Goal: Information Seeking & Learning: Learn about a topic

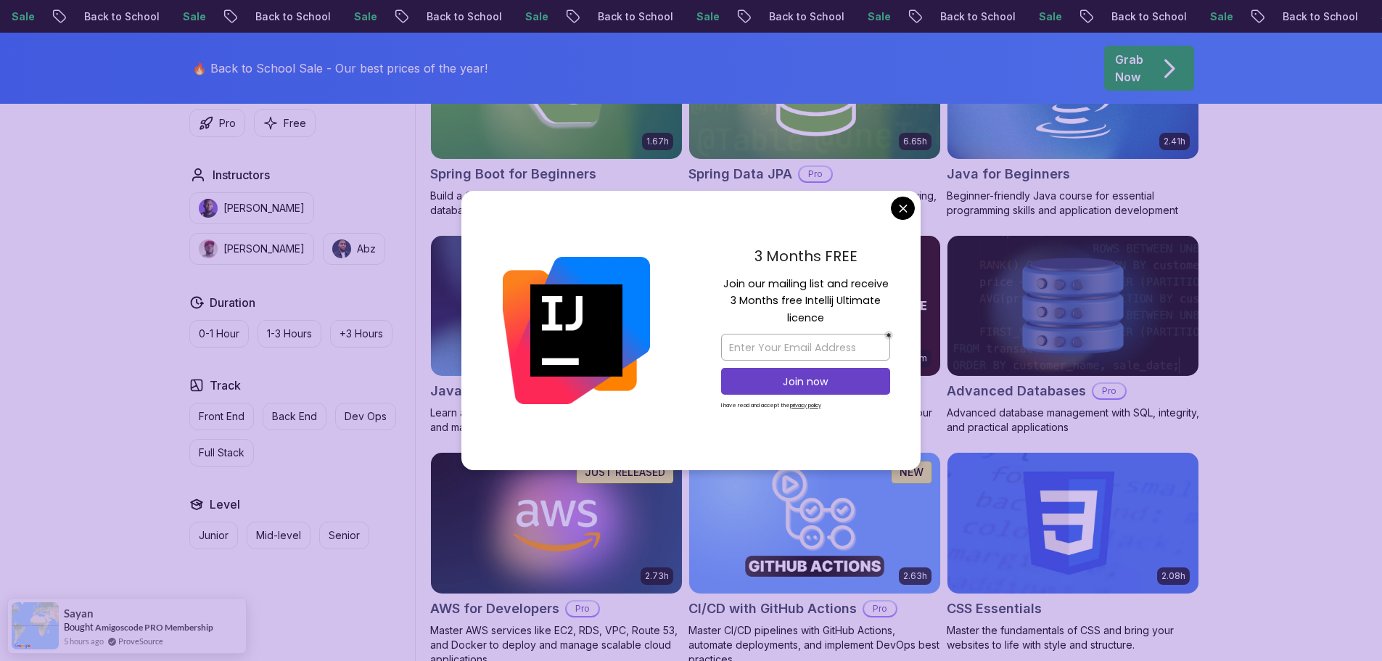
scroll to position [653, 0]
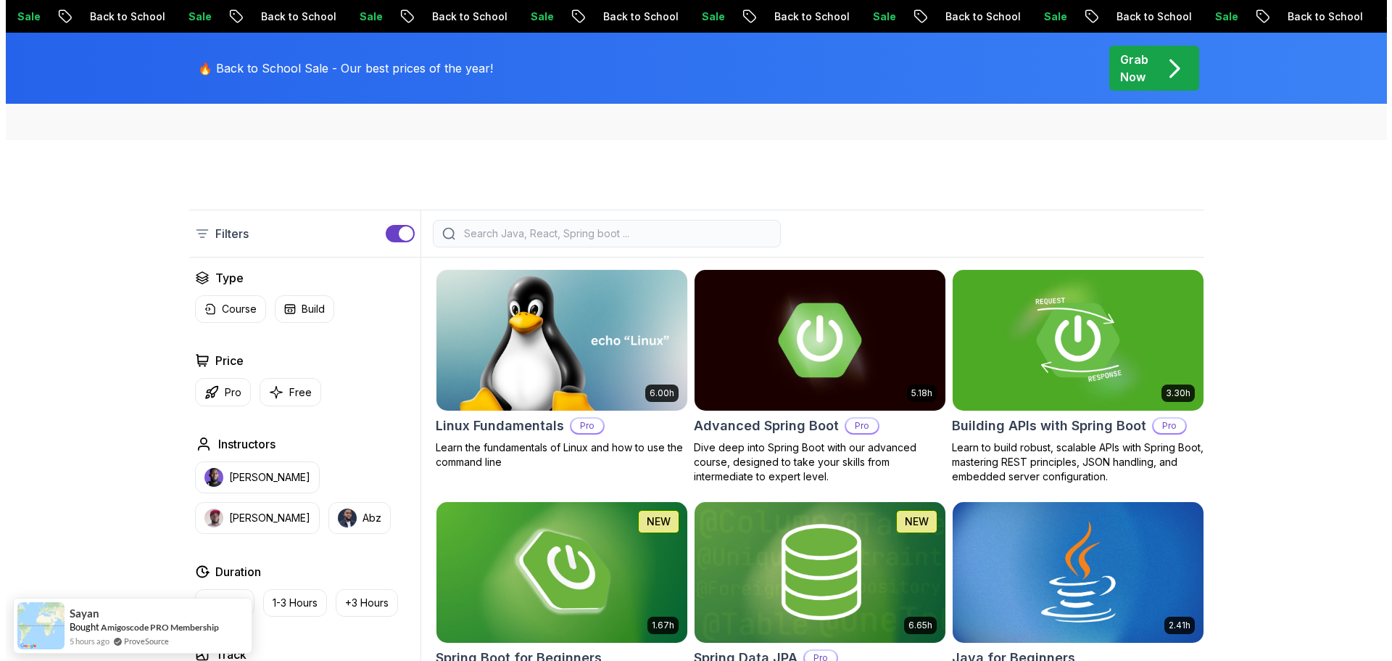
scroll to position [0, 0]
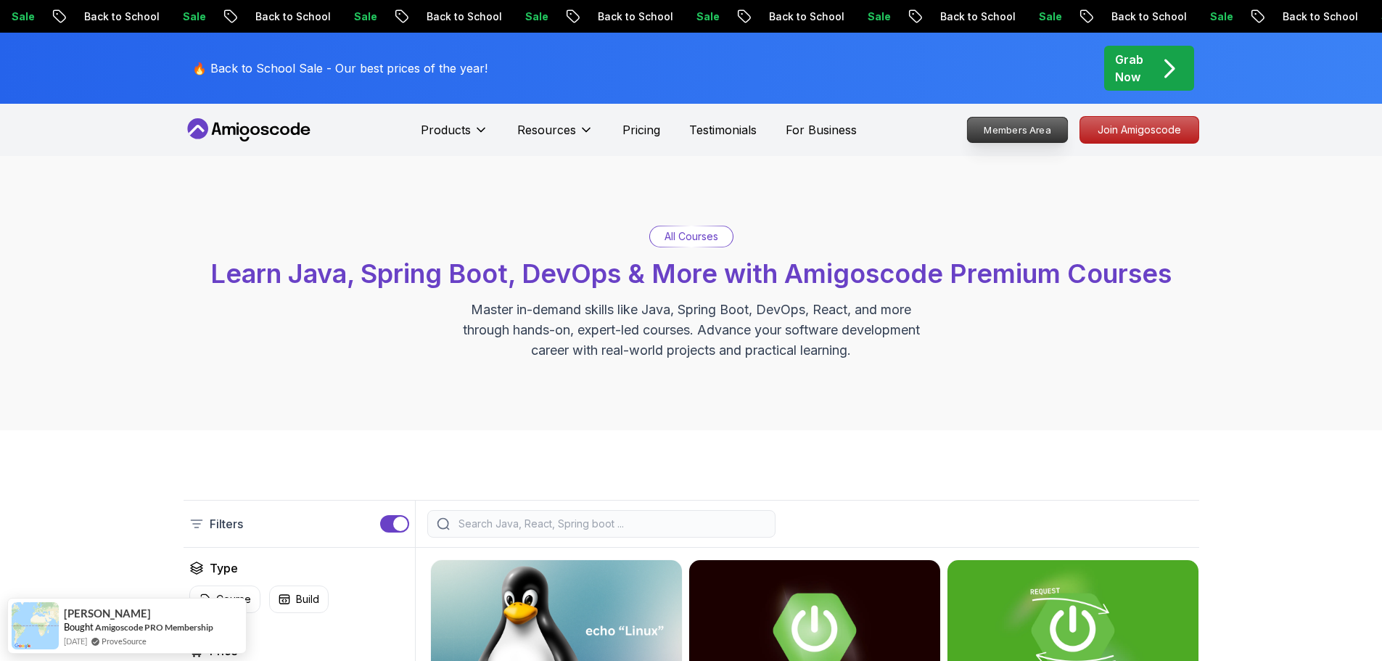
click at [1002, 137] on p "Members Area" at bounding box center [1017, 129] width 100 height 25
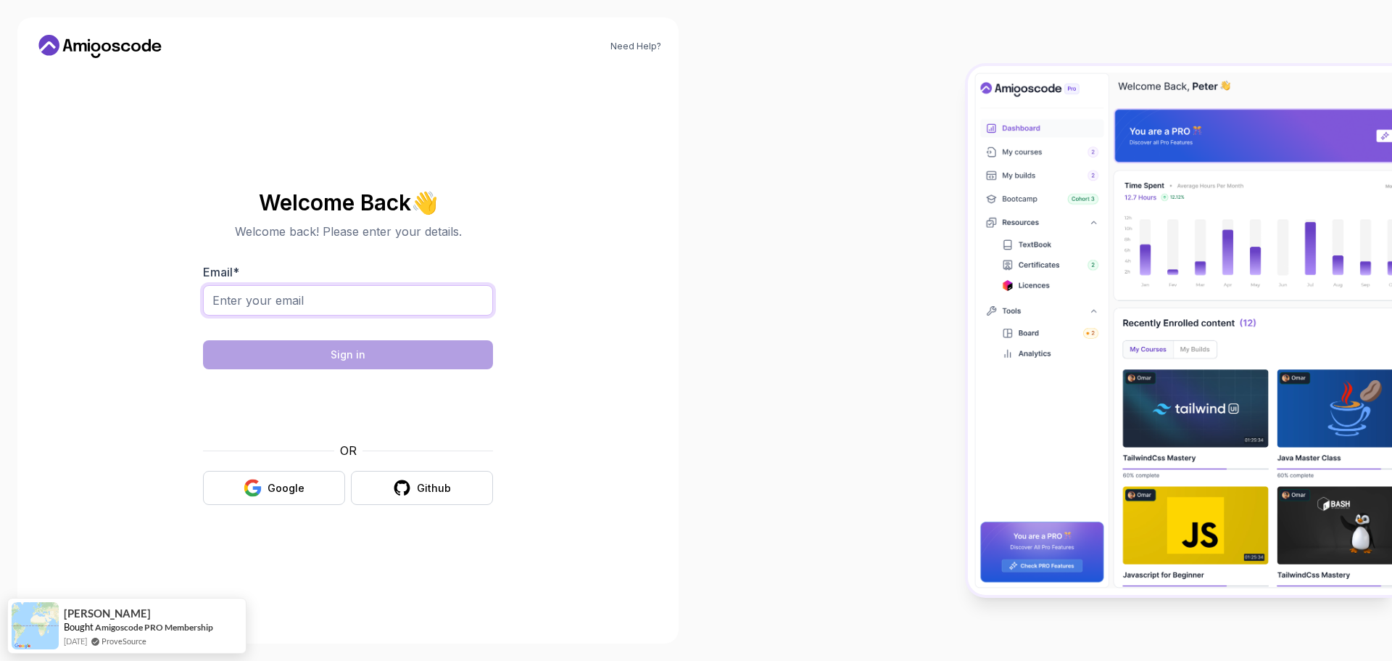
click at [350, 308] on input "Email *" at bounding box center [348, 300] width 290 height 30
type input "[EMAIL_ADDRESS][DOMAIN_NAME]"
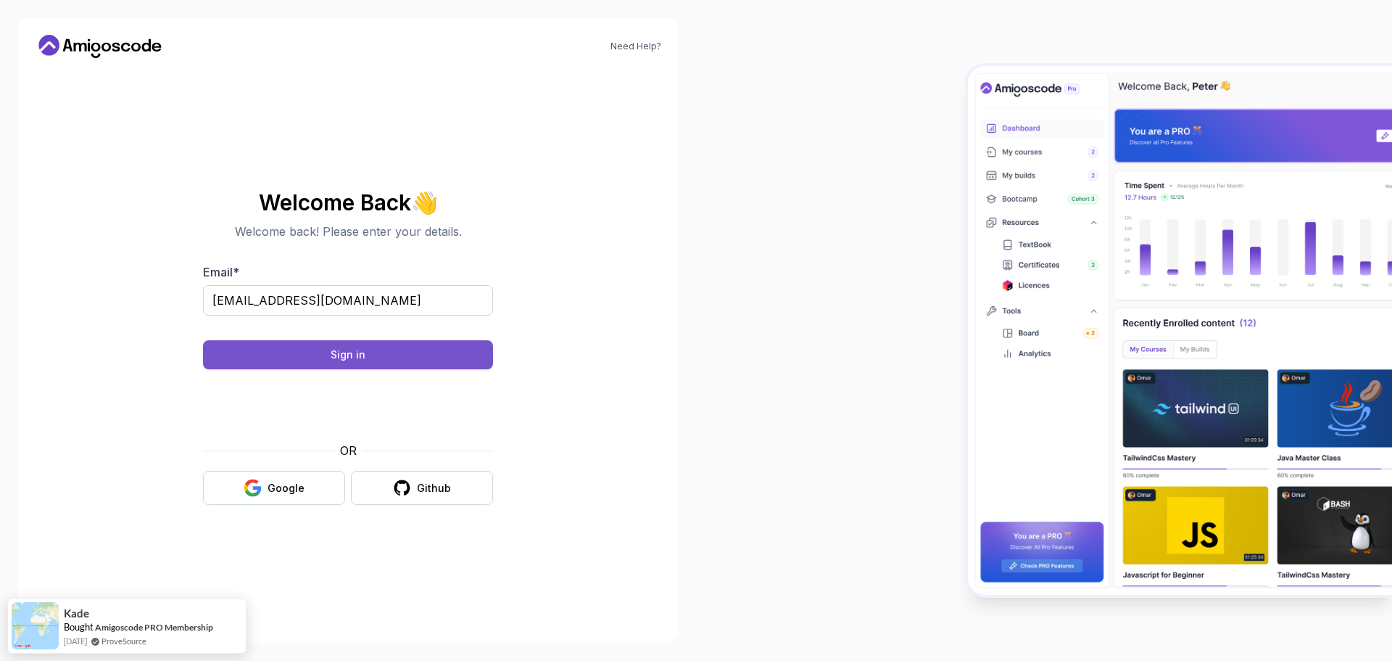
click at [290, 352] on button "Sign in" at bounding box center [348, 354] width 290 height 29
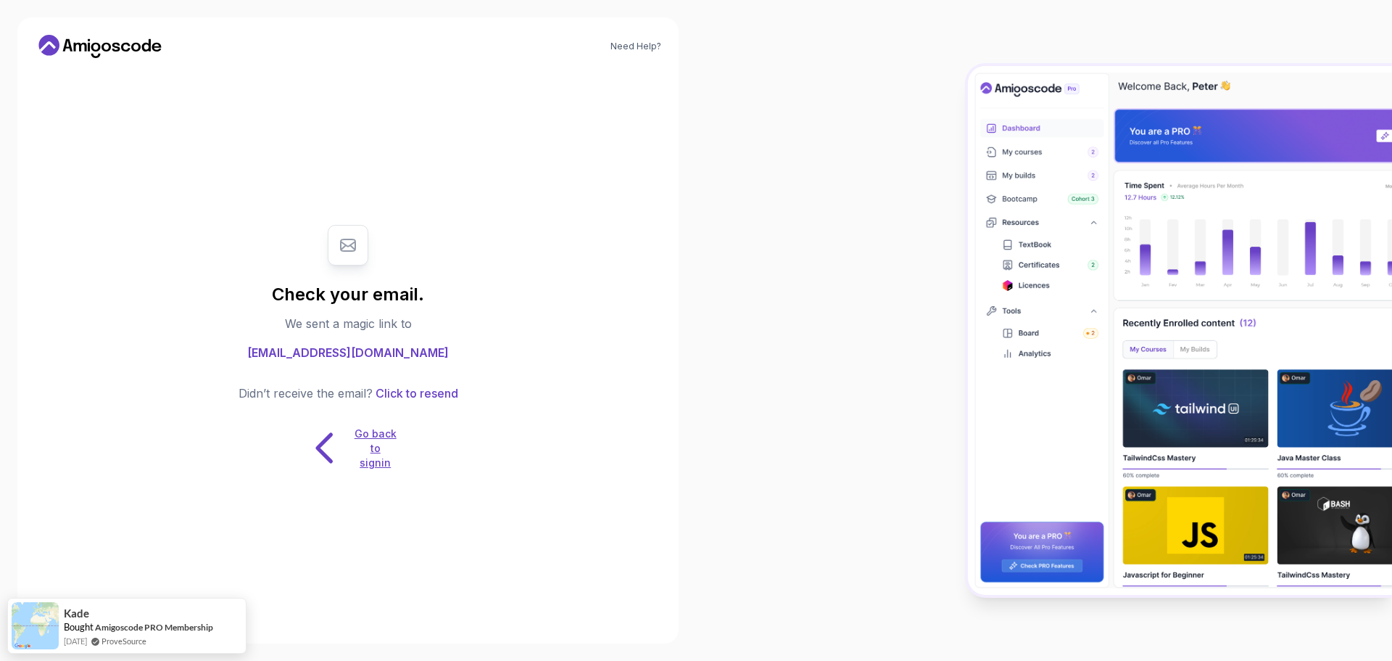
click at [363, 461] on p "Go back to signin" at bounding box center [376, 448] width 44 height 44
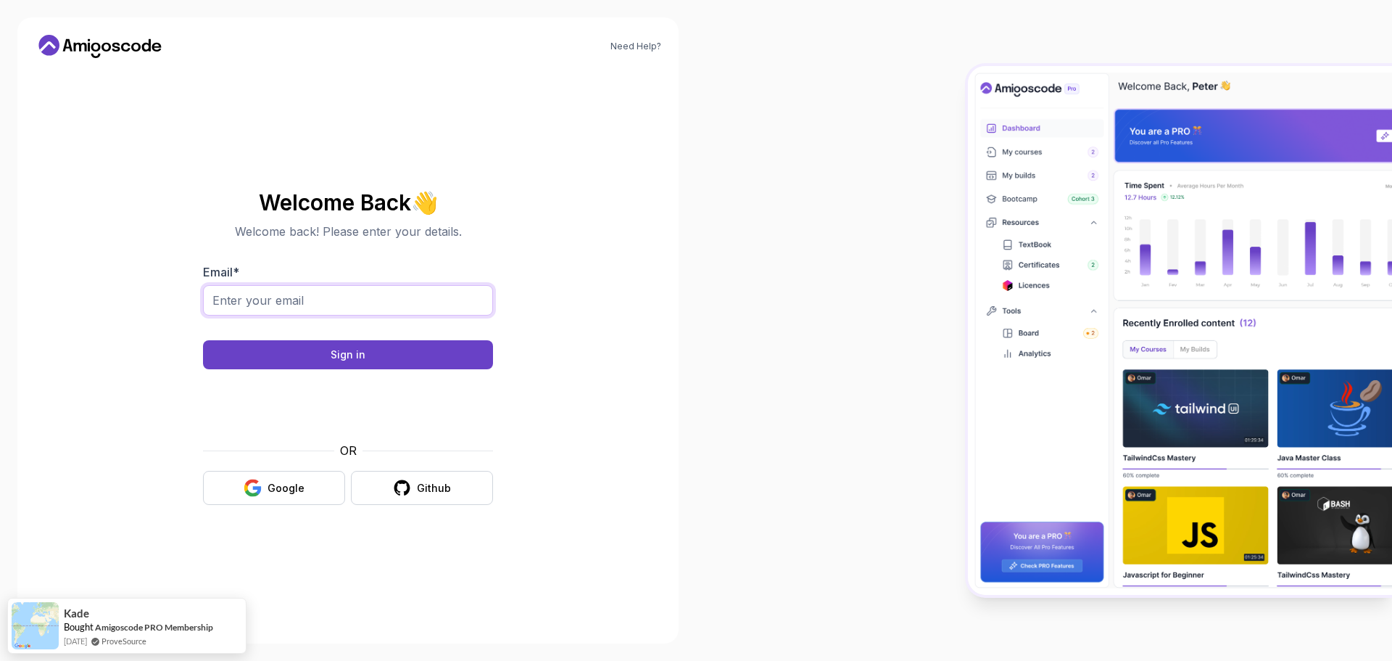
click at [260, 312] on input "Email *" at bounding box center [348, 300] width 290 height 30
type input "pschlur@gmail.com"
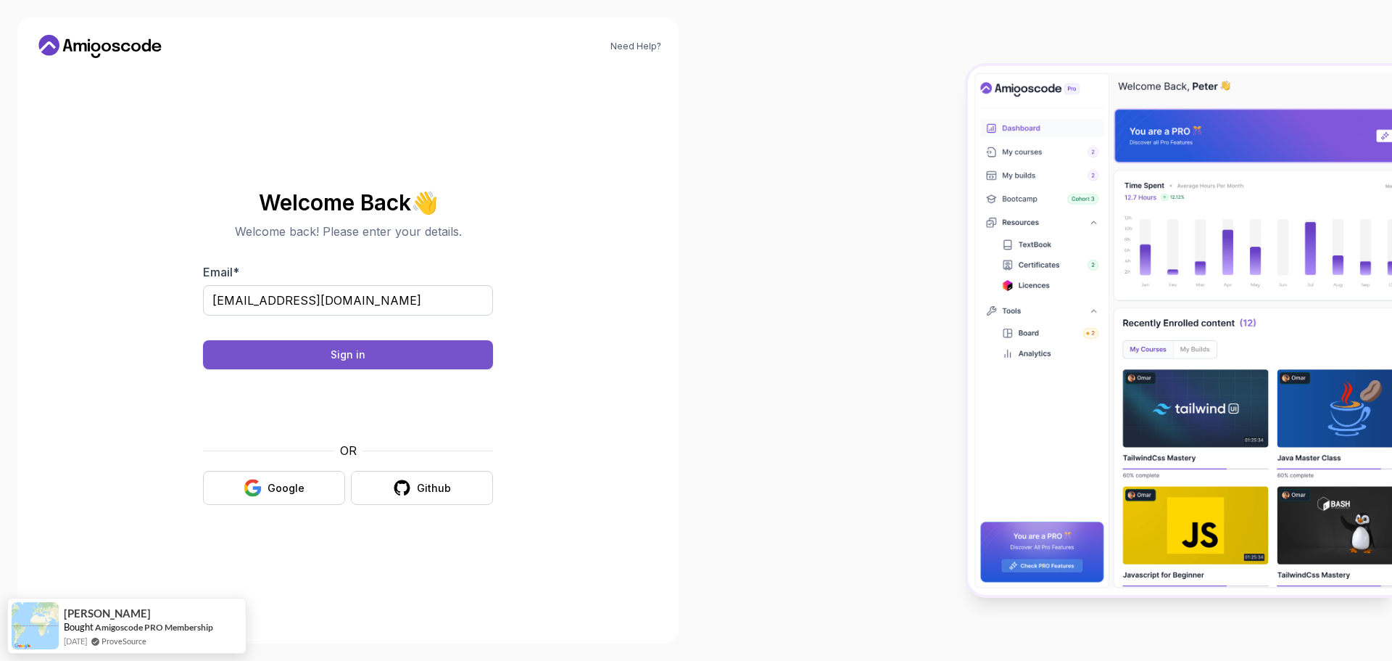
click at [352, 363] on button "Sign in" at bounding box center [348, 354] width 290 height 29
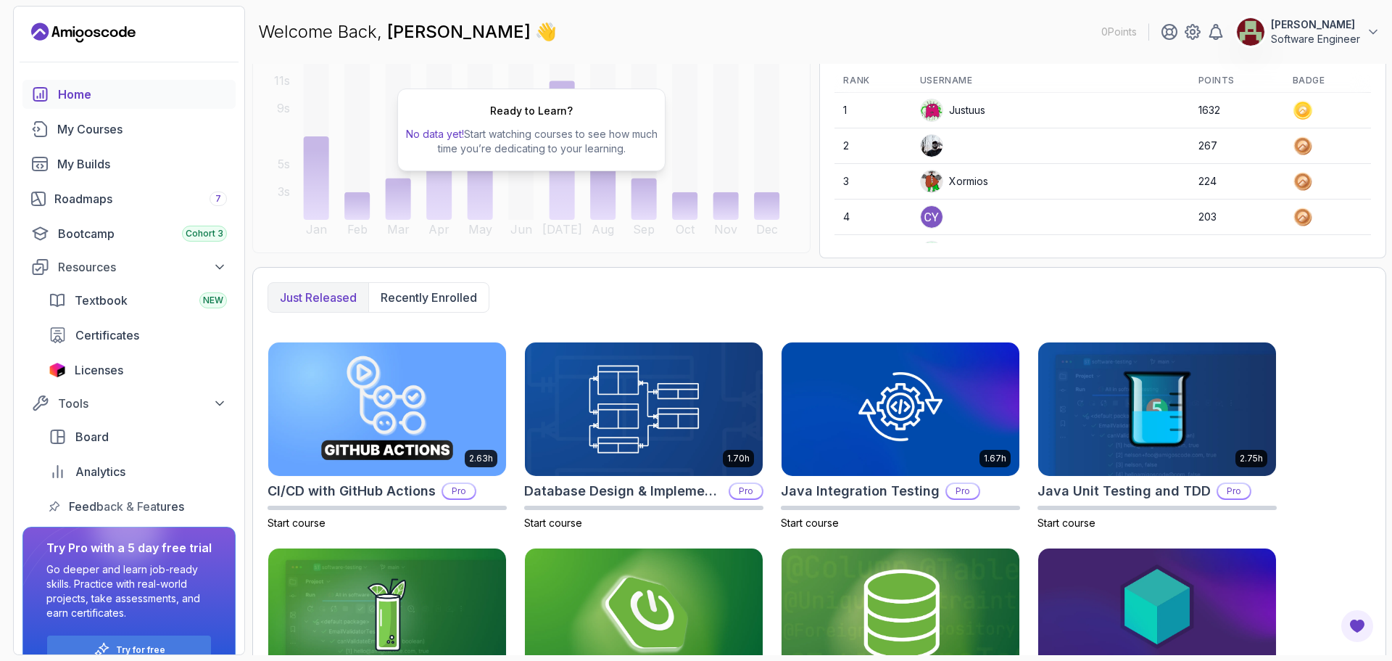
scroll to position [269, 0]
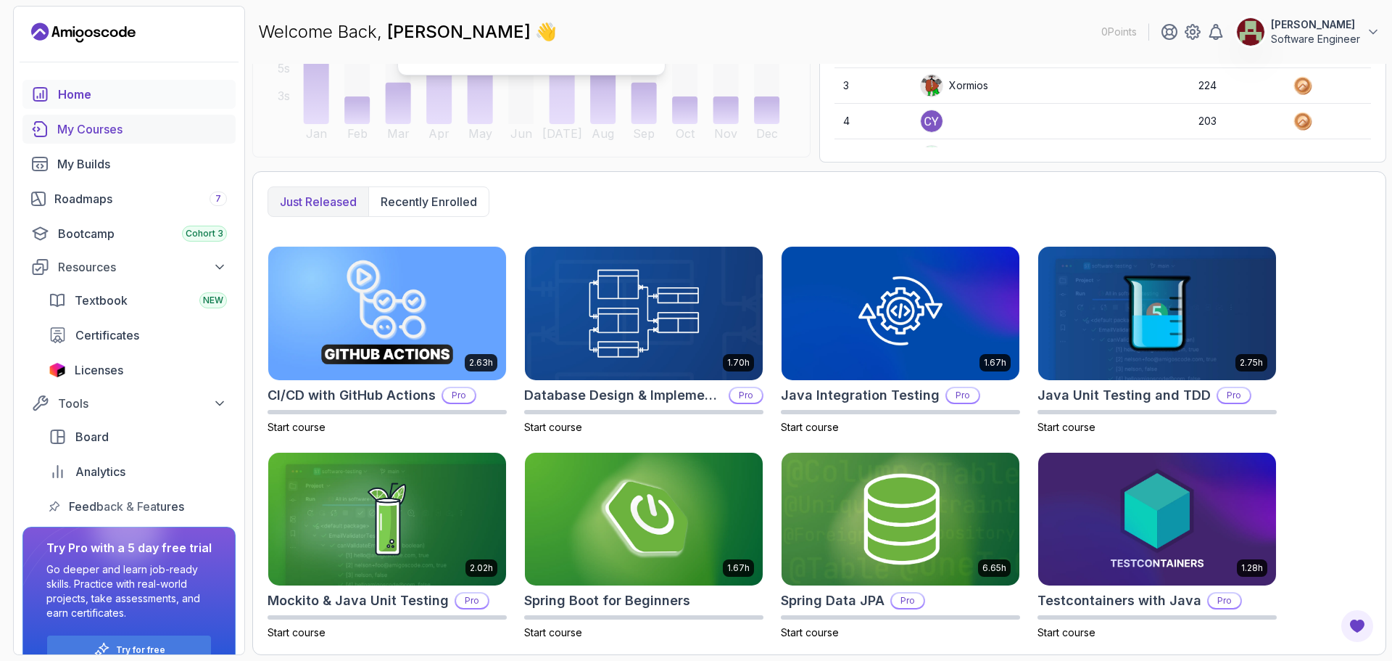
click at [87, 131] on div "My Courses" at bounding box center [142, 128] width 170 height 17
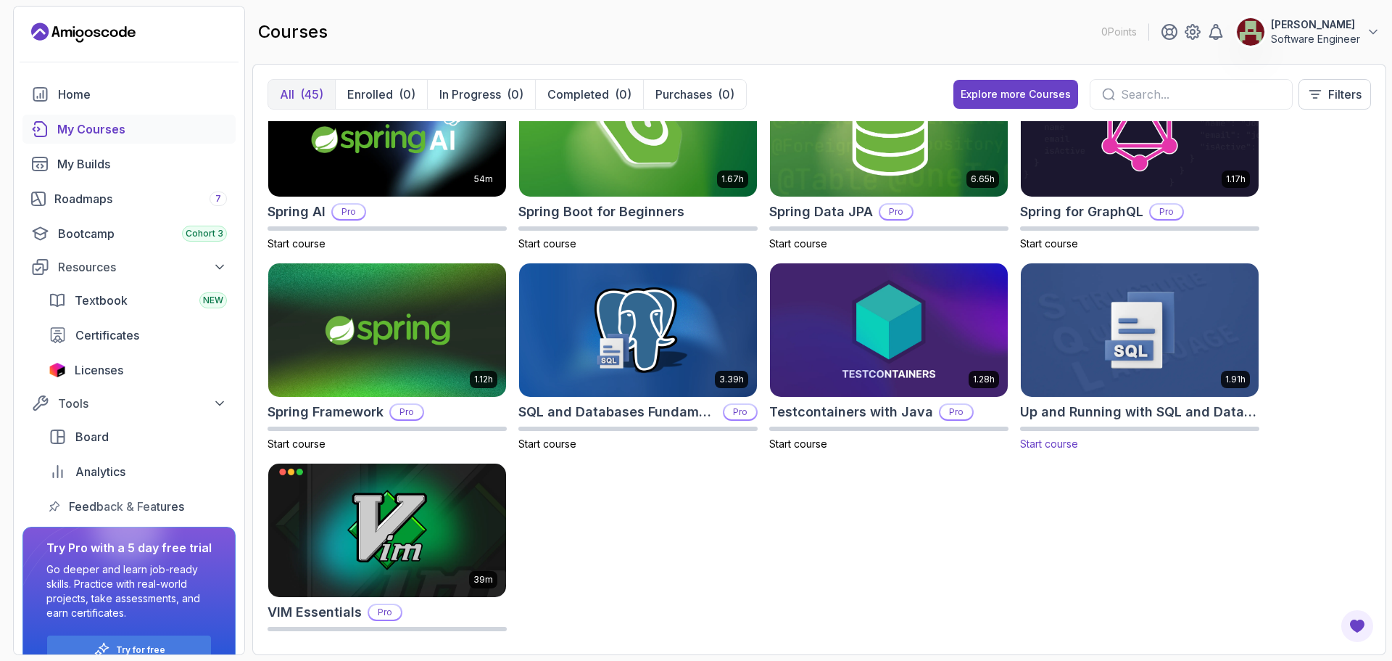
scroll to position [1886, 0]
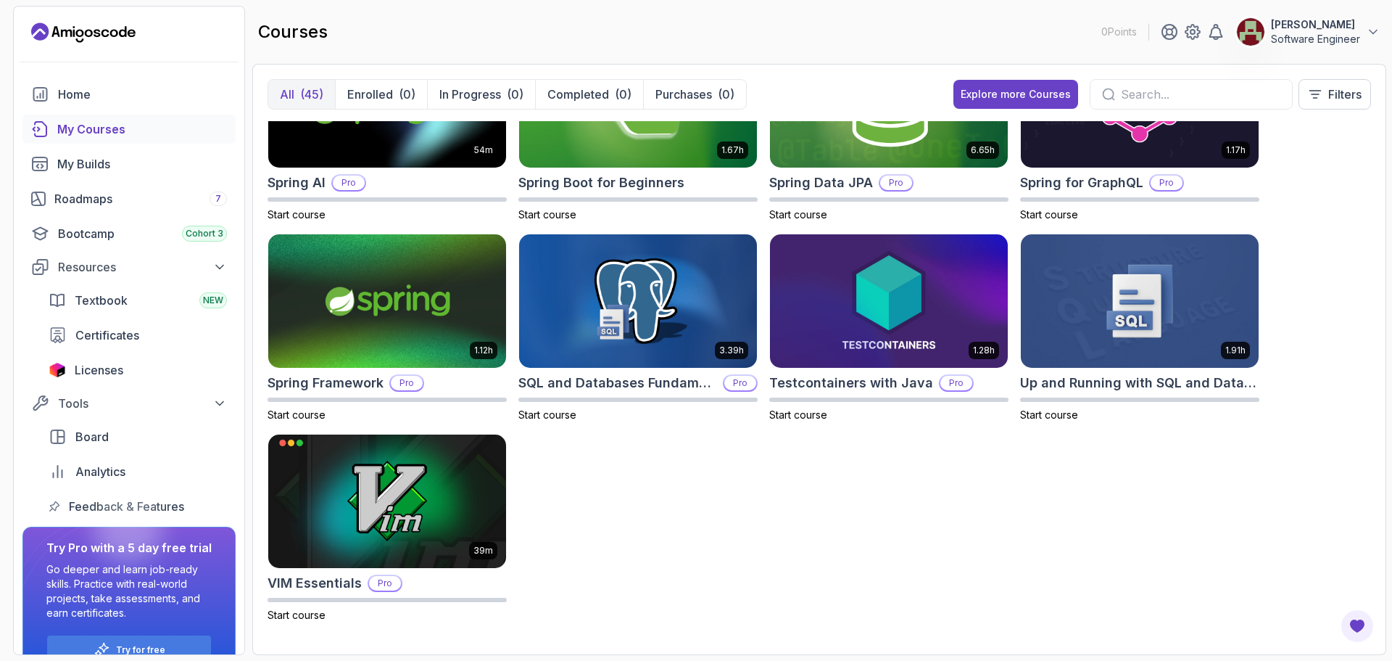
click at [83, 128] on div "My Courses" at bounding box center [142, 128] width 170 height 17
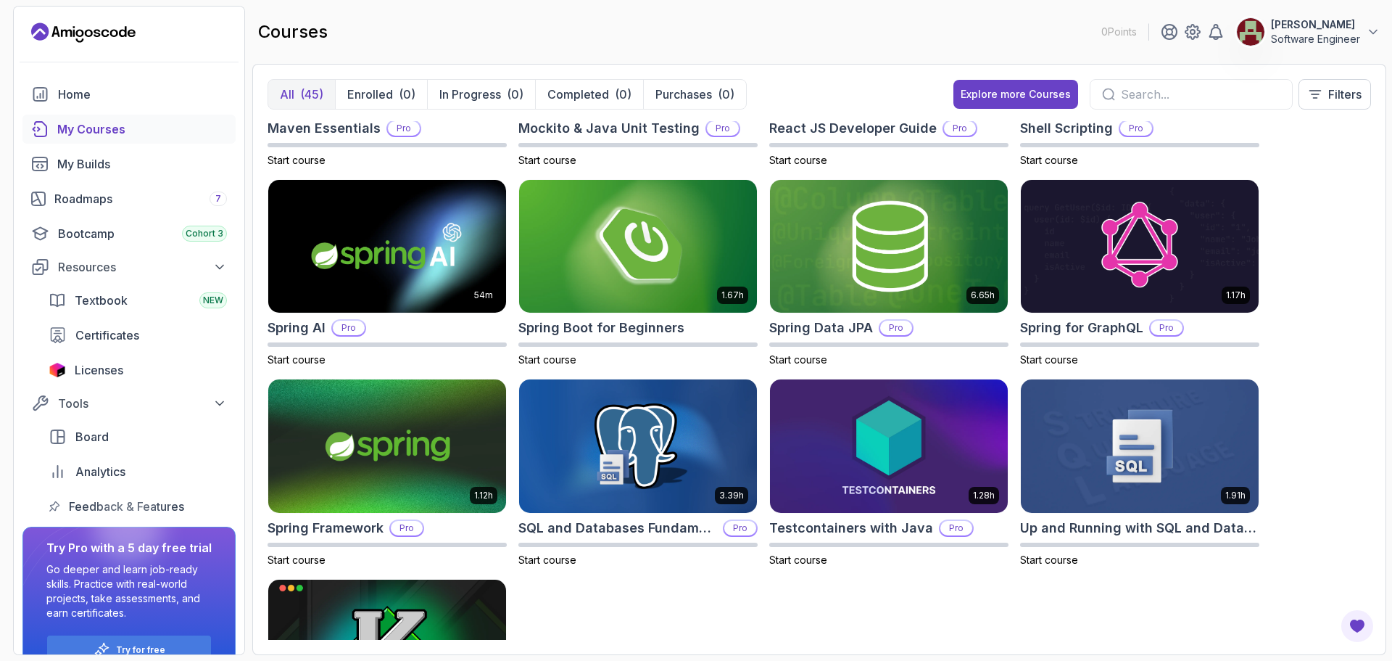
scroll to position [1596, 0]
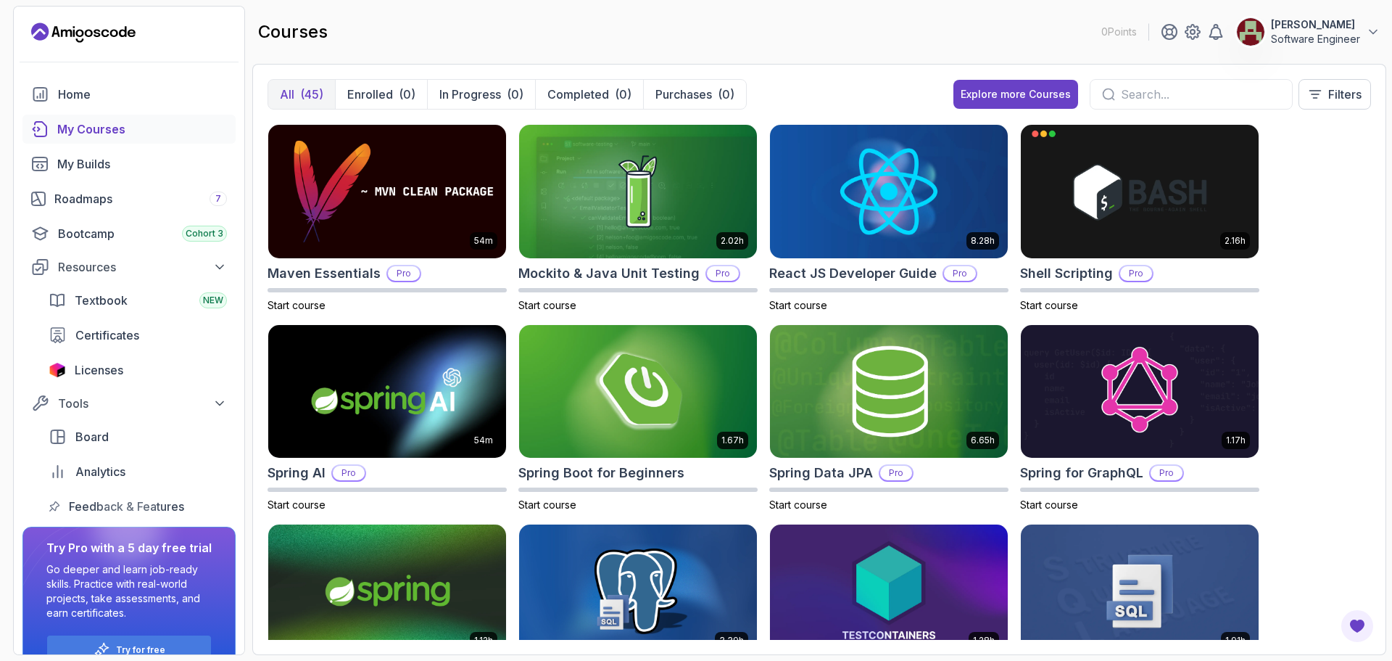
click at [1228, 87] on input "text" at bounding box center [1201, 94] width 160 height 17
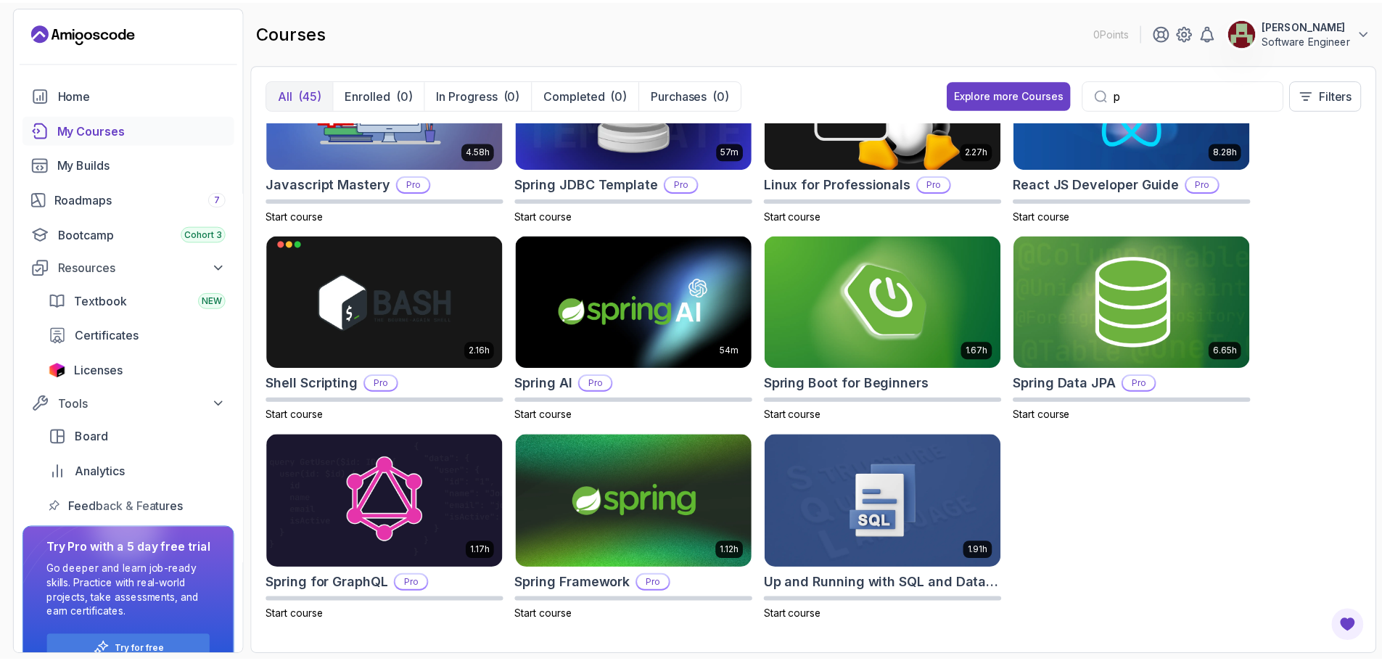
scroll to position [687, 0]
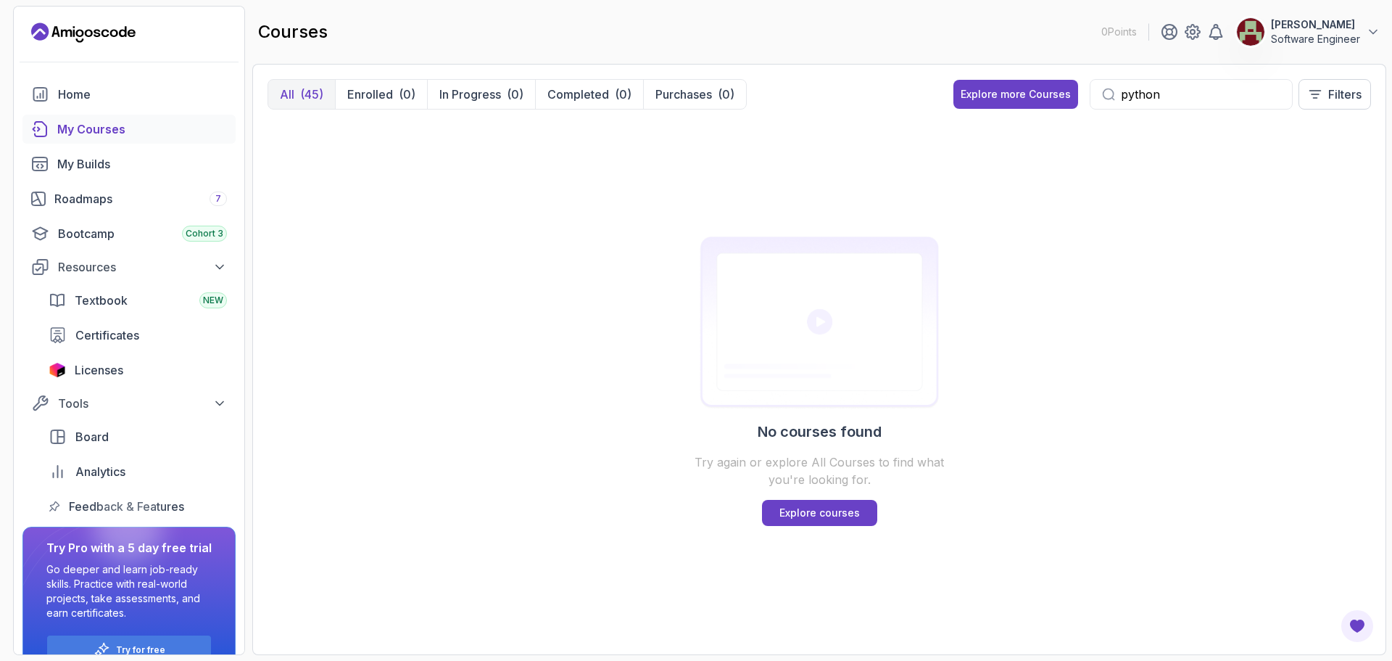
type input "python"
click at [1105, 93] on icon at bounding box center [1108, 94] width 13 height 13
click at [1016, 105] on button "Explore more Courses" at bounding box center [1016, 94] width 125 height 29
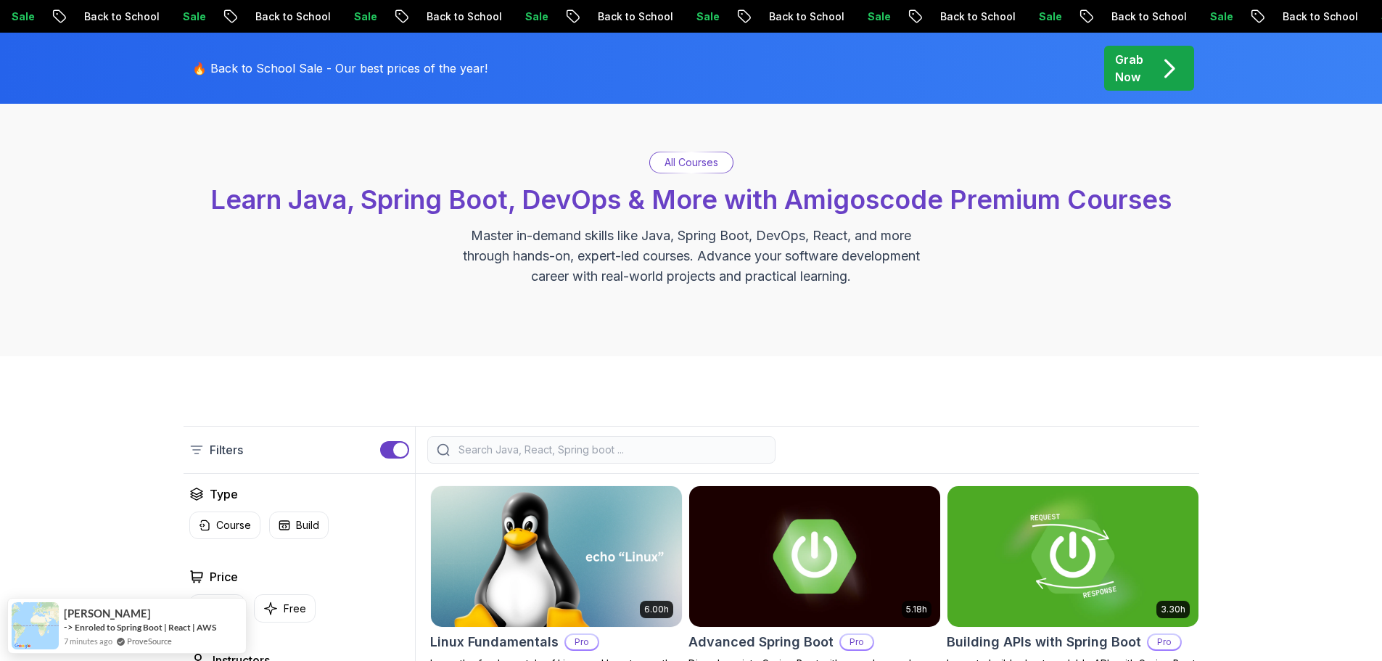
scroll to position [73, 0]
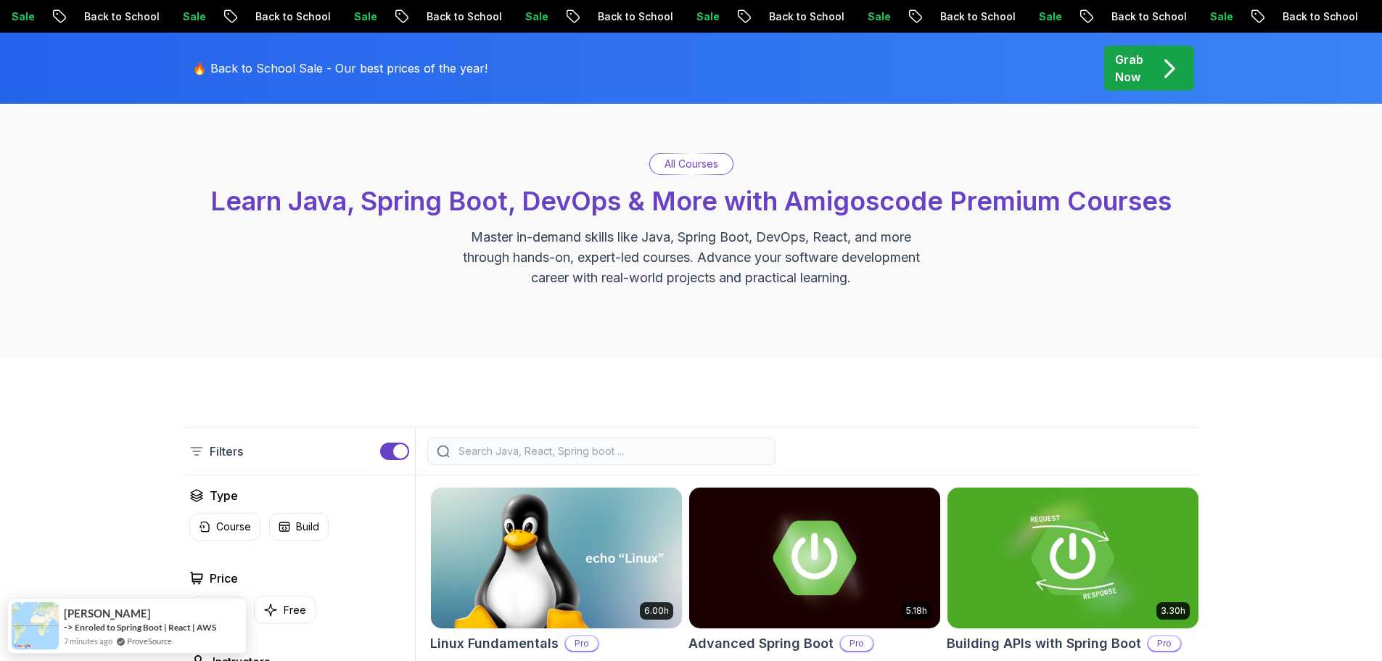
click at [498, 456] on input "search" at bounding box center [610, 451] width 310 height 15
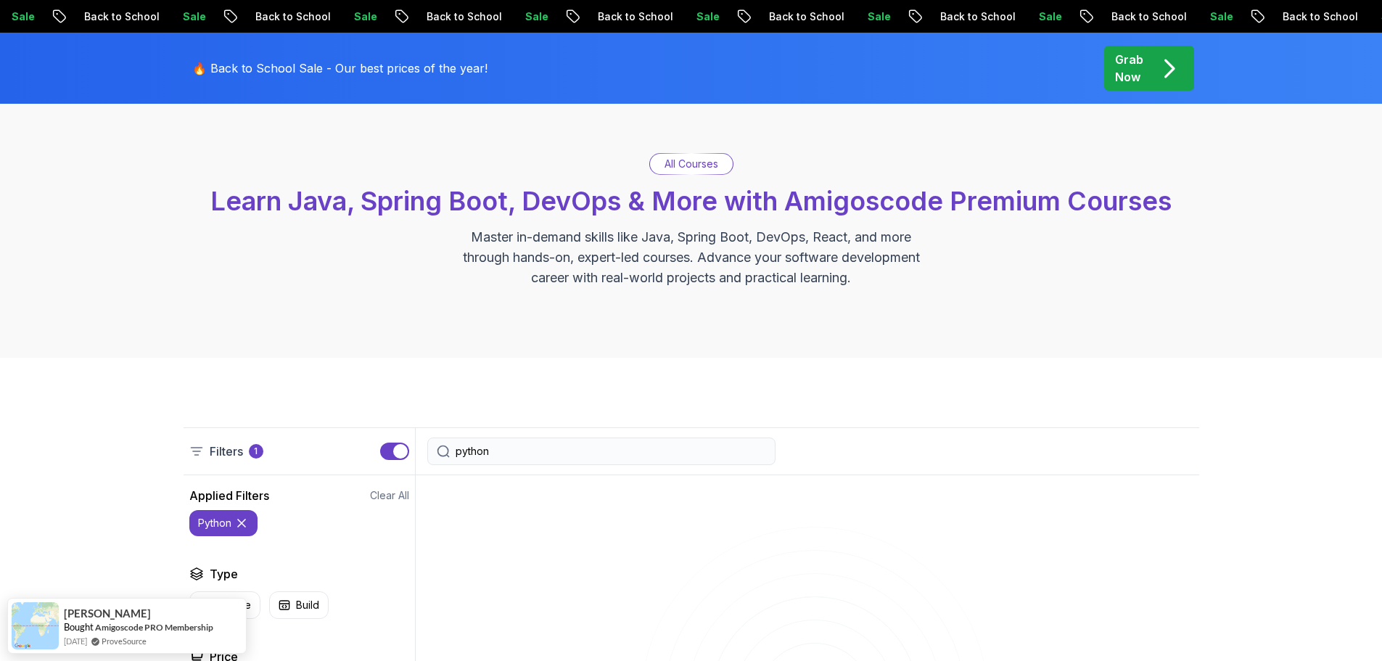
type input "python"
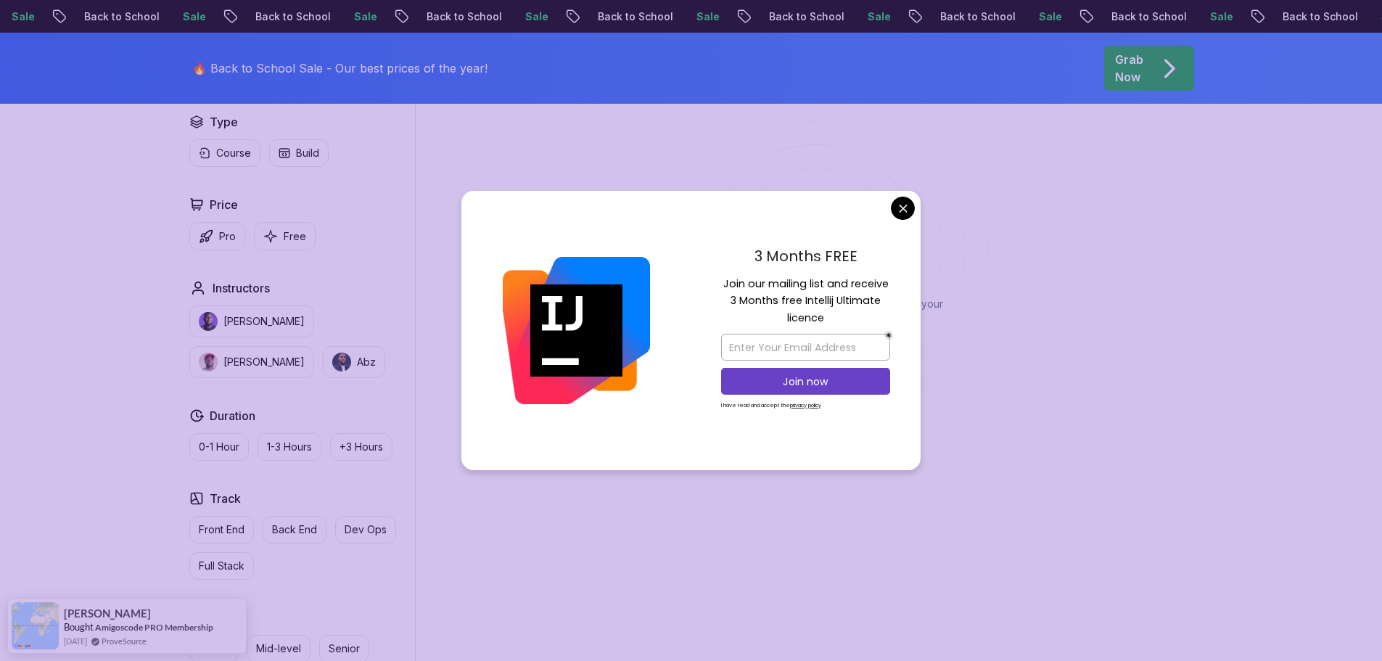
scroll to position [580, 0]
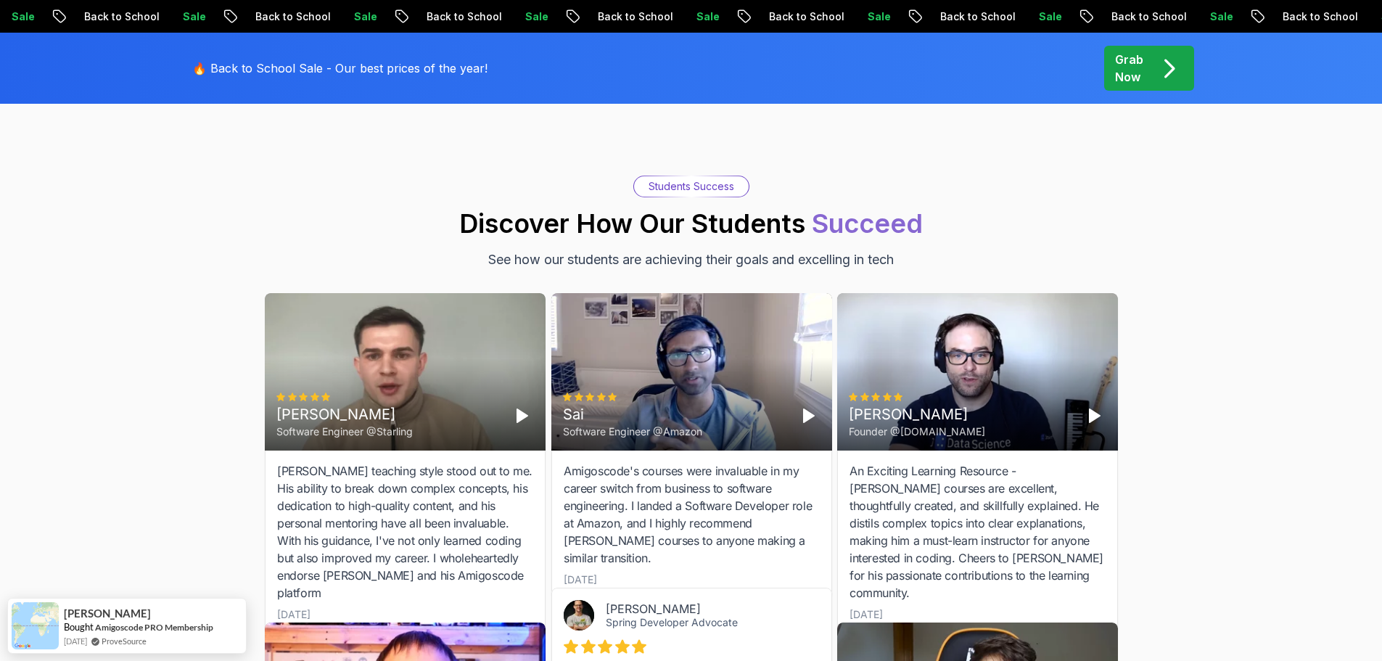
scroll to position [1305, 0]
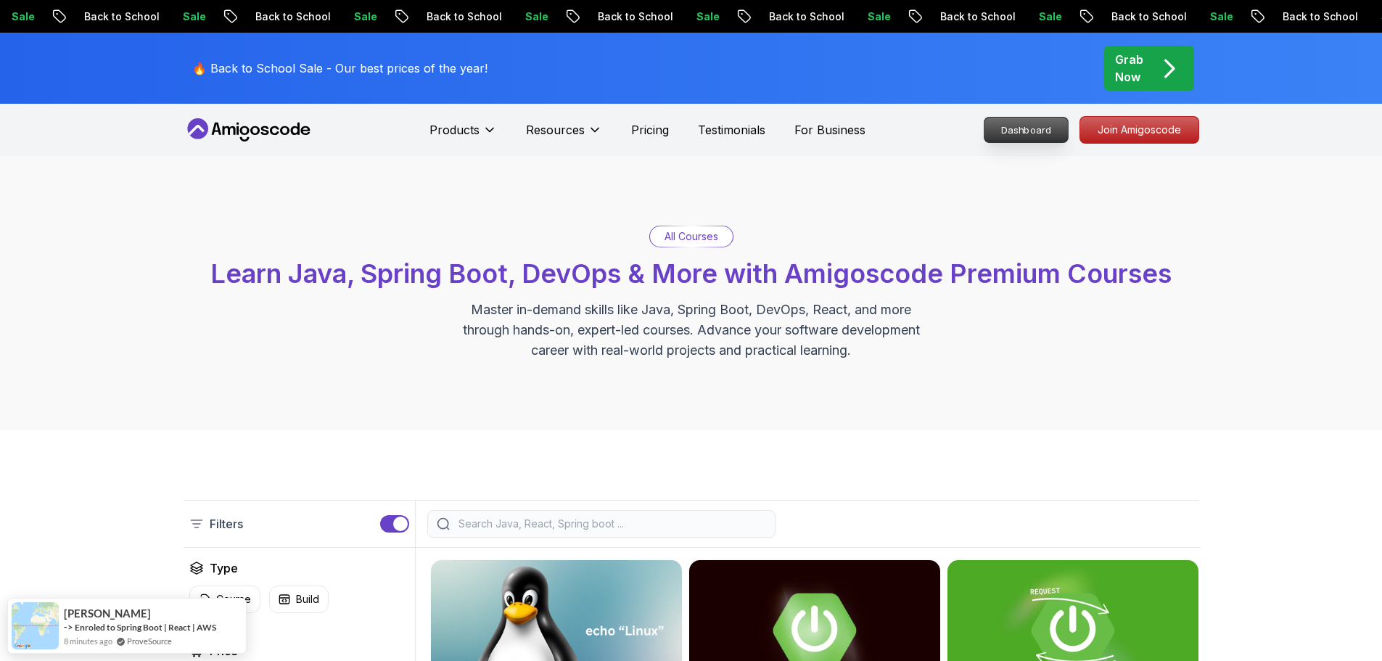
click at [1047, 131] on p "Dashboard" at bounding box center [1025, 129] width 83 height 25
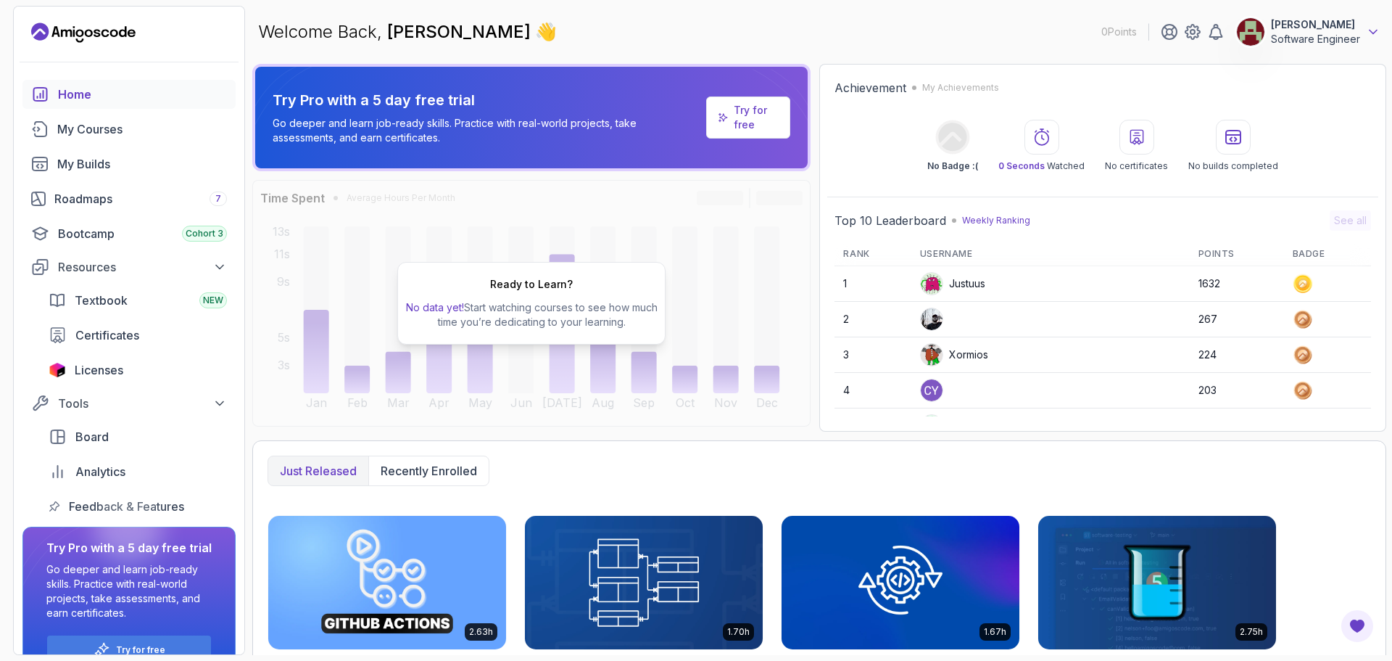
click at [1372, 29] on icon at bounding box center [1373, 32] width 15 height 15
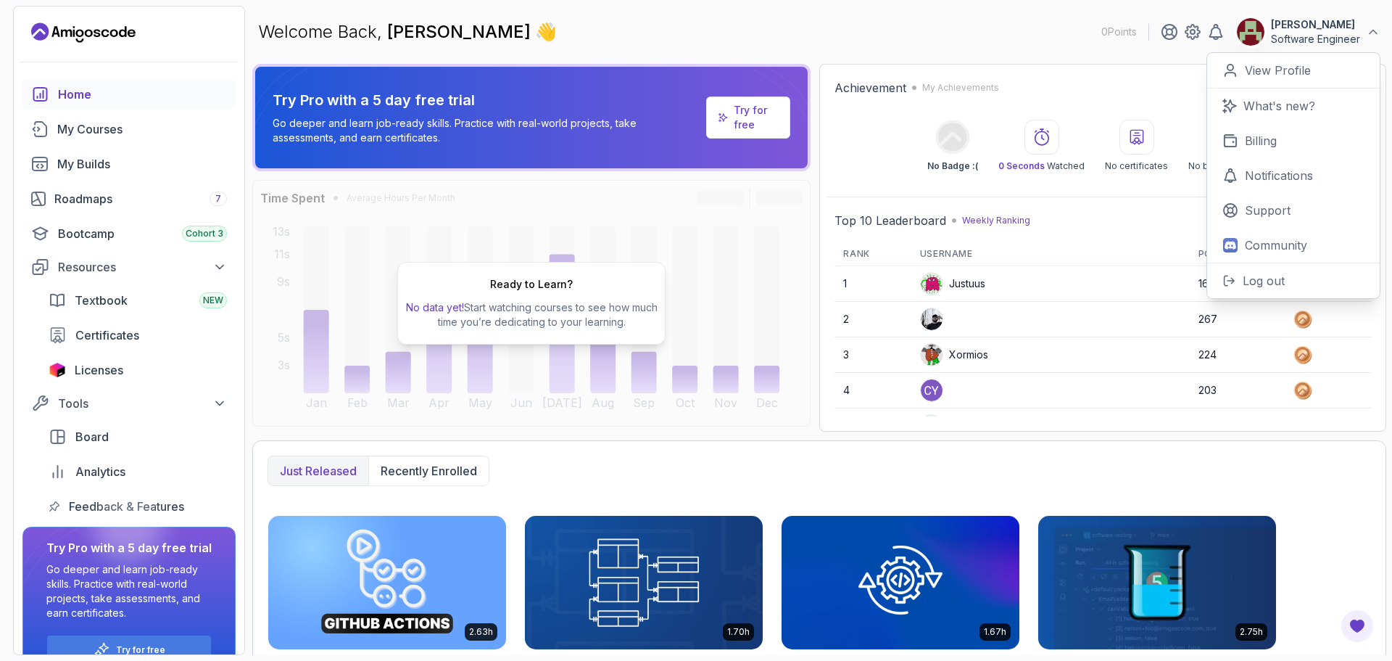
click at [1117, 73] on div "Achievement My Achievements No Badge :( 0 Seconds Watched No certificates No bu…" at bounding box center [1103, 125] width 551 height 107
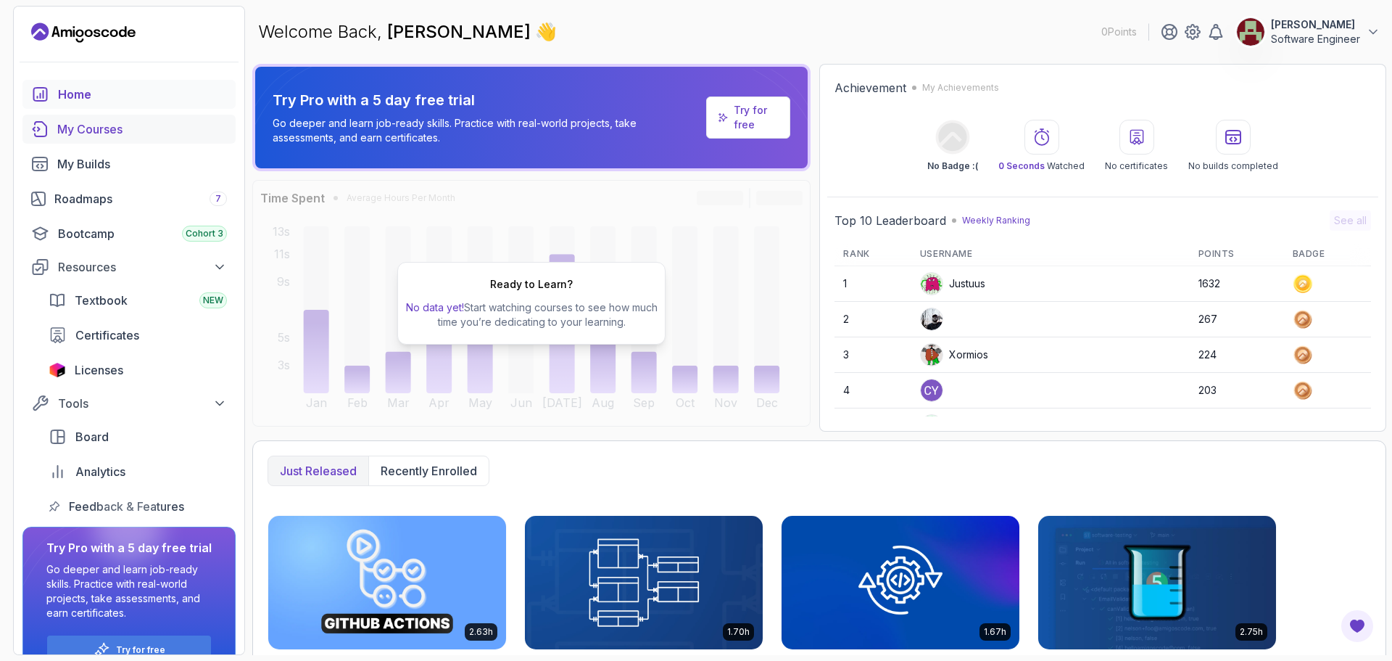
click at [85, 133] on div "My Courses" at bounding box center [142, 128] width 170 height 17
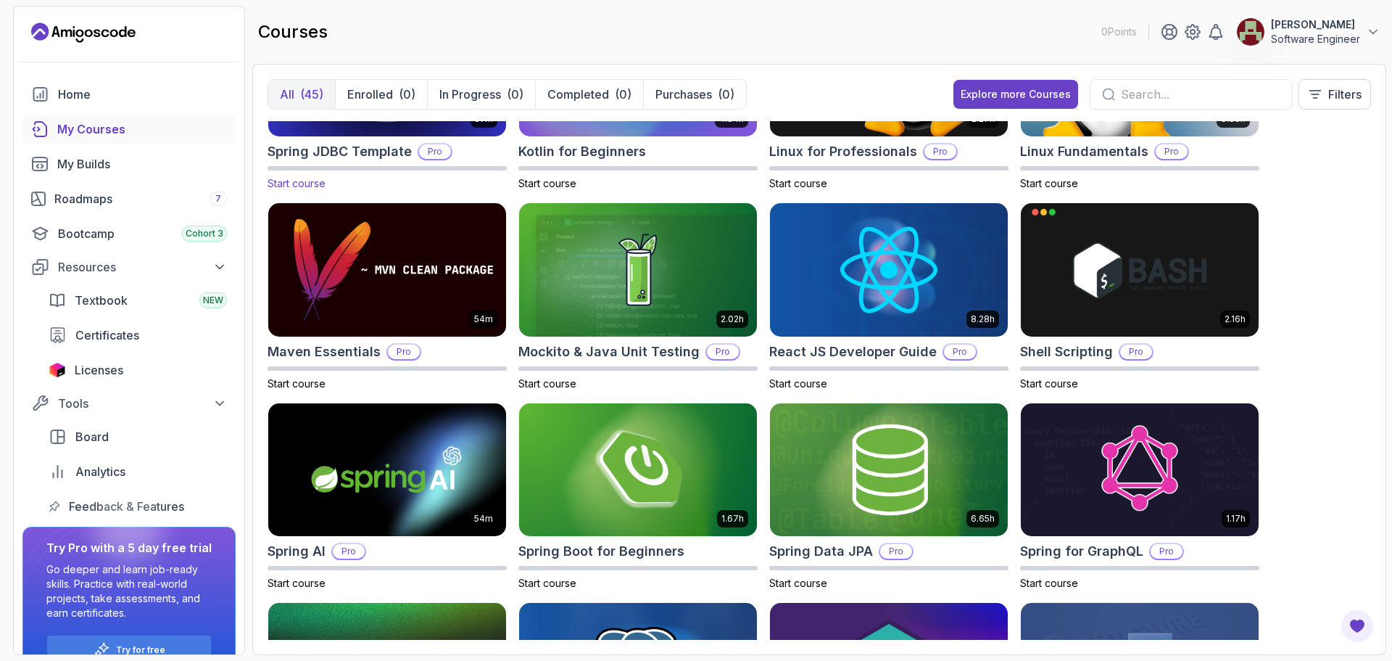
scroll to position [1451, 0]
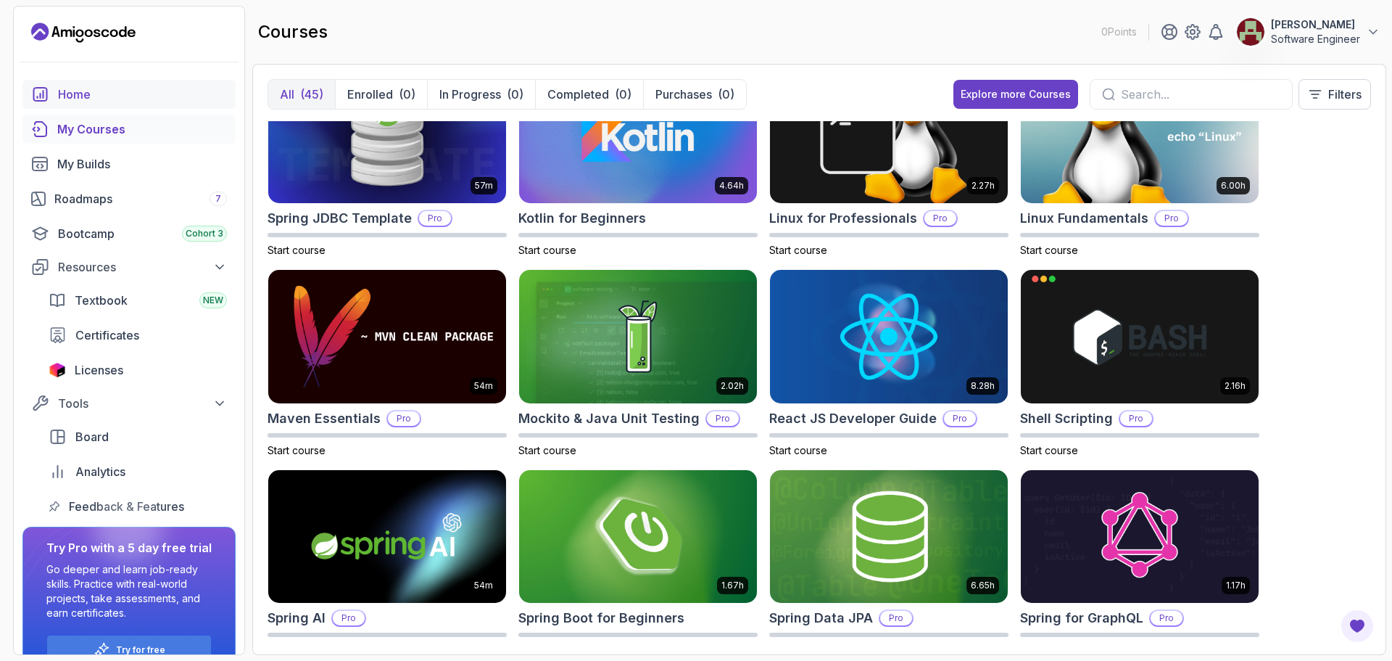
click at [64, 85] on link "Home" at bounding box center [128, 94] width 213 height 29
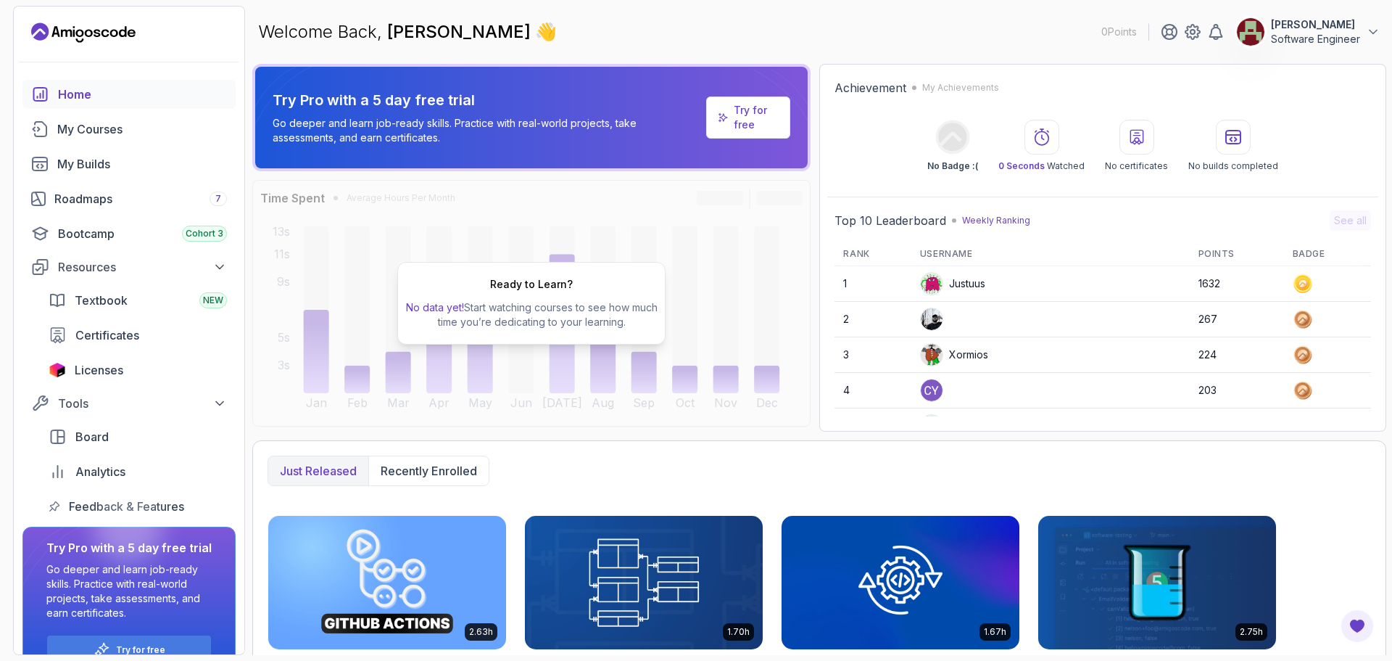
click at [1048, 137] on icon at bounding box center [1041, 136] width 17 height 17
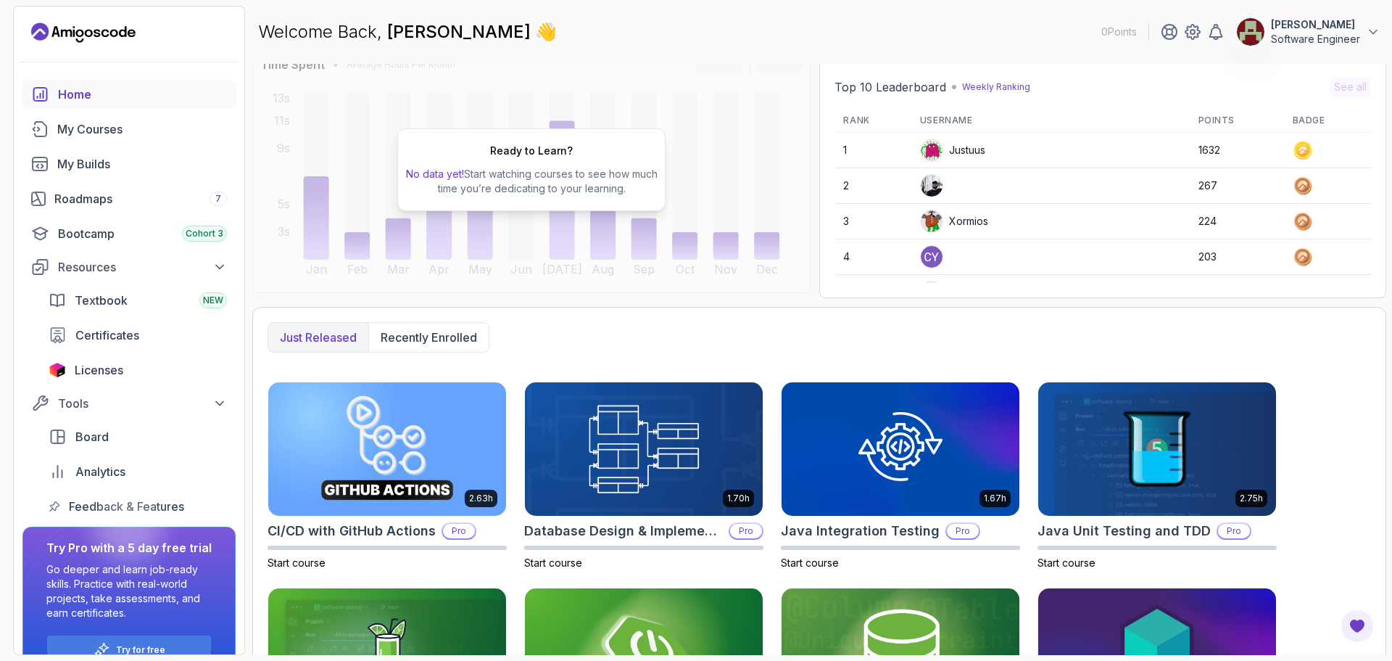
scroll to position [218, 0]
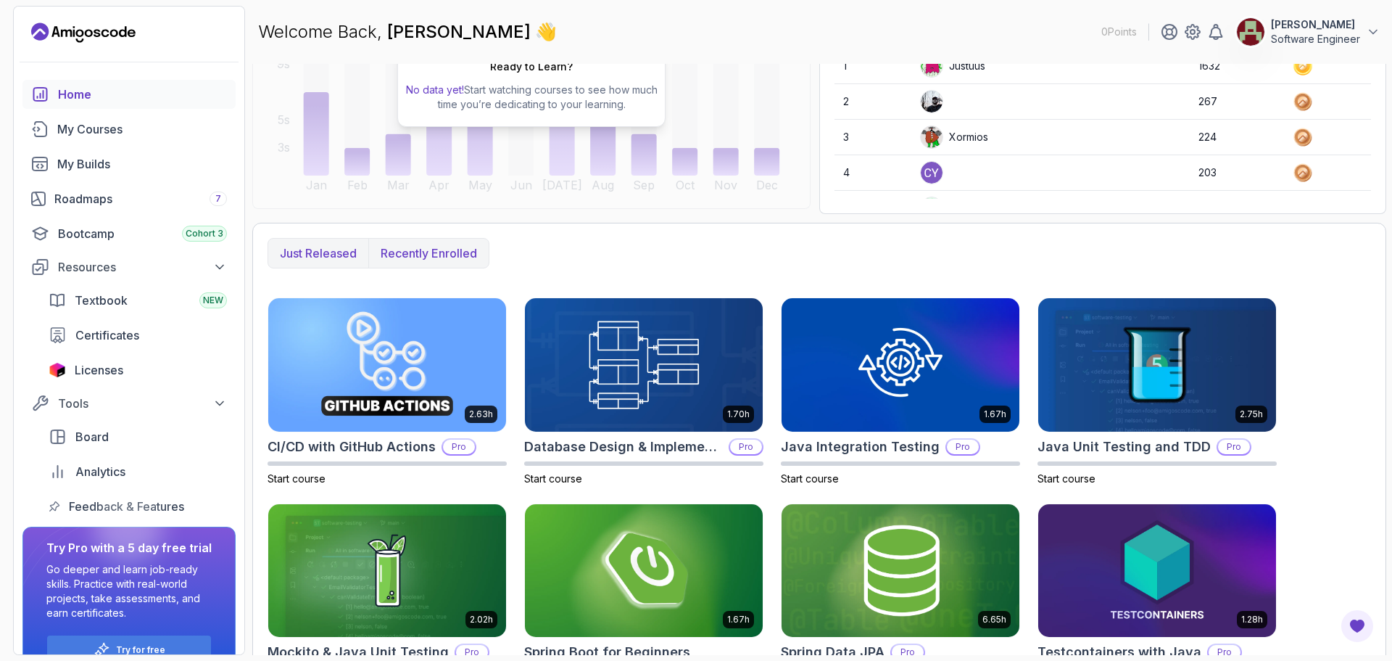
click at [424, 246] on p "Recently enrolled" at bounding box center [429, 252] width 96 height 17
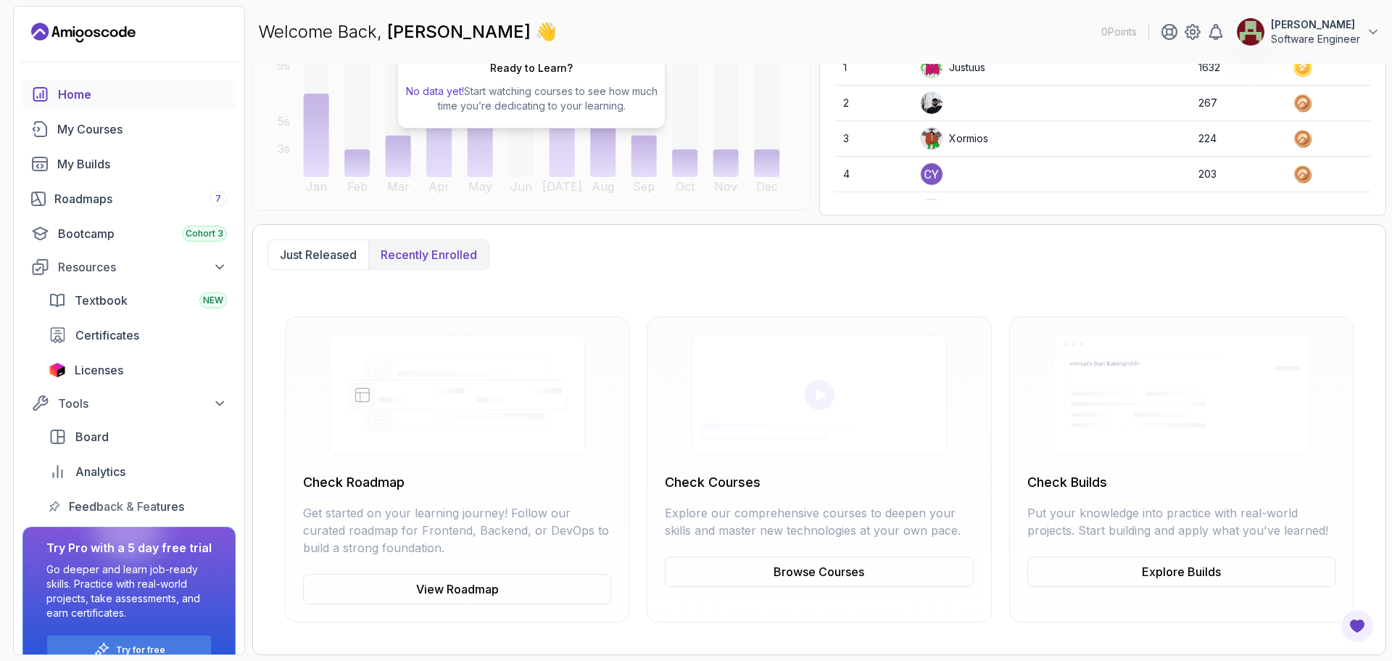
scroll to position [216, 0]
click at [91, 432] on span "Board" at bounding box center [91, 436] width 33 height 17
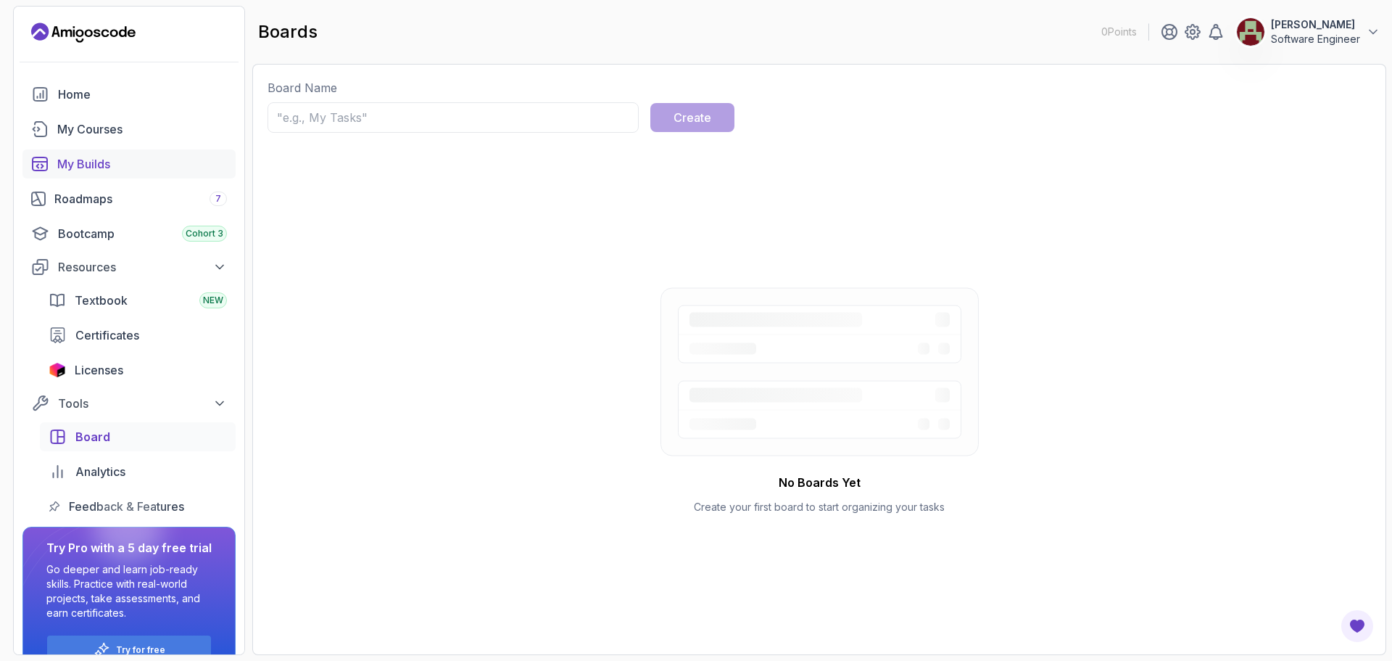
click at [83, 159] on div "My Builds" at bounding box center [142, 163] width 170 height 17
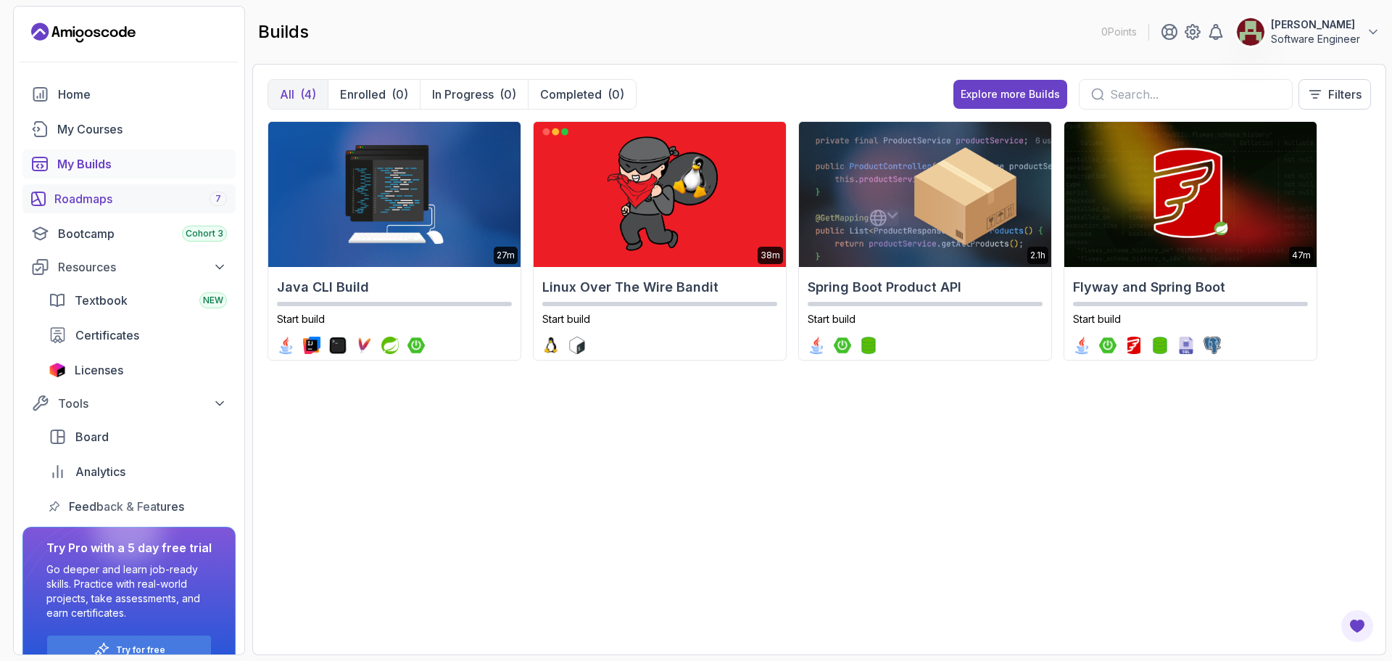
click at [97, 199] on div "Roadmaps 7" at bounding box center [140, 198] width 173 height 17
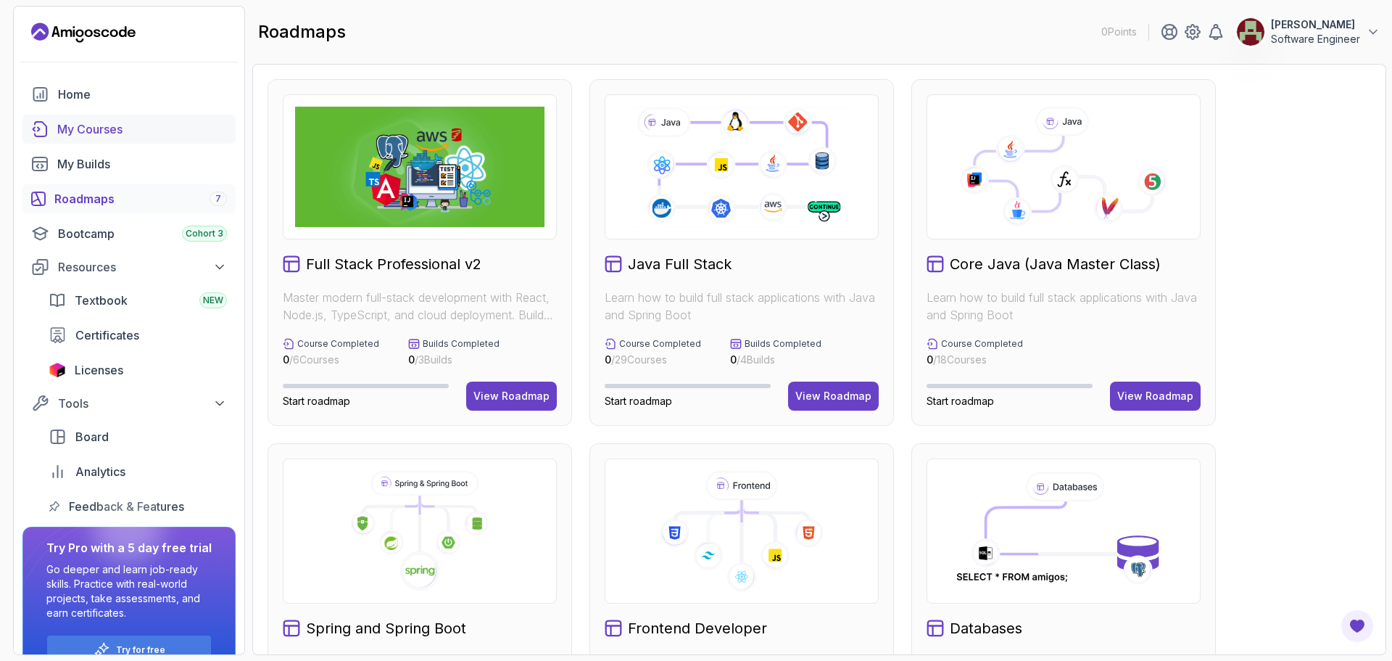
click at [90, 125] on div "My Courses" at bounding box center [142, 128] width 170 height 17
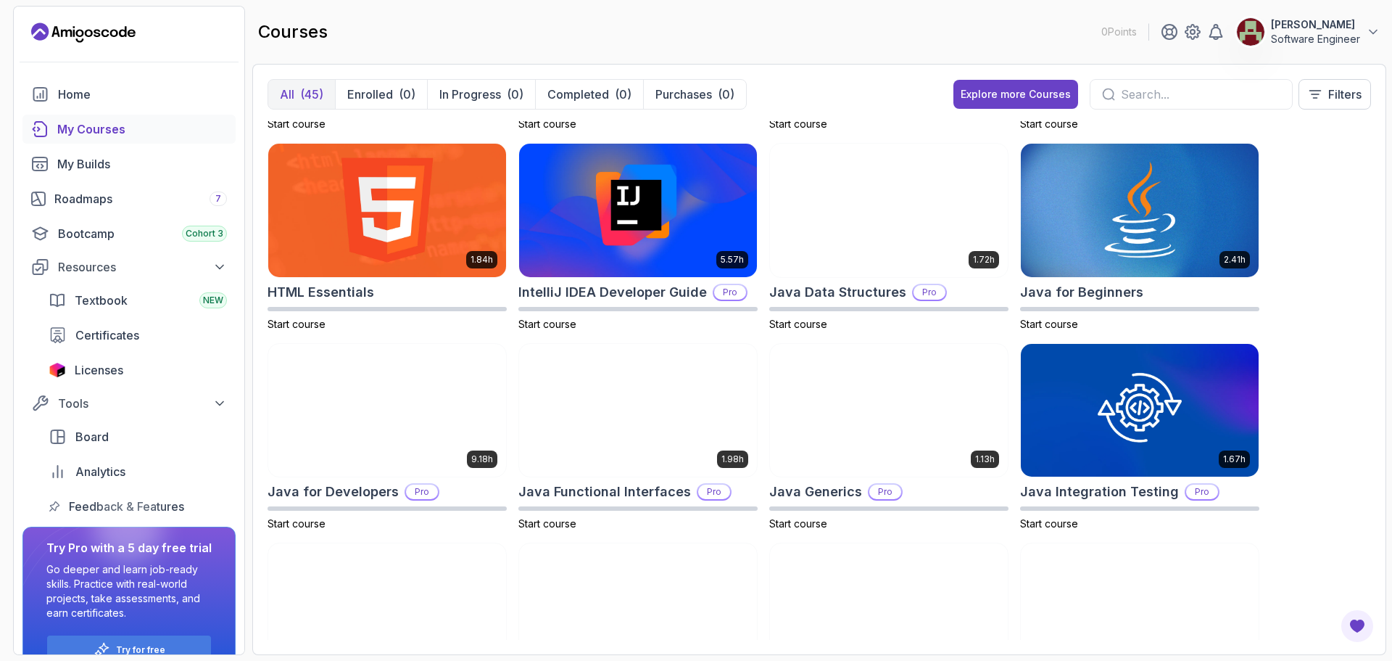
scroll to position [508, 0]
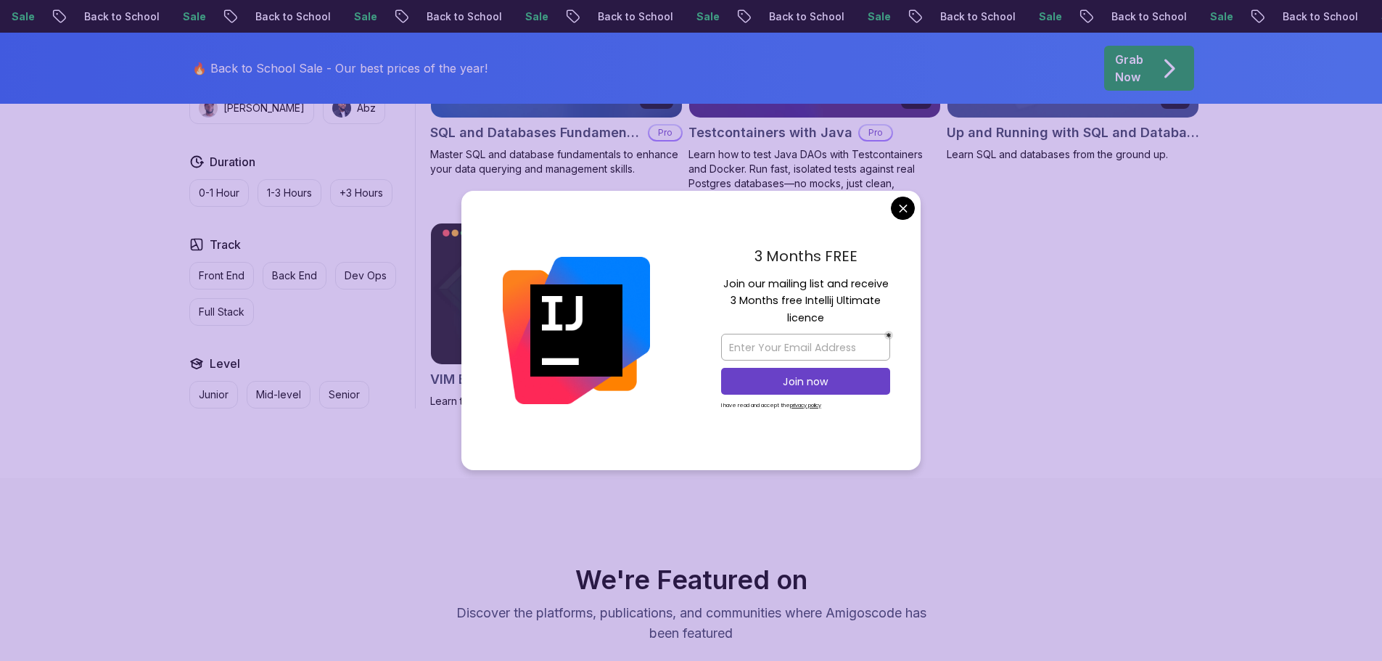
scroll to position [4134, 0]
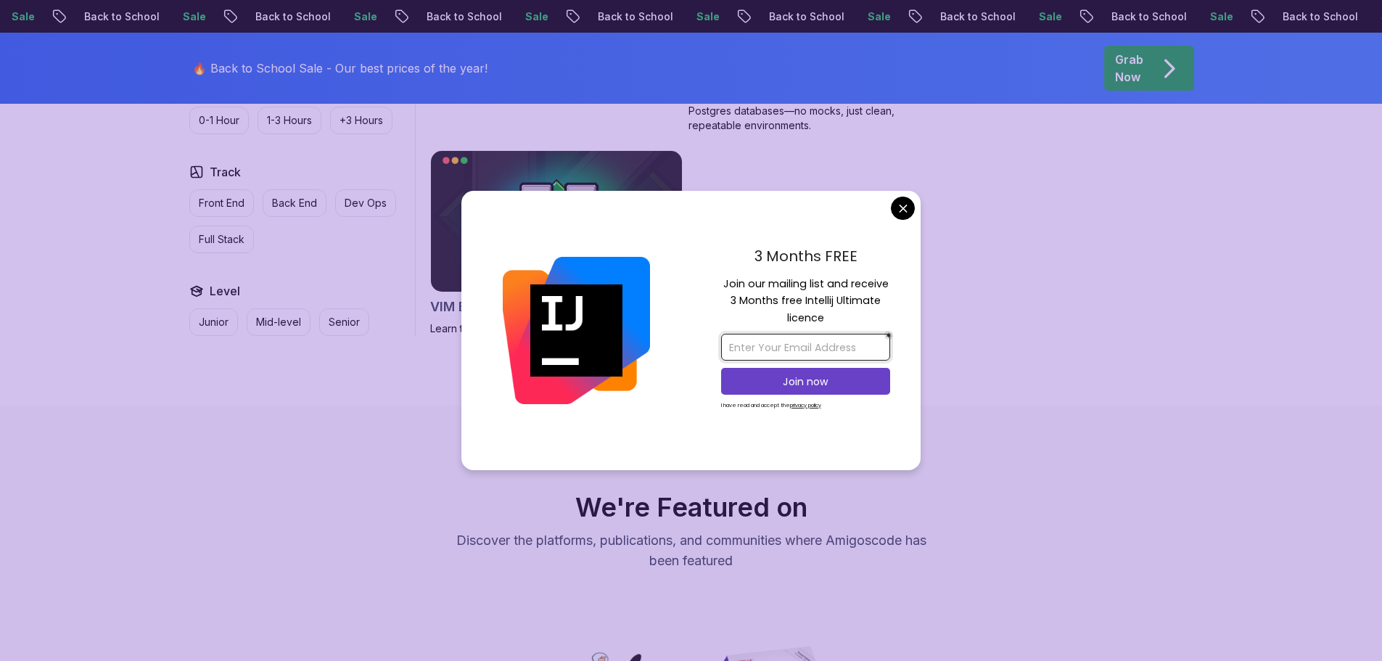
click at [785, 351] on input "email" at bounding box center [805, 347] width 169 height 27
type input "[EMAIL_ADDRESS][DOMAIN_NAME]"
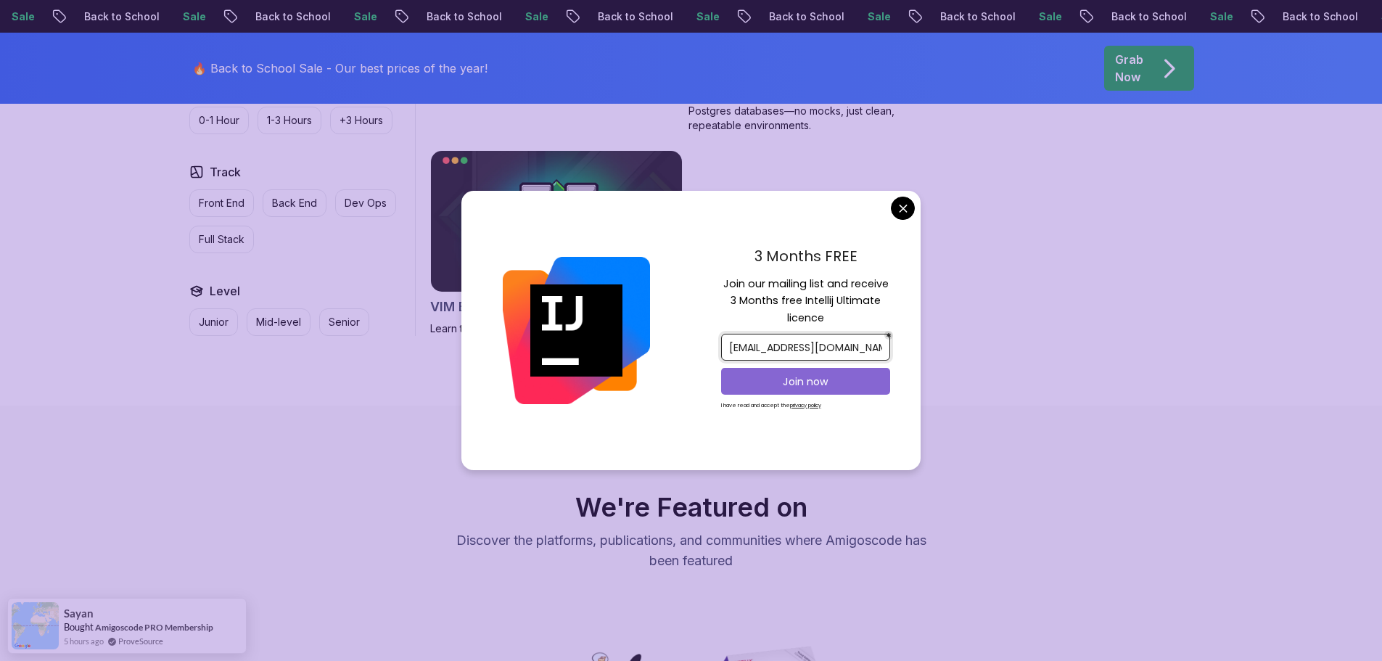
click at [816, 389] on button "Join now" at bounding box center [805, 381] width 169 height 27
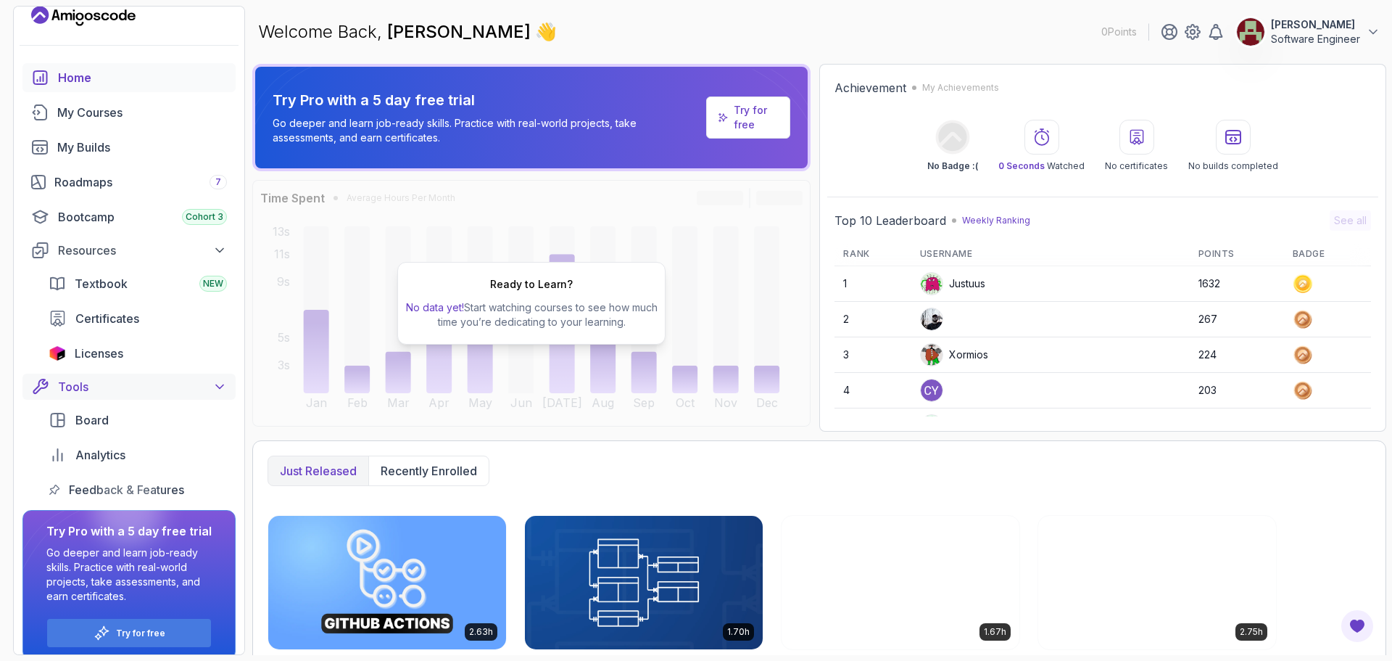
scroll to position [31, 0]
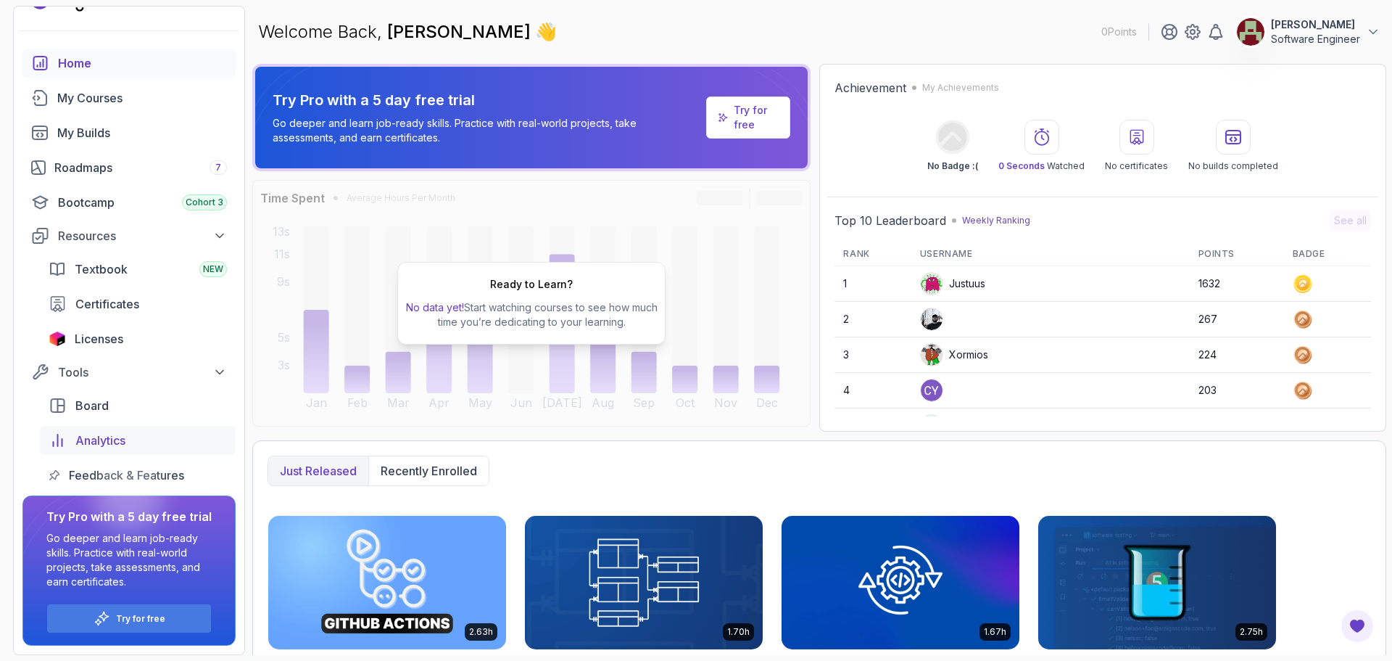
click at [141, 447] on div "Analytics" at bounding box center [151, 440] width 152 height 17
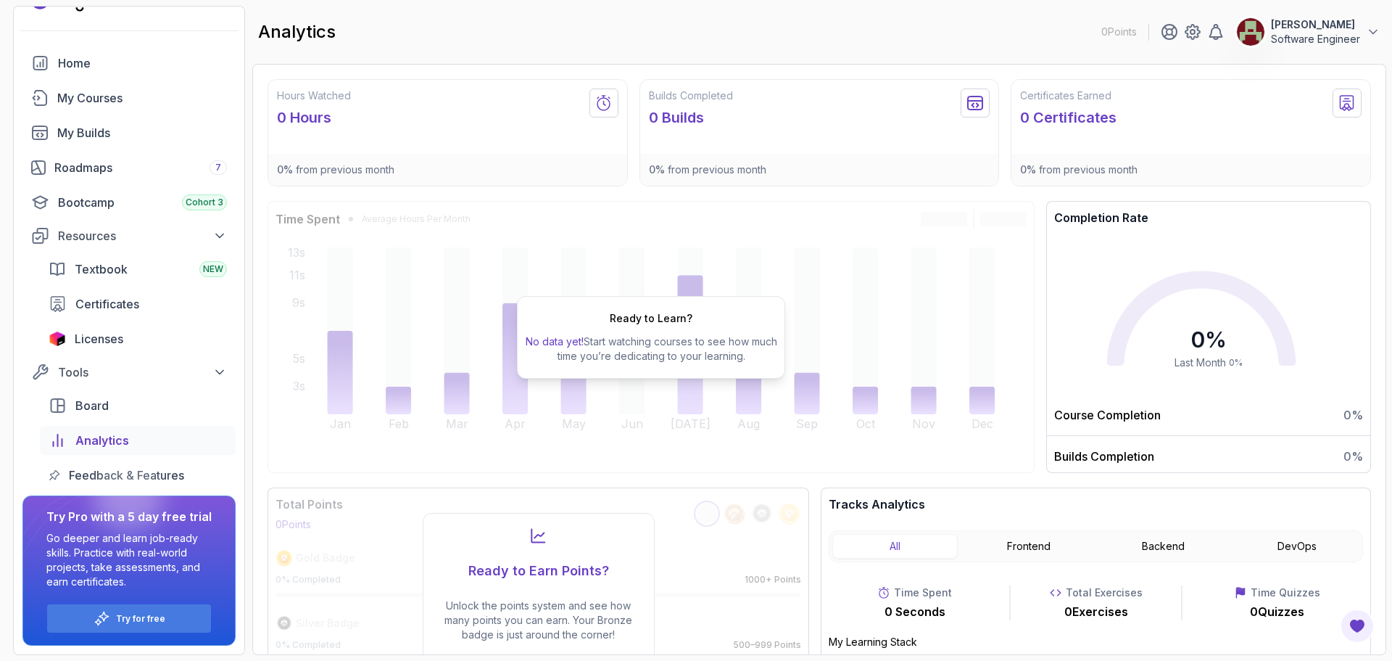
scroll to position [81, 0]
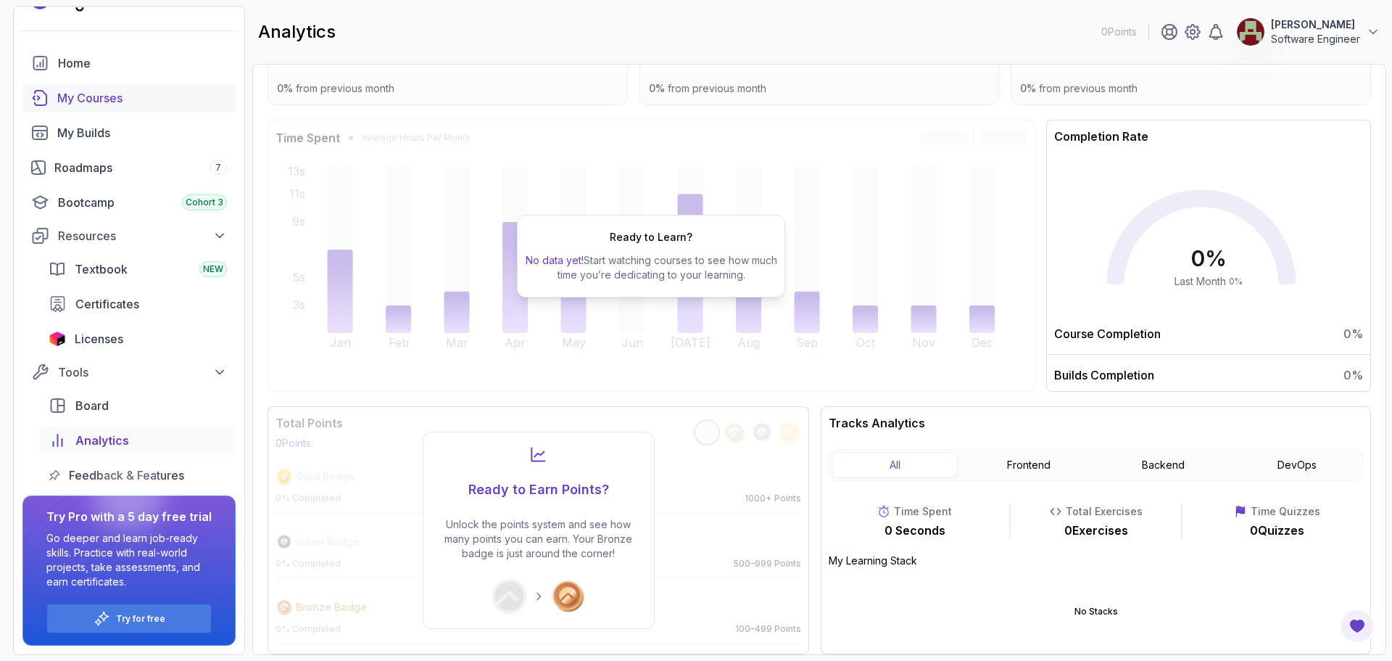
click at [92, 101] on div "My Courses" at bounding box center [142, 97] width 170 height 17
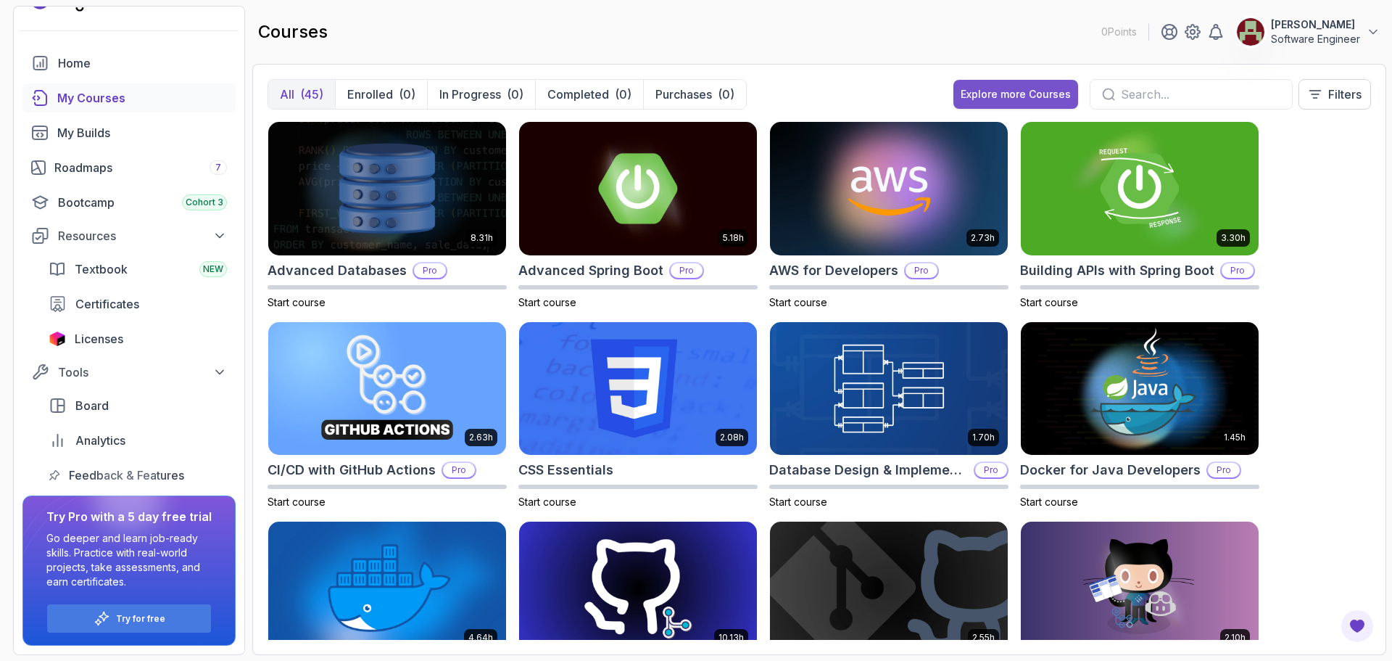
click at [1040, 94] on div "Explore more Courses" at bounding box center [1016, 94] width 110 height 15
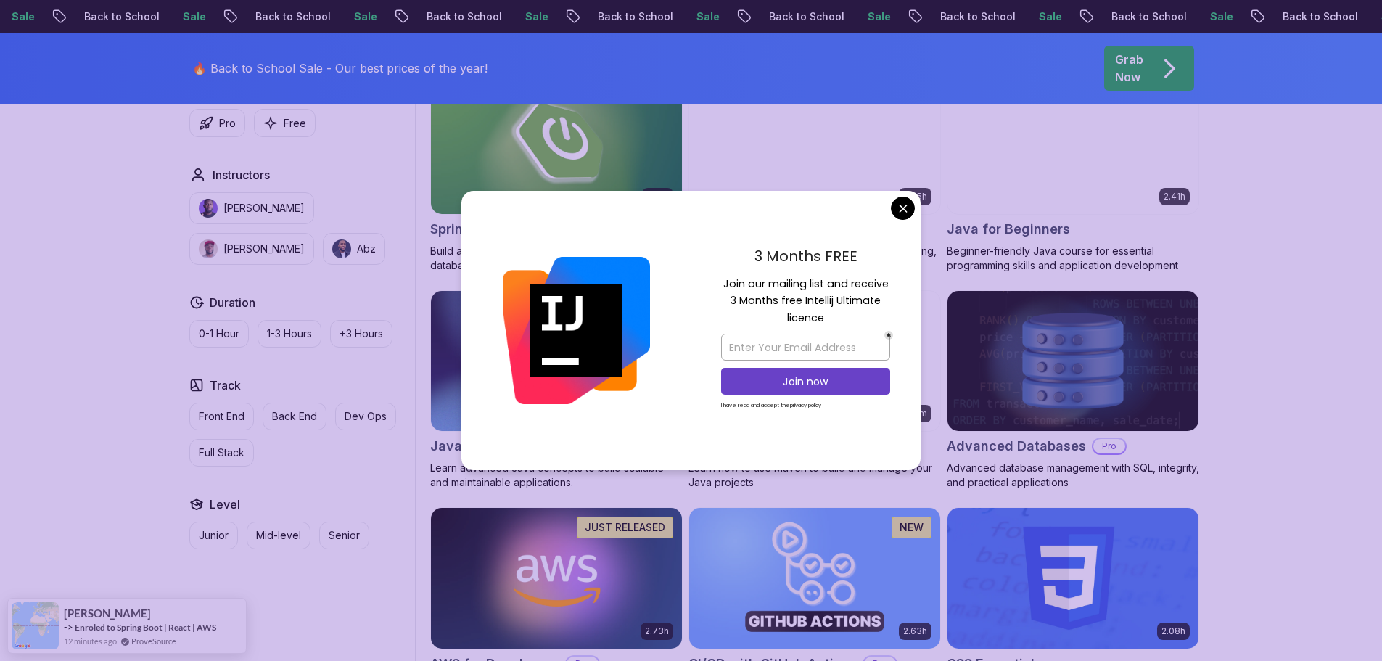
scroll to position [798, 0]
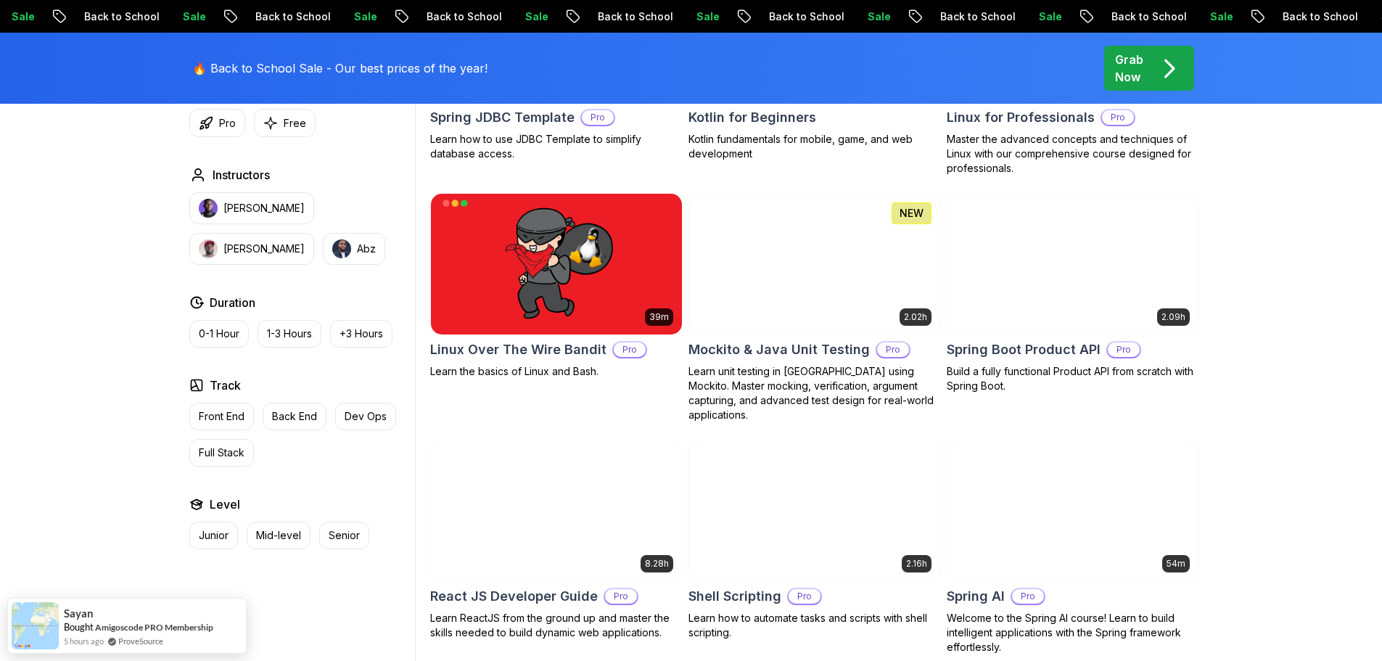
scroll to position [3046, 0]
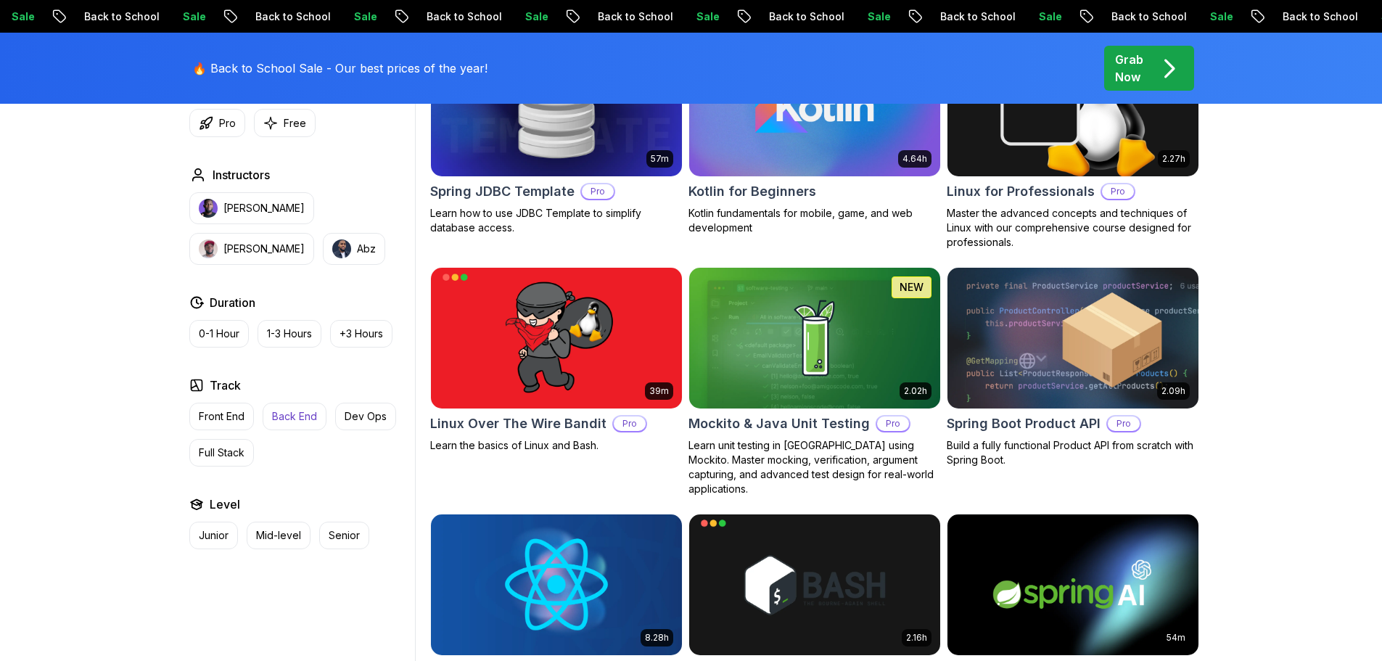
click at [304, 416] on p "Back End" at bounding box center [294, 416] width 45 height 15
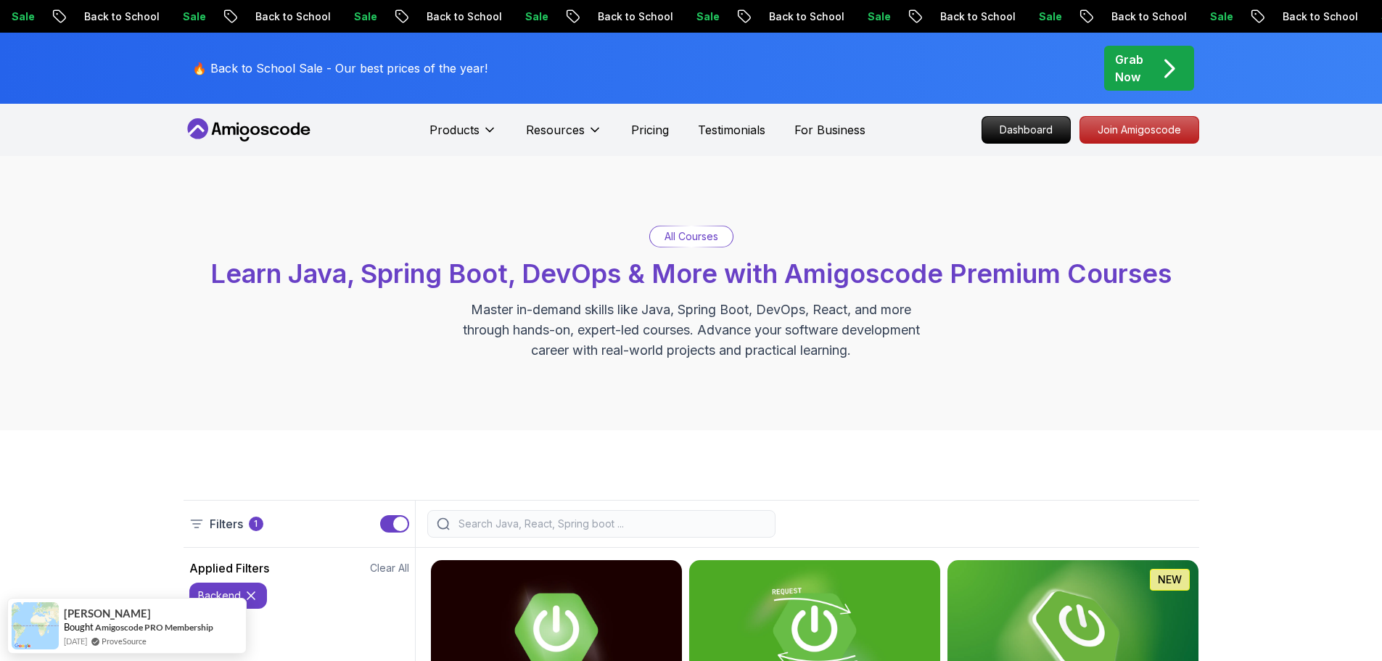
click at [1163, 63] on icon "pre-order" at bounding box center [1169, 68] width 28 height 28
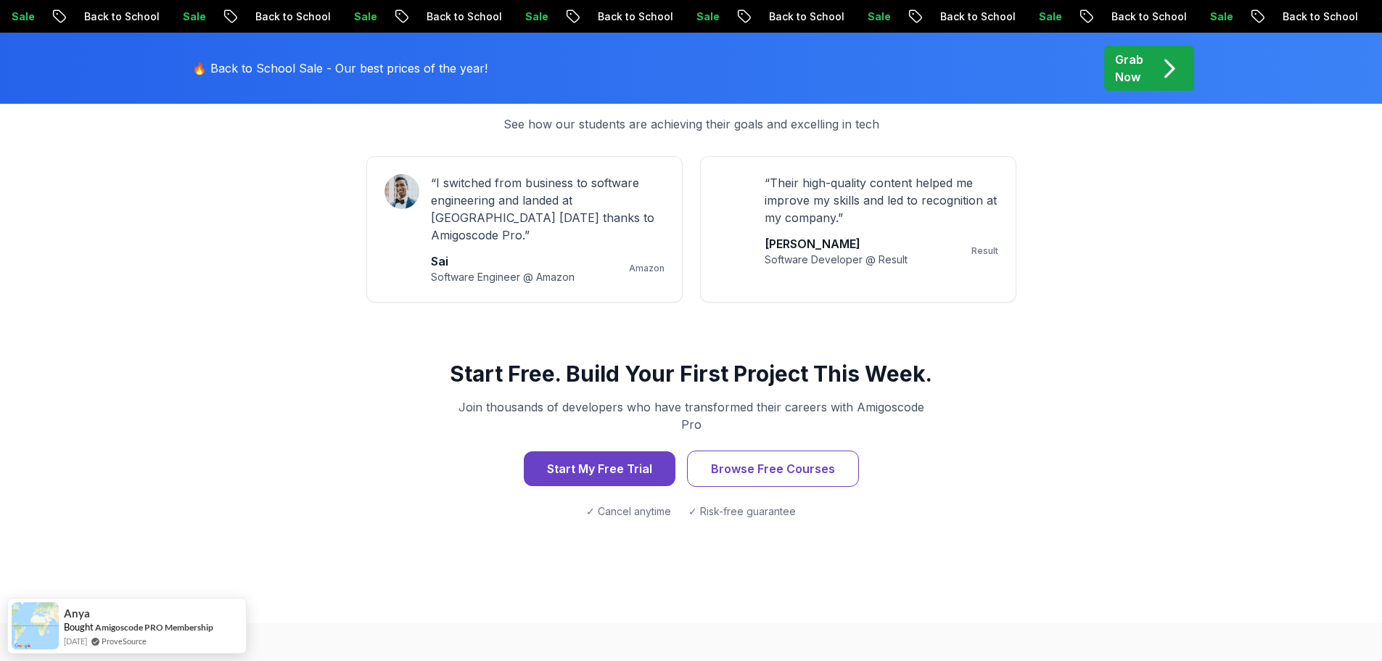
scroll to position [1378, 0]
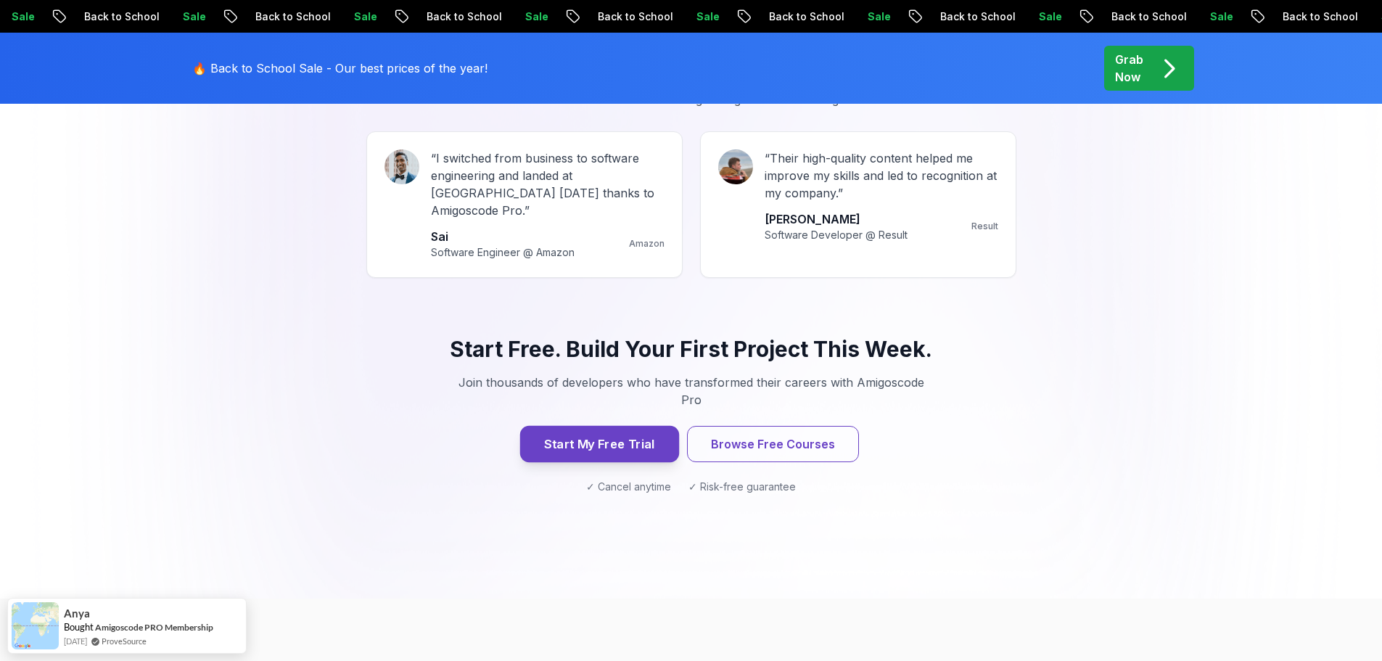
click at [635, 426] on button "Start My Free Trial" at bounding box center [598, 444] width 159 height 36
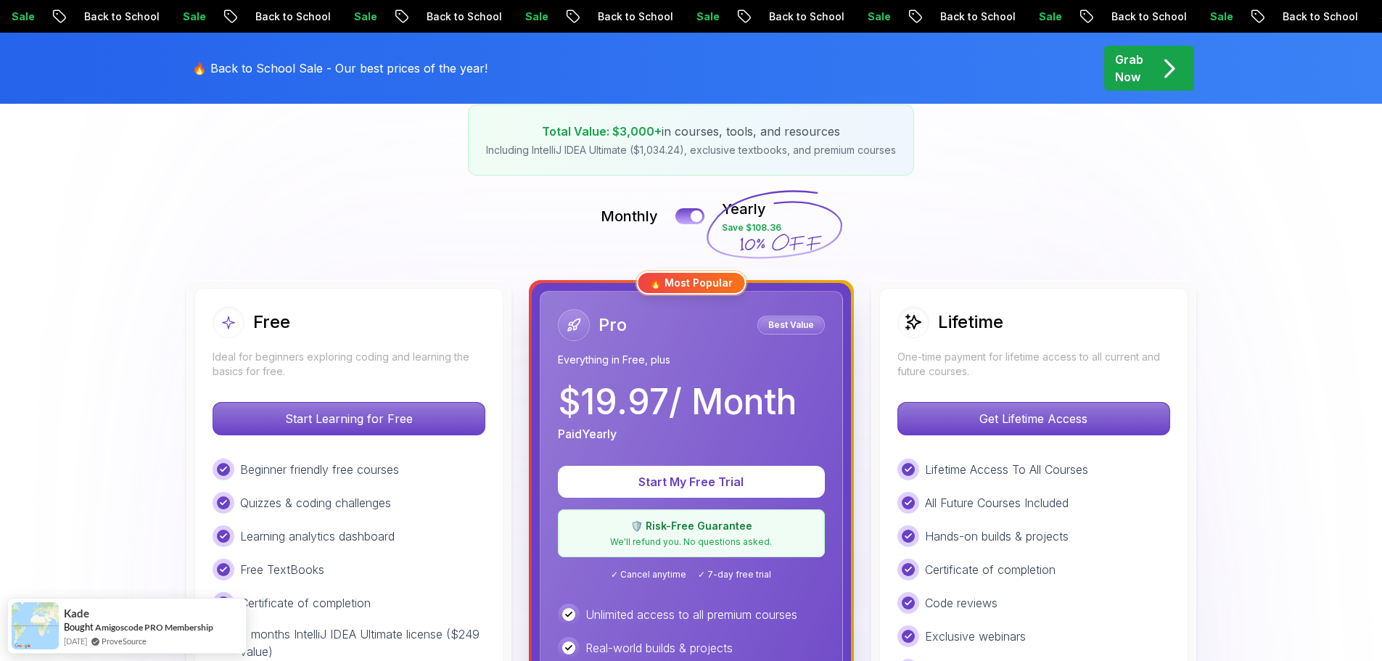
scroll to position [290, 0]
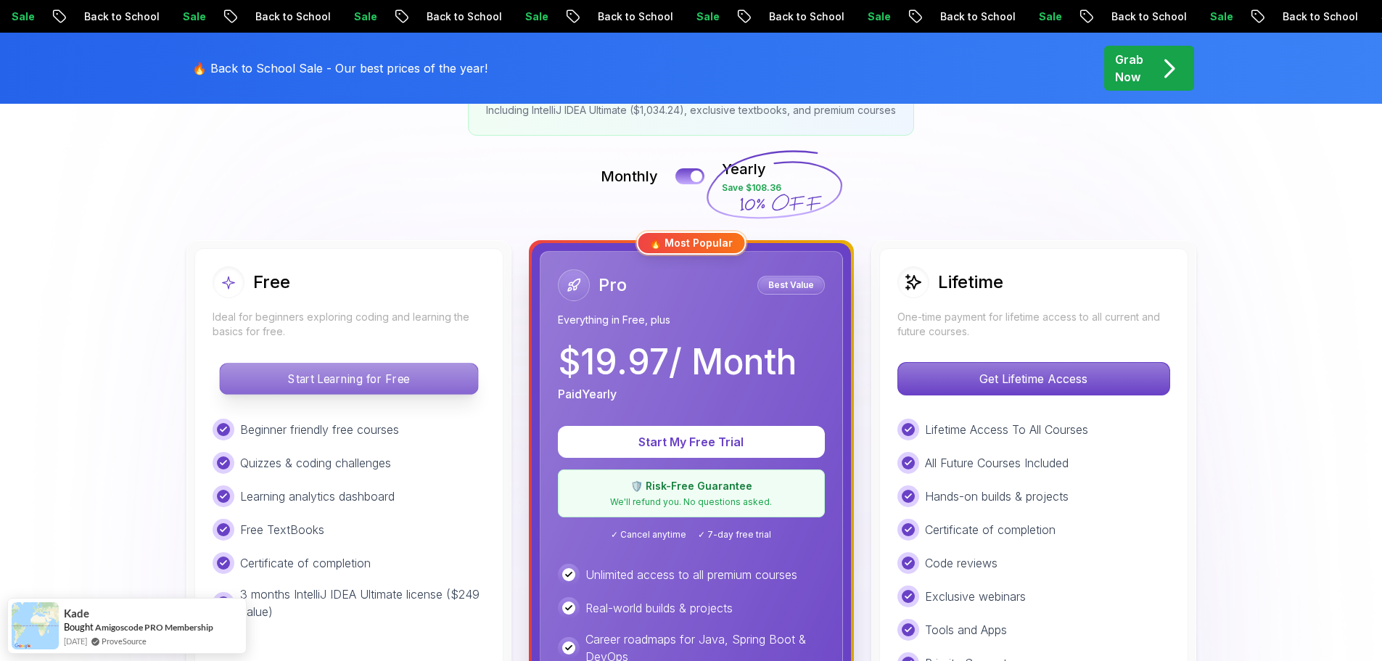
click at [384, 373] on p "Start Learning for Free" at bounding box center [348, 378] width 257 height 30
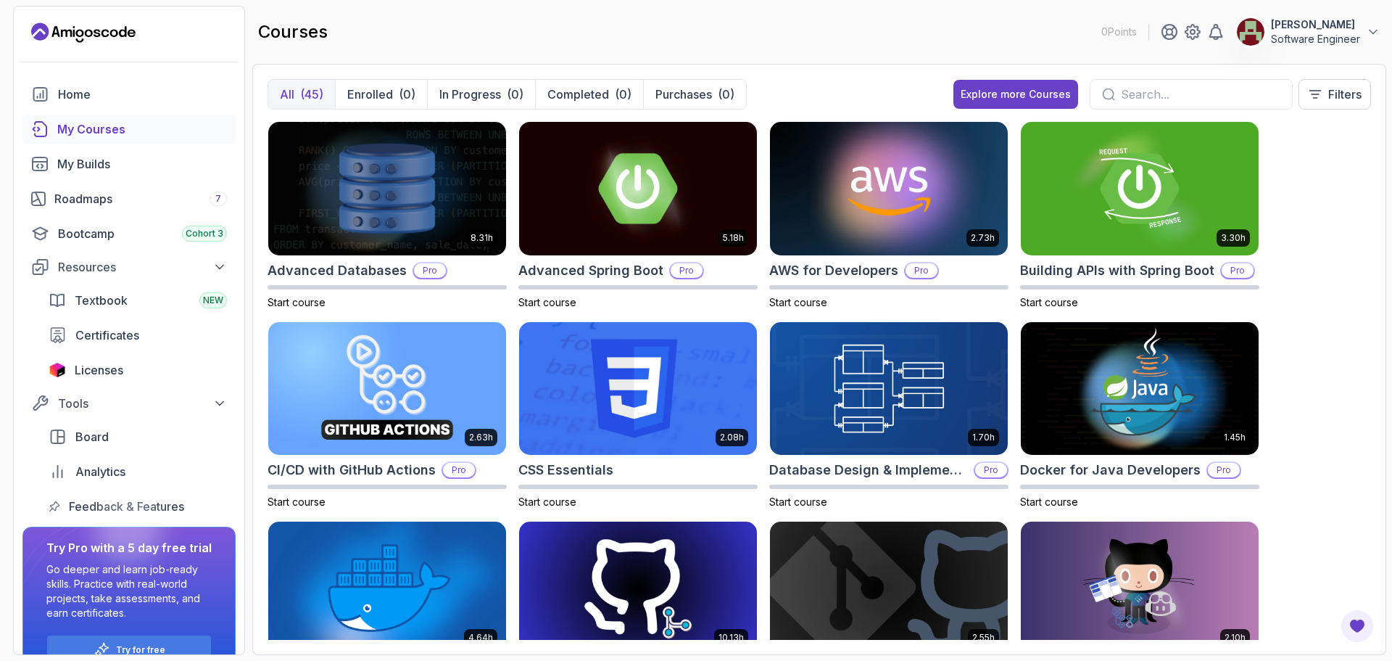
click at [313, 99] on div "(45)" at bounding box center [311, 94] width 23 height 17
click at [680, 95] on p "Purchases" at bounding box center [684, 94] width 57 height 17
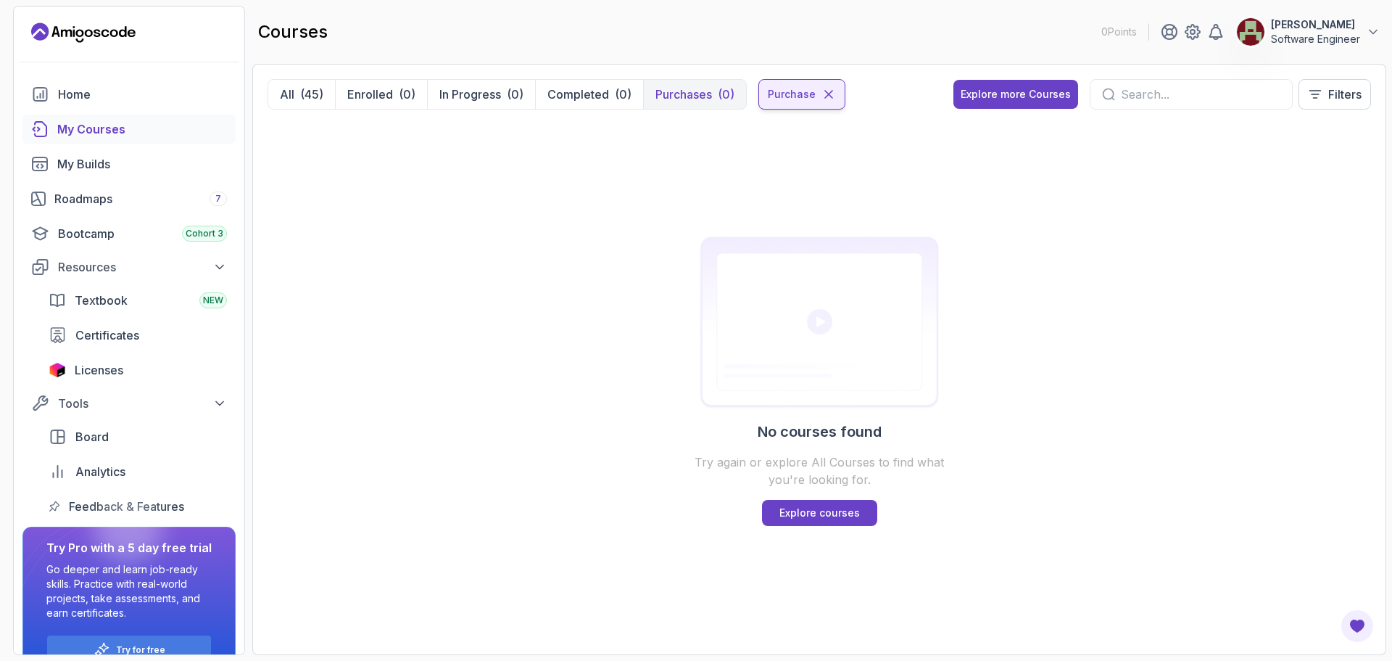
click at [828, 97] on icon at bounding box center [828, 94] width 7 height 7
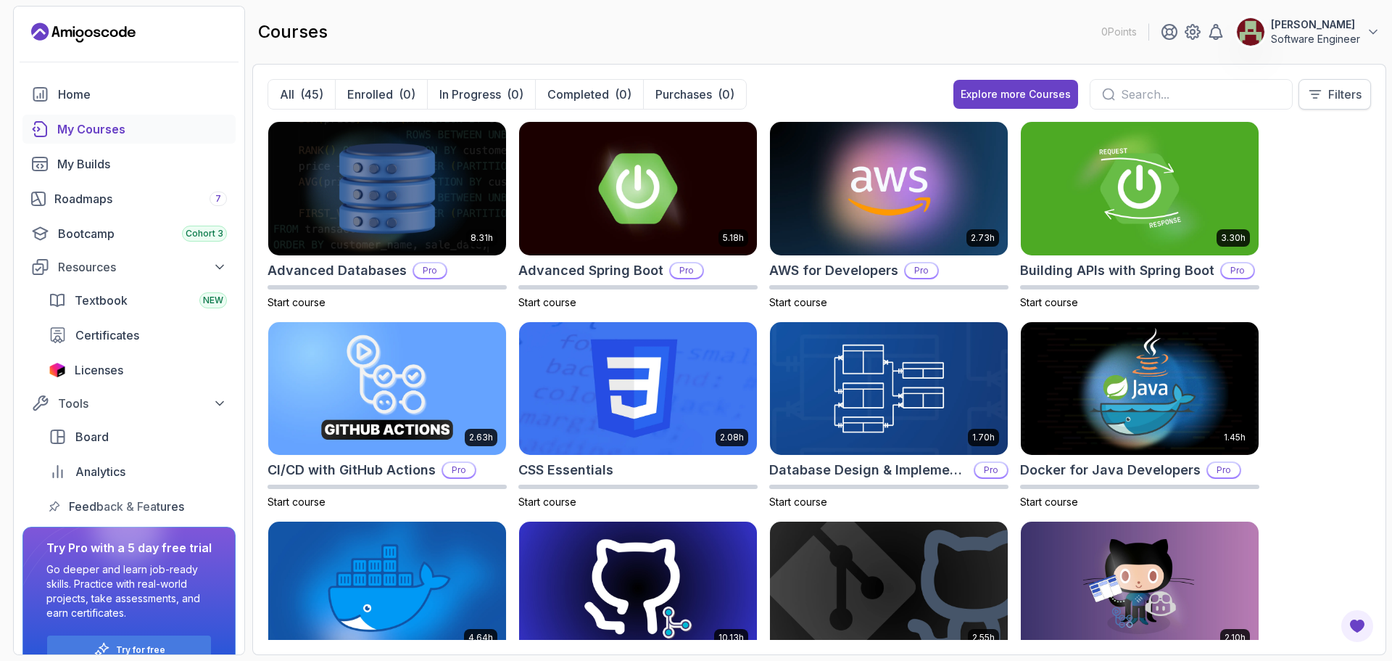
click at [1349, 101] on p "Filters" at bounding box center [1345, 94] width 33 height 17
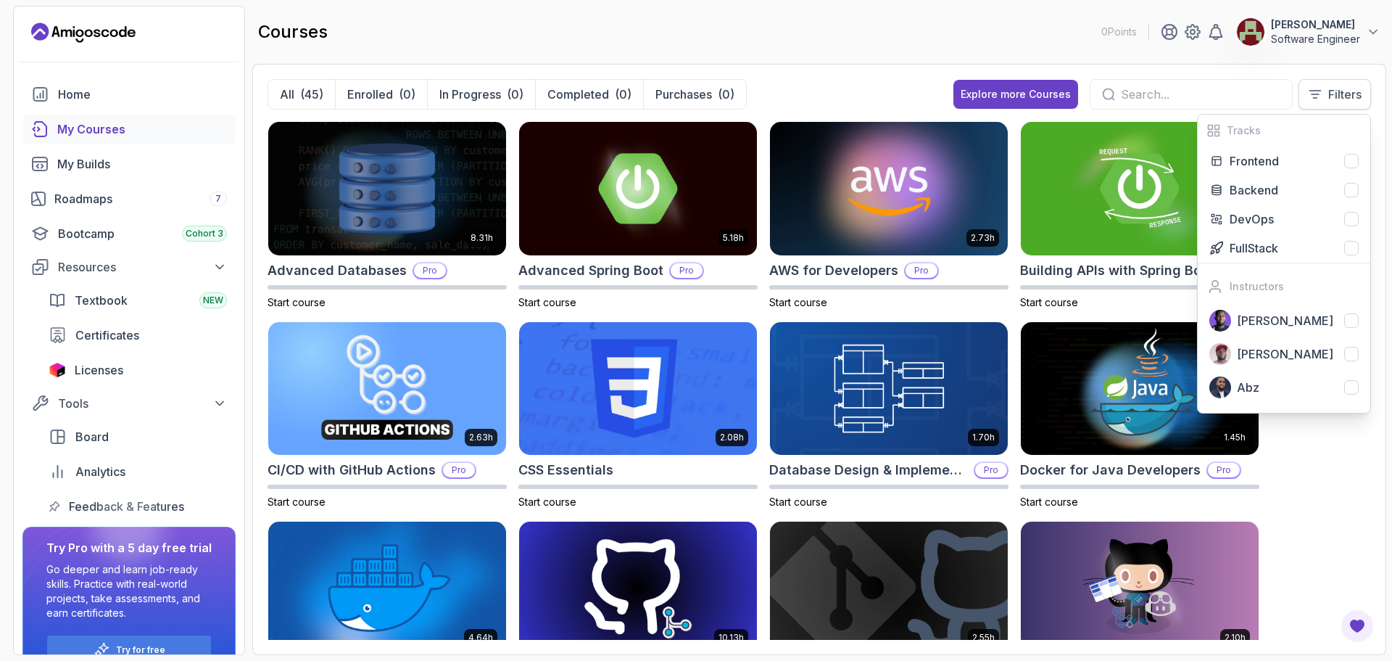
click at [1349, 101] on p "Filters" at bounding box center [1345, 94] width 33 height 17
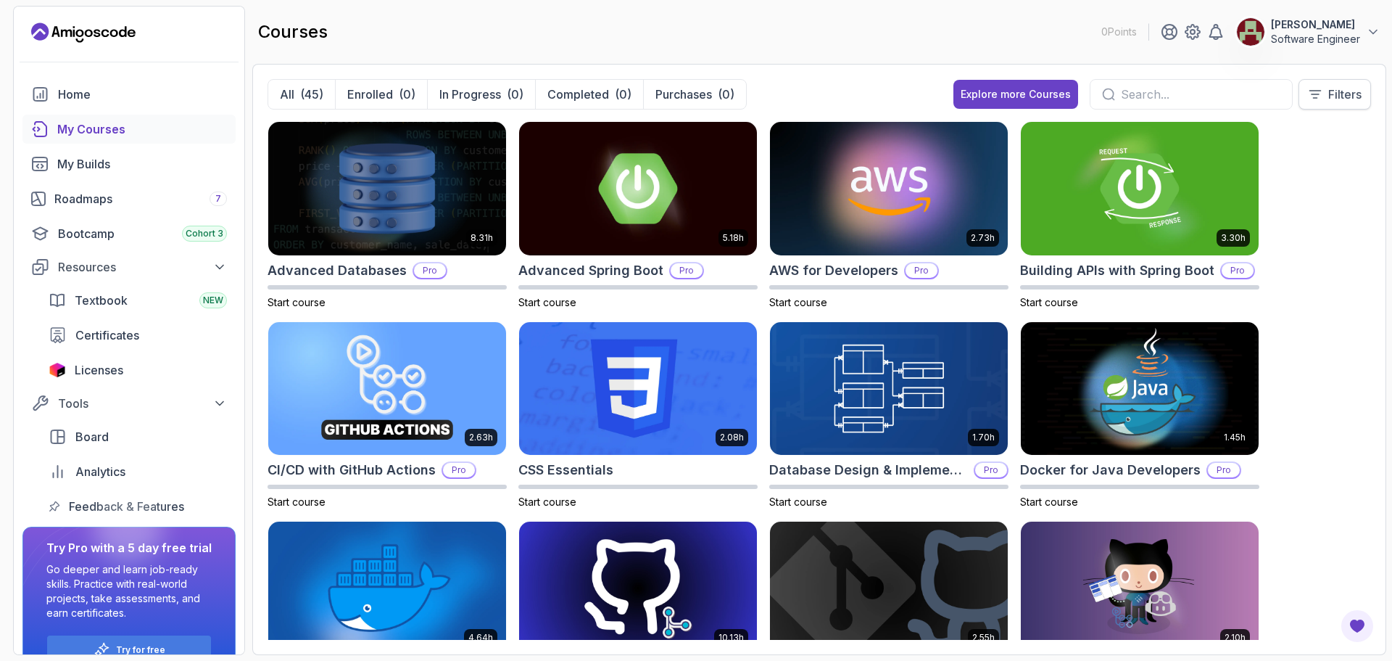
click at [1349, 101] on p "Filters" at bounding box center [1345, 94] width 33 height 17
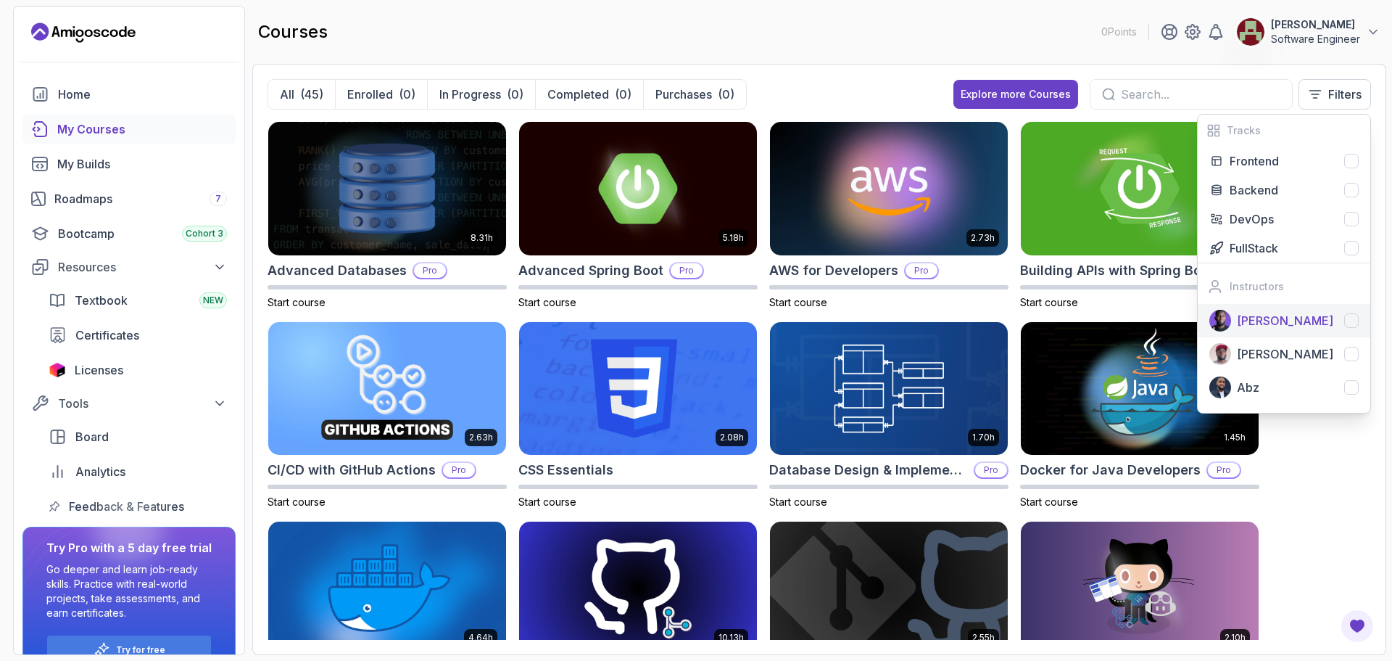
click at [1348, 318] on div at bounding box center [1352, 320] width 15 height 15
click at [1070, 189] on img at bounding box center [1139, 188] width 249 height 140
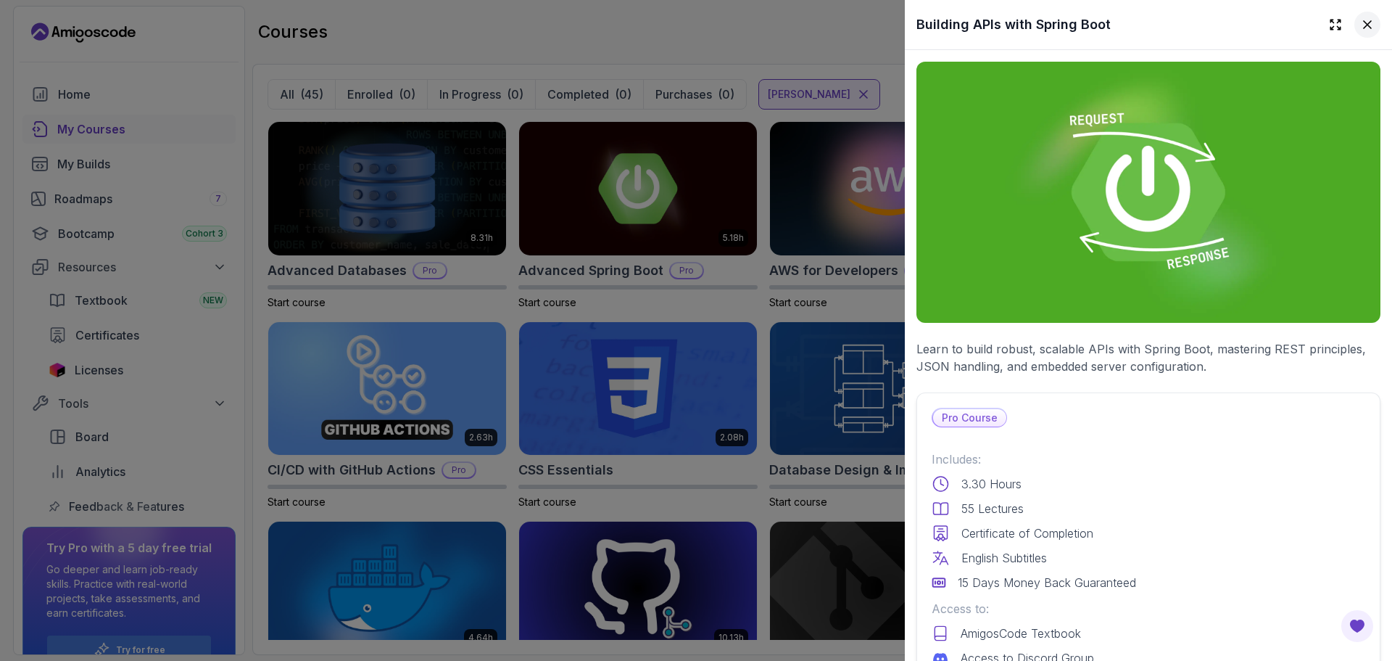
click at [1364, 23] on icon at bounding box center [1367, 24] width 7 height 7
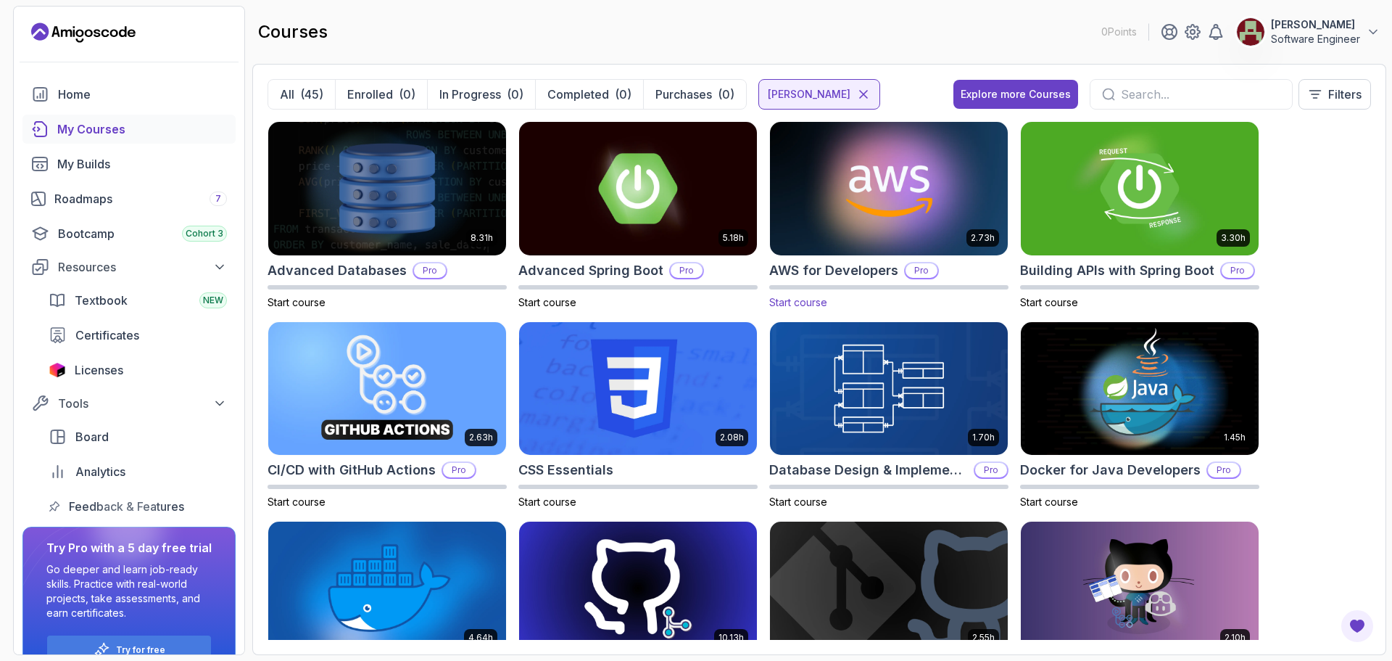
click at [878, 213] on img at bounding box center [888, 188] width 249 height 140
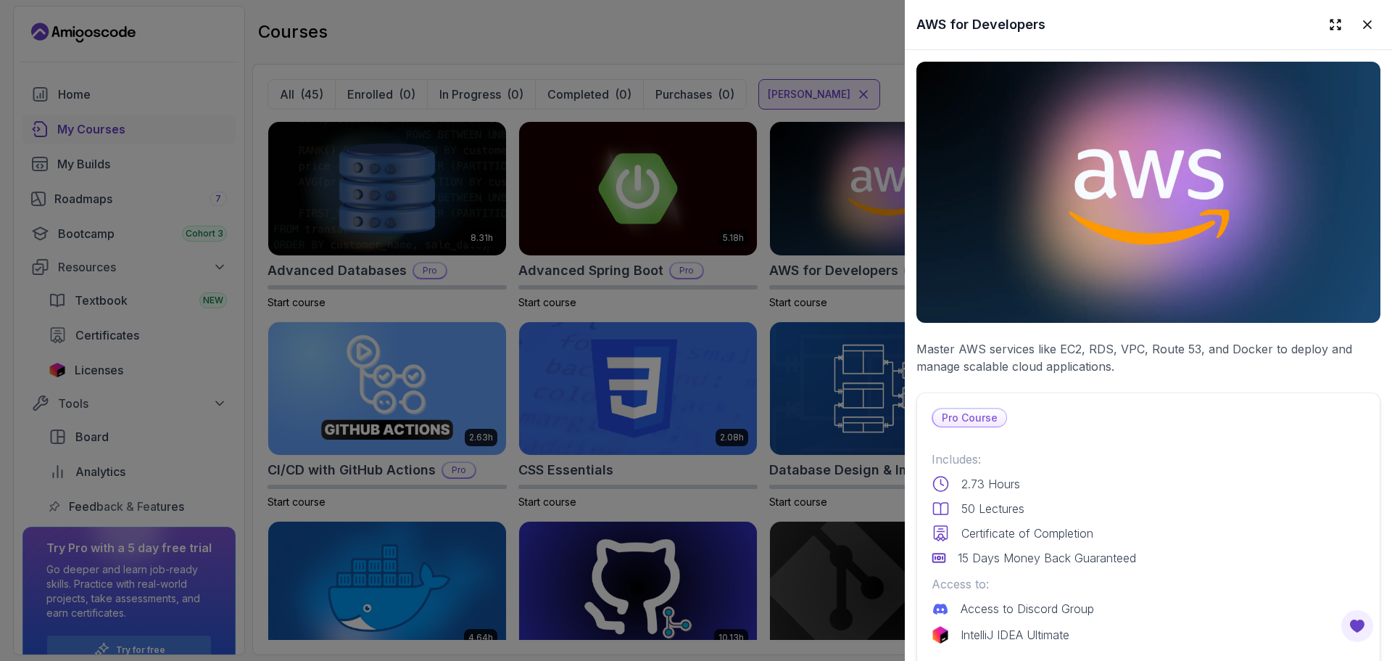
click at [975, 413] on p "Pro Course" at bounding box center [969, 417] width 73 height 17
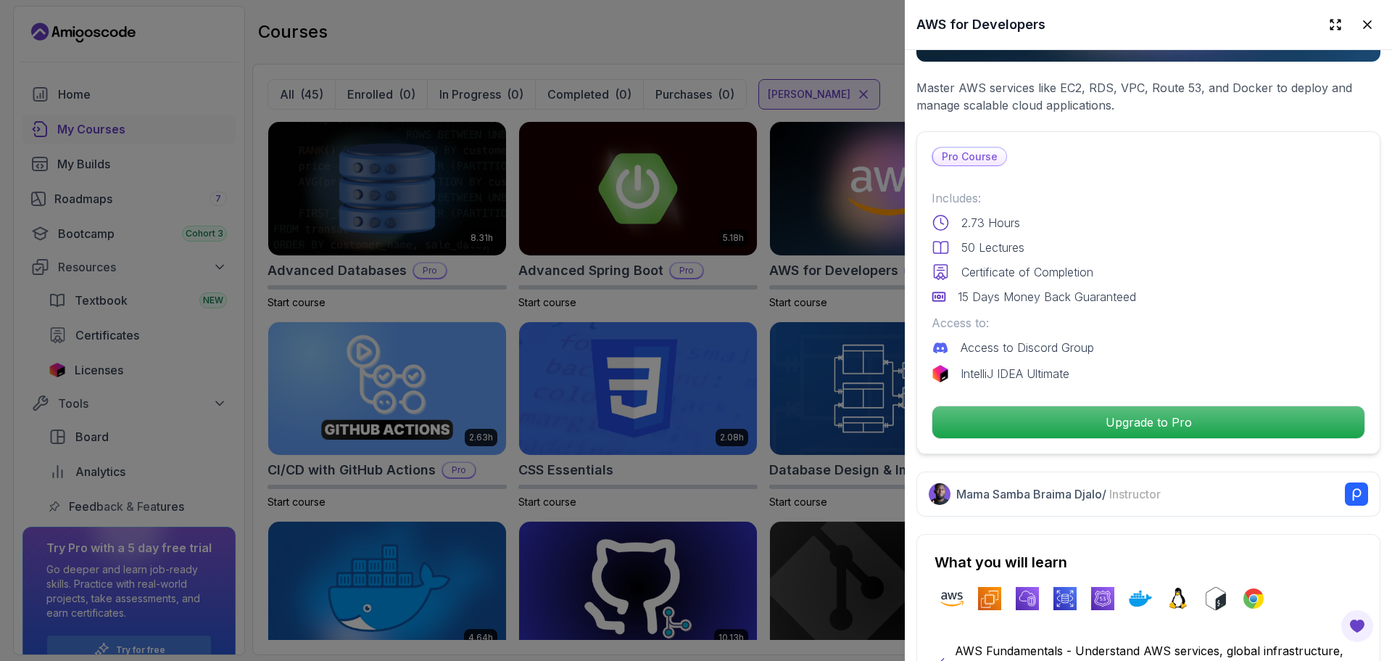
scroll to position [207, 0]
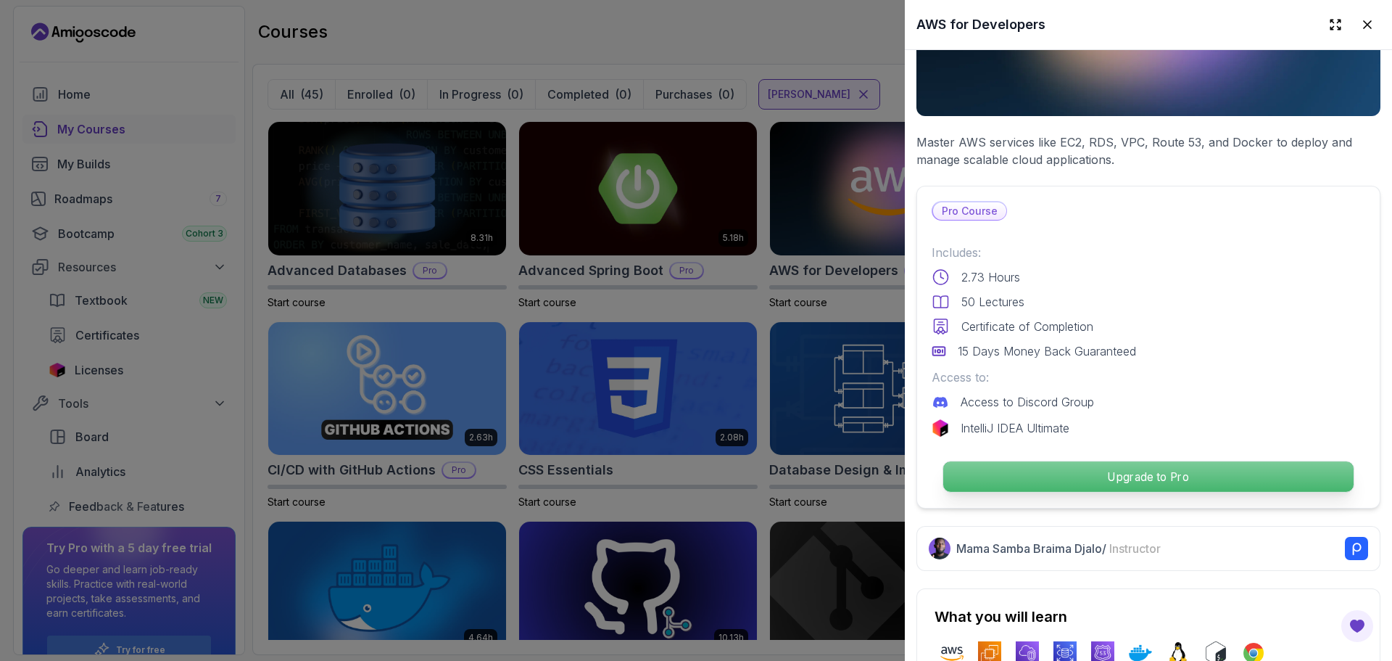
click at [1166, 477] on p "Upgrade to Pro" at bounding box center [1149, 476] width 410 height 30
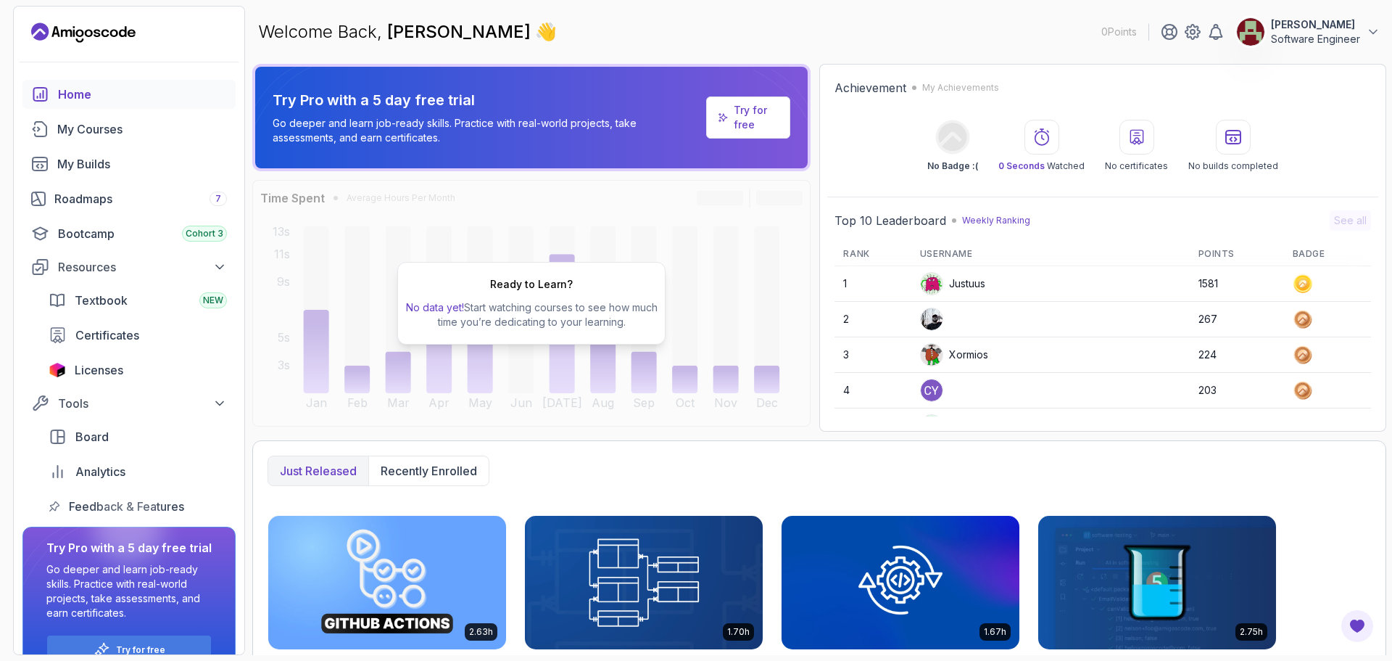
click at [746, 110] on p "Try for free" at bounding box center [756, 117] width 45 height 29
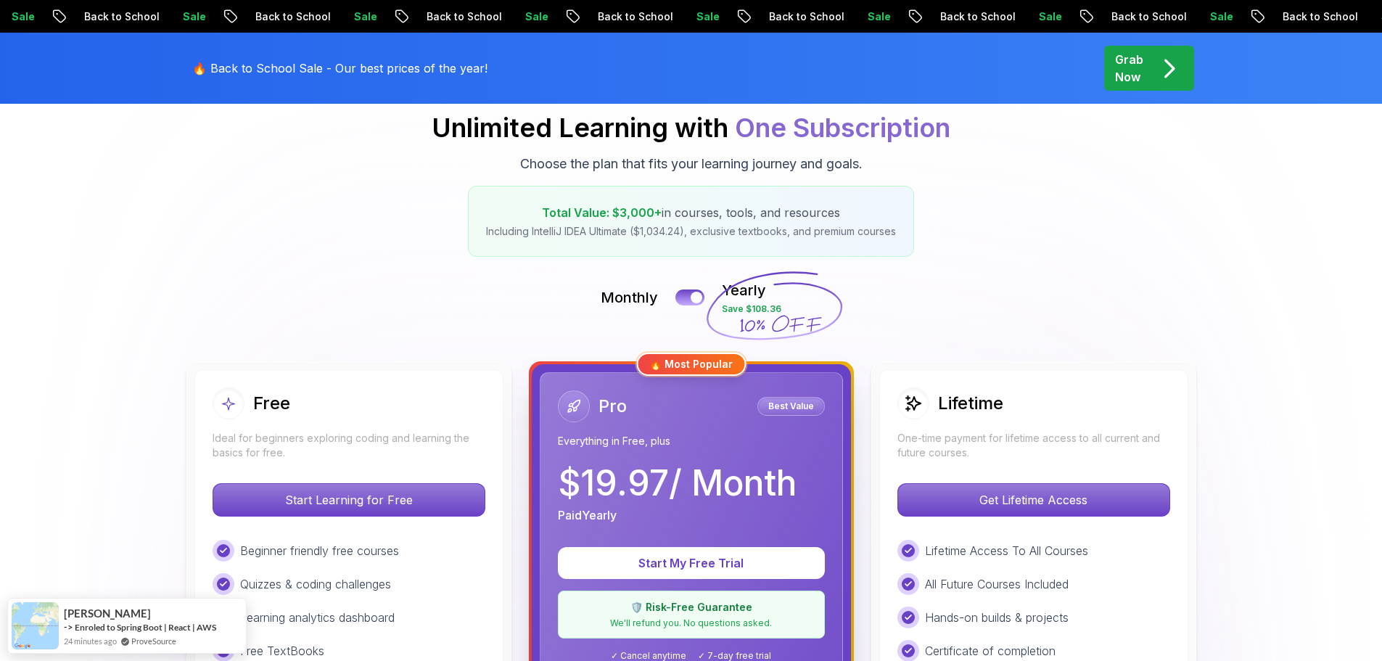
scroll to position [290, 0]
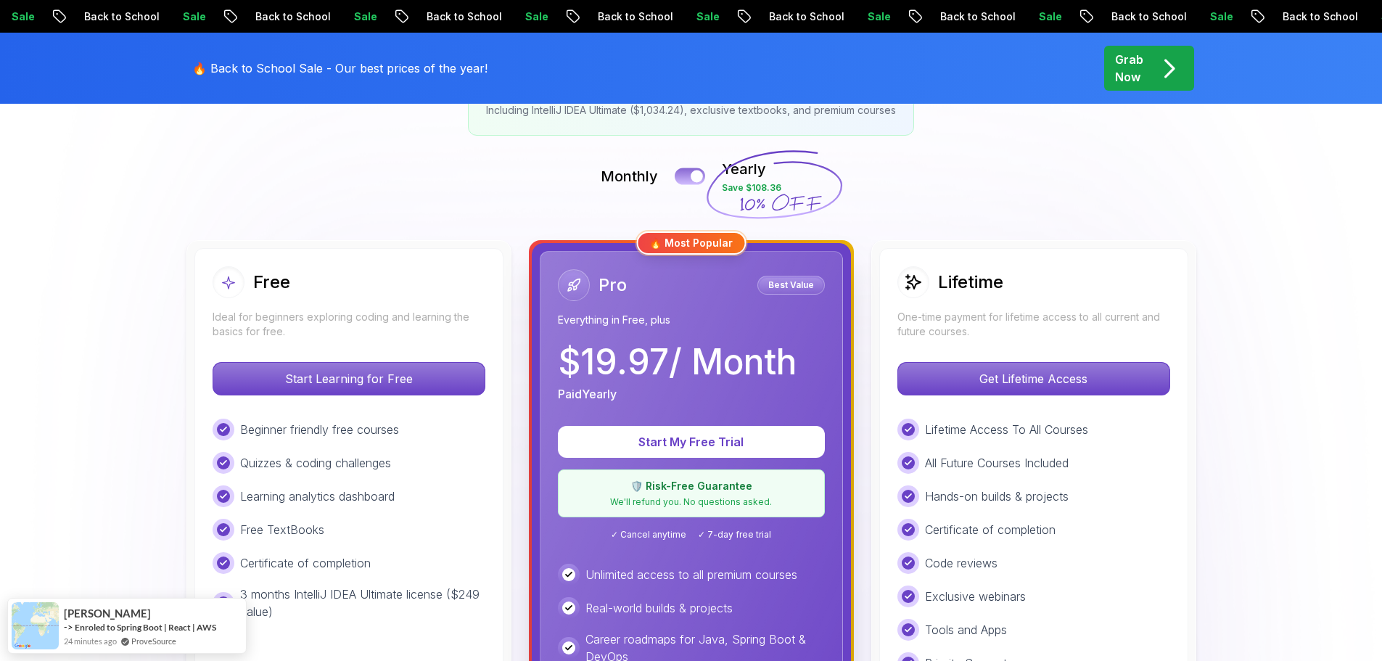
click at [688, 177] on button at bounding box center [689, 176] width 30 height 17
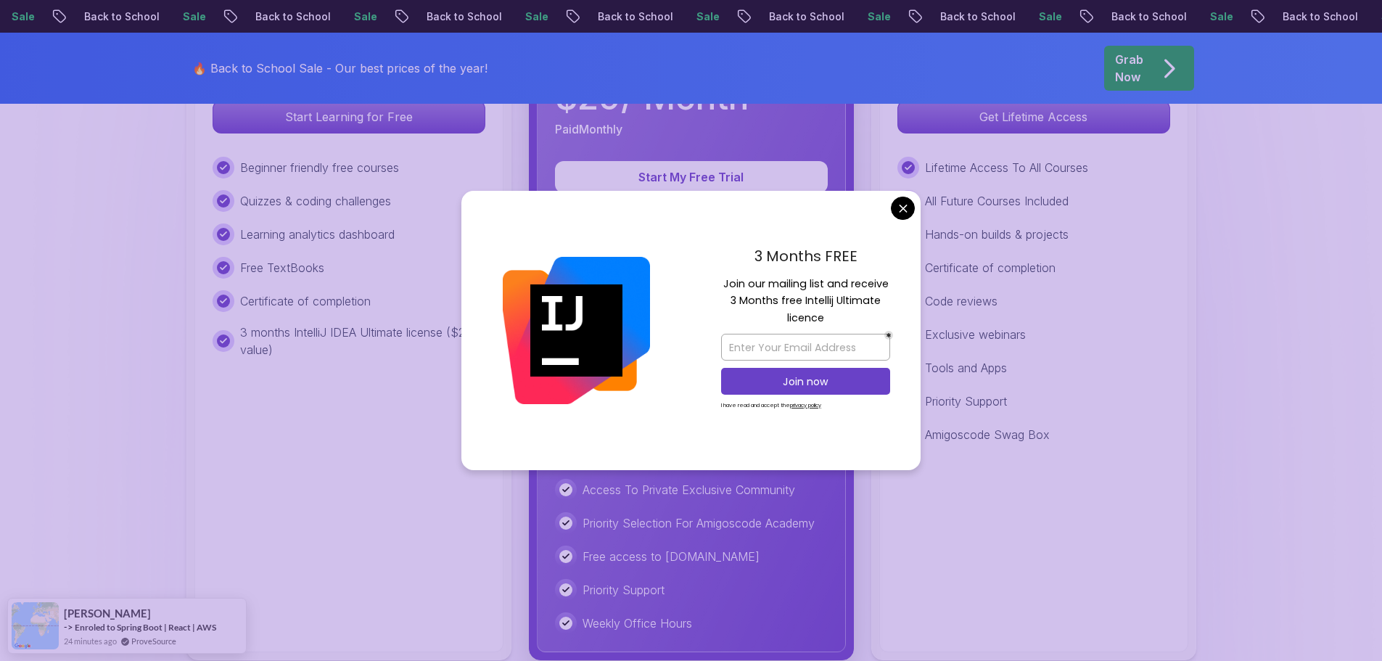
scroll to position [580, 0]
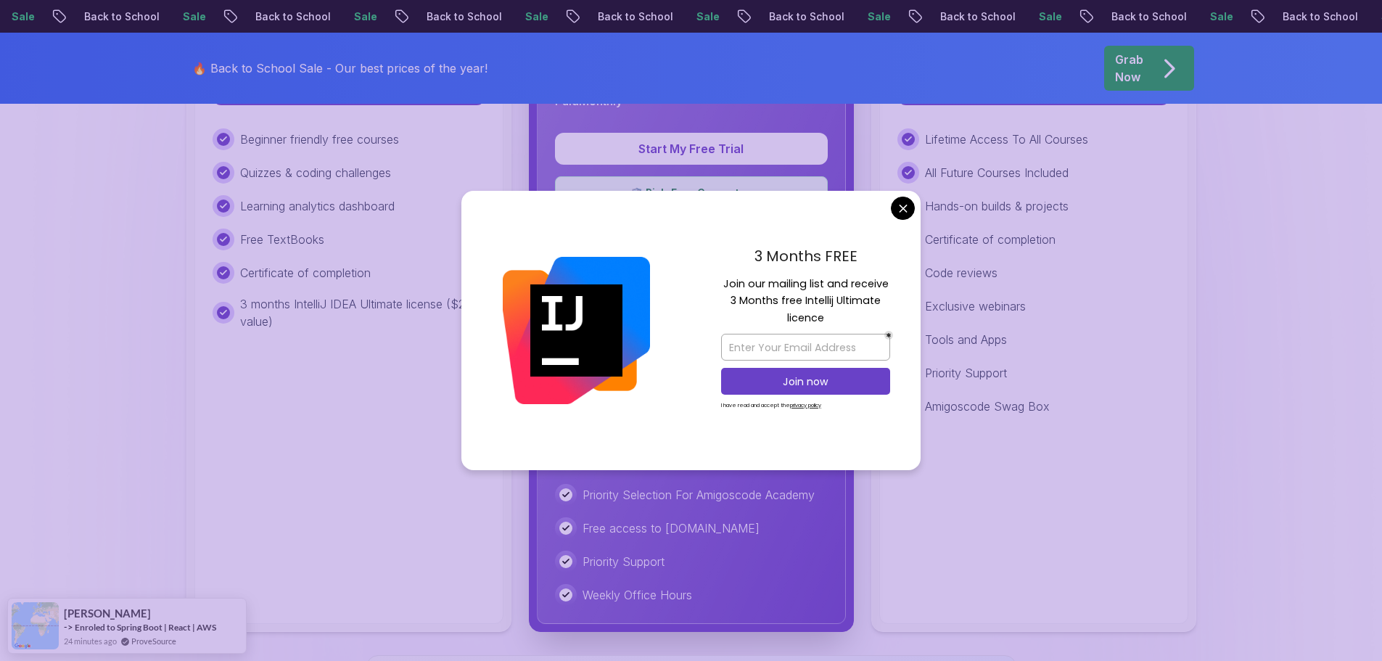
click at [891, 202] on div "3 Months FREE Join our mailing list and receive 3 Months free Intellij Ultimate…" at bounding box center [805, 331] width 230 height 280
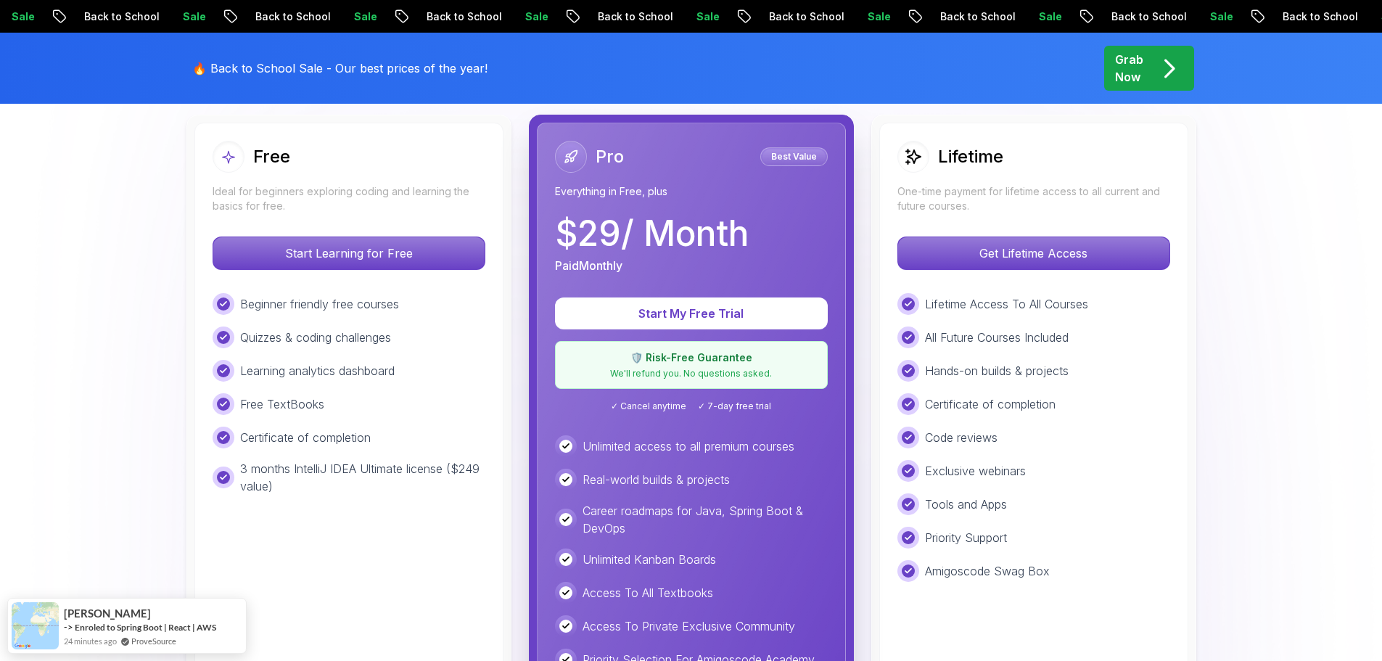
scroll to position [363, 0]
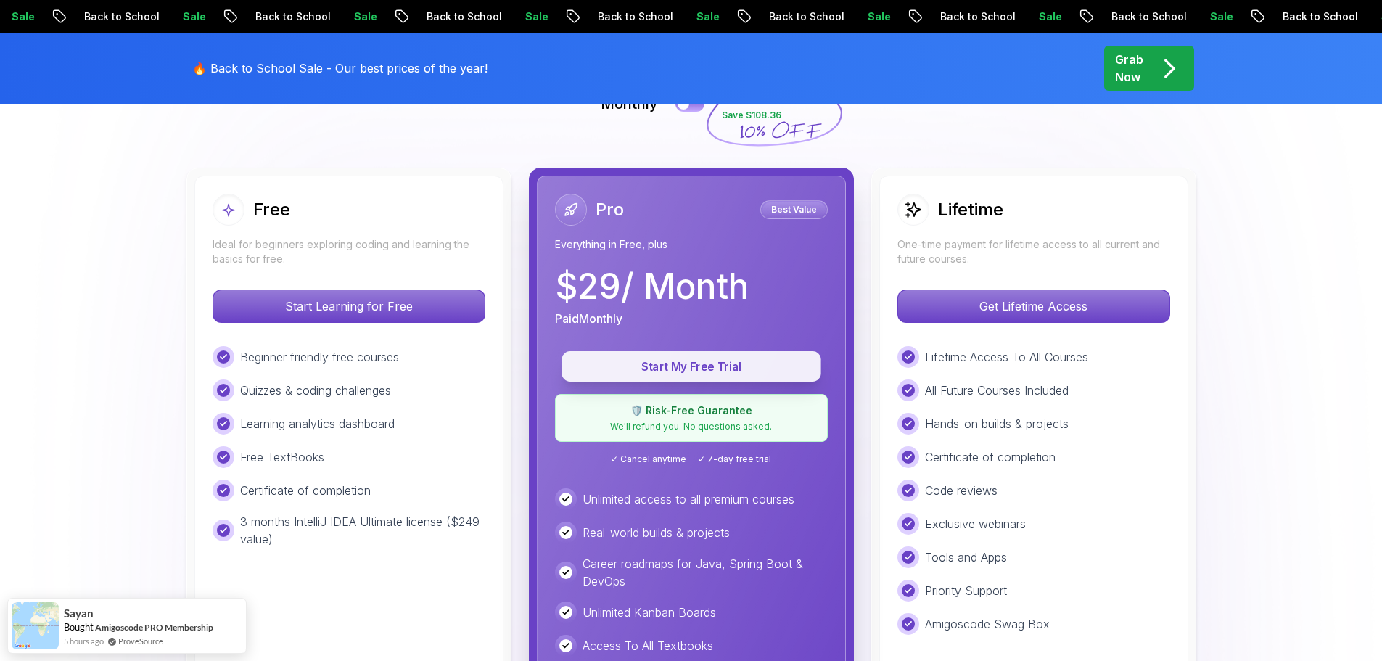
click at [700, 368] on p "Start My Free Trial" at bounding box center [691, 366] width 226 height 17
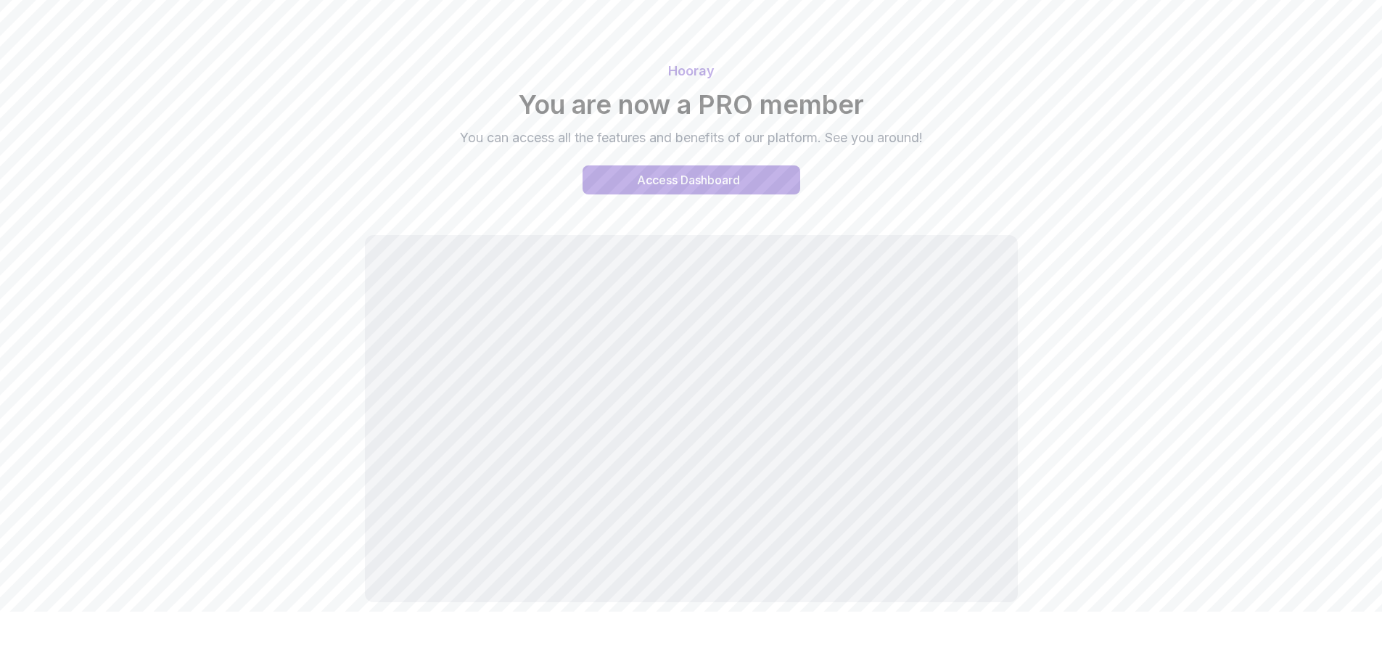
scroll to position [73, 0]
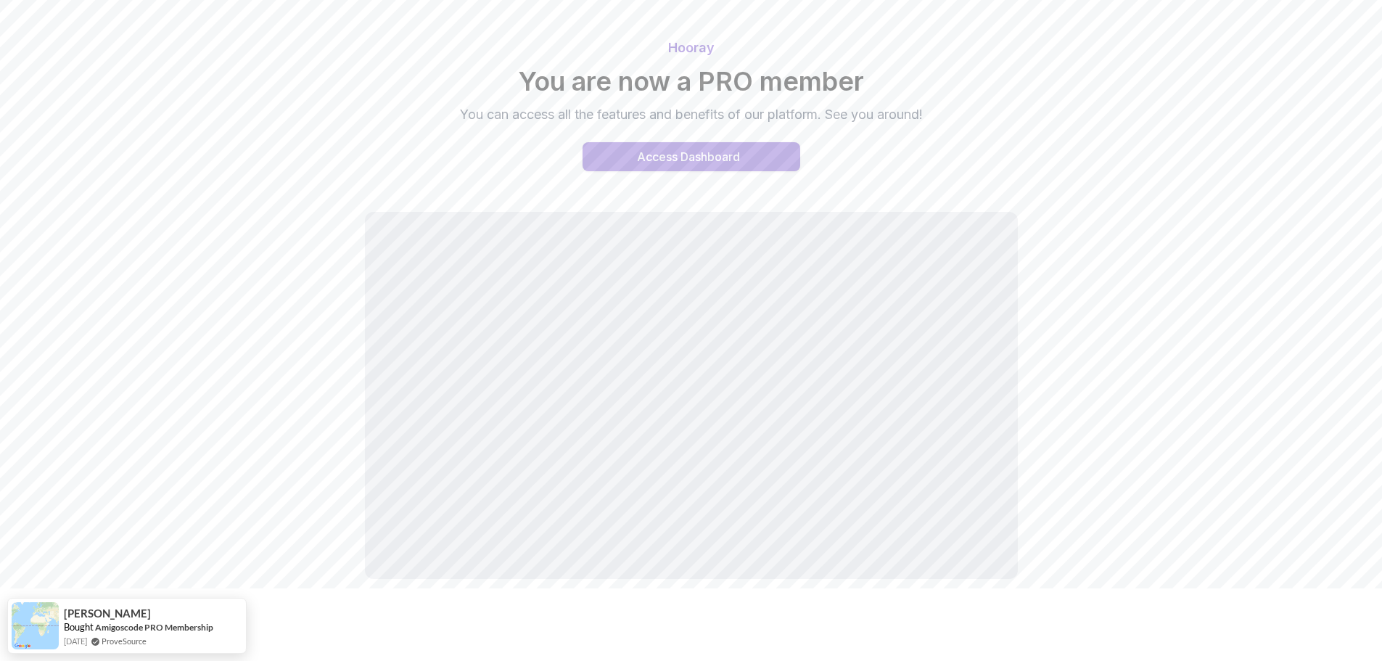
click at [716, 155] on div "Access Dashboard" at bounding box center [688, 156] width 103 height 17
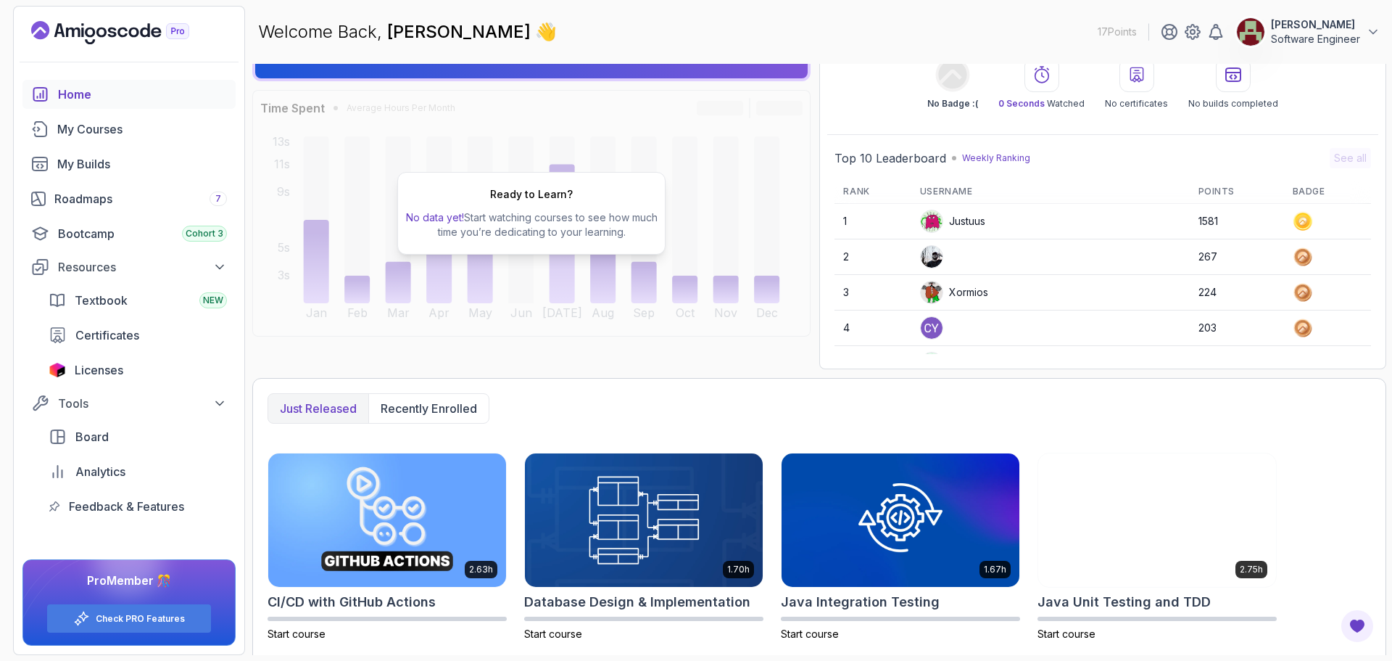
scroll to position [145, 0]
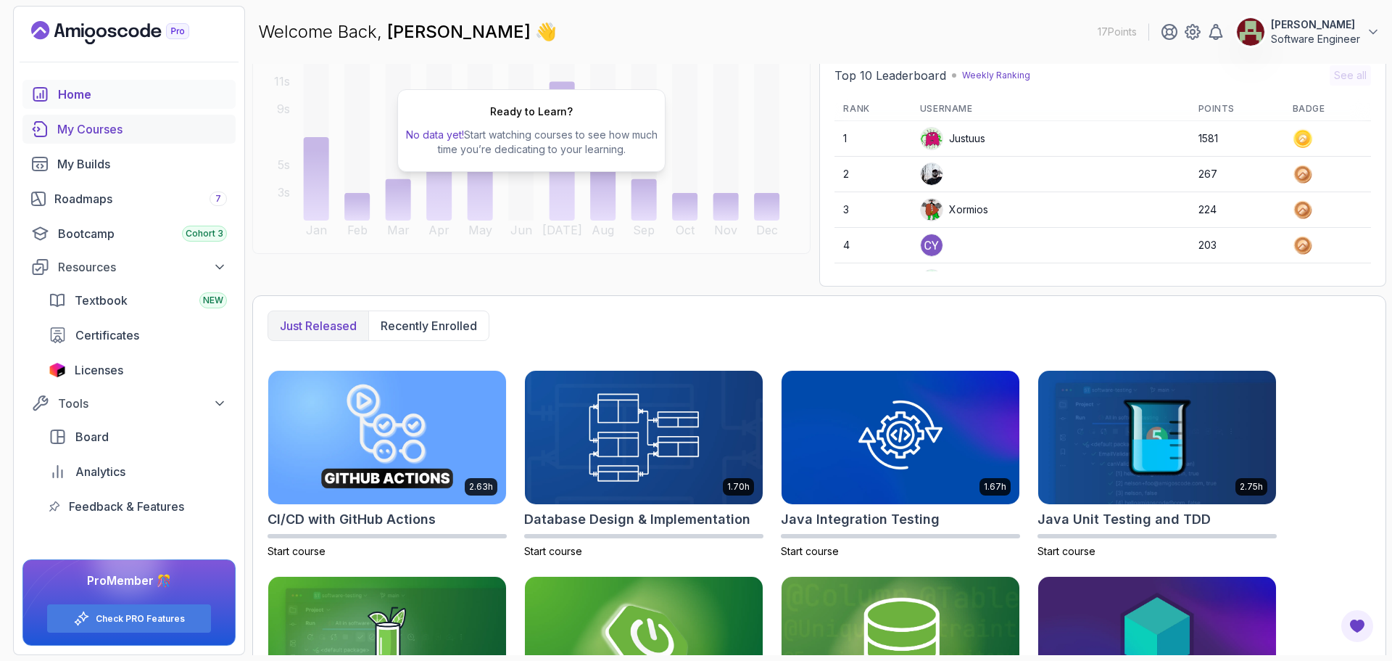
click at [96, 128] on div "My Courses" at bounding box center [142, 128] width 170 height 17
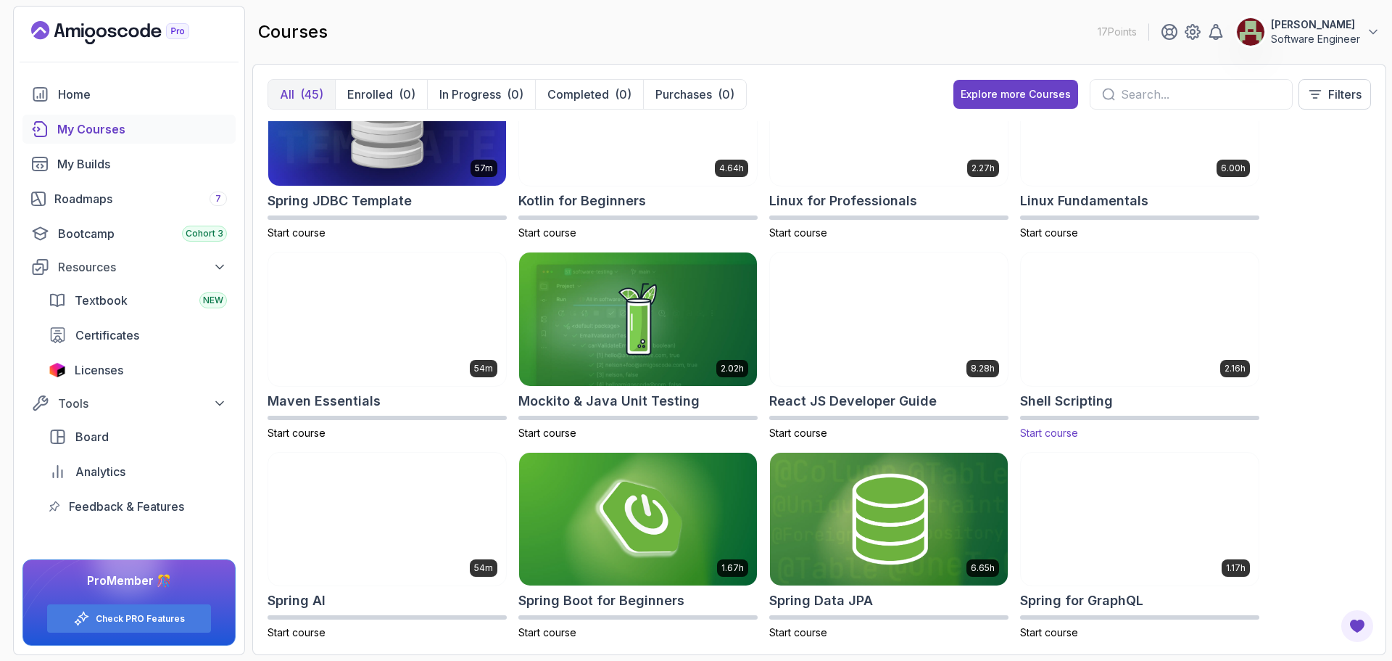
scroll to position [1451, 0]
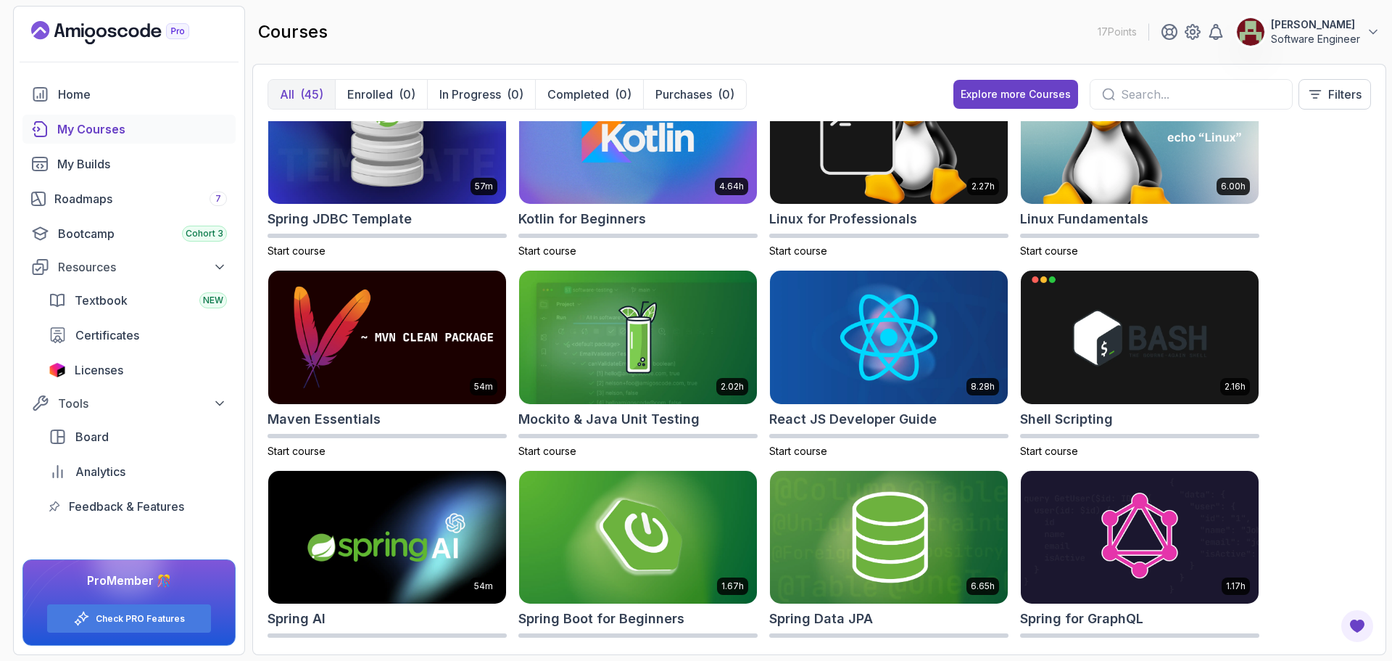
click at [392, 542] on img at bounding box center [387, 537] width 249 height 140
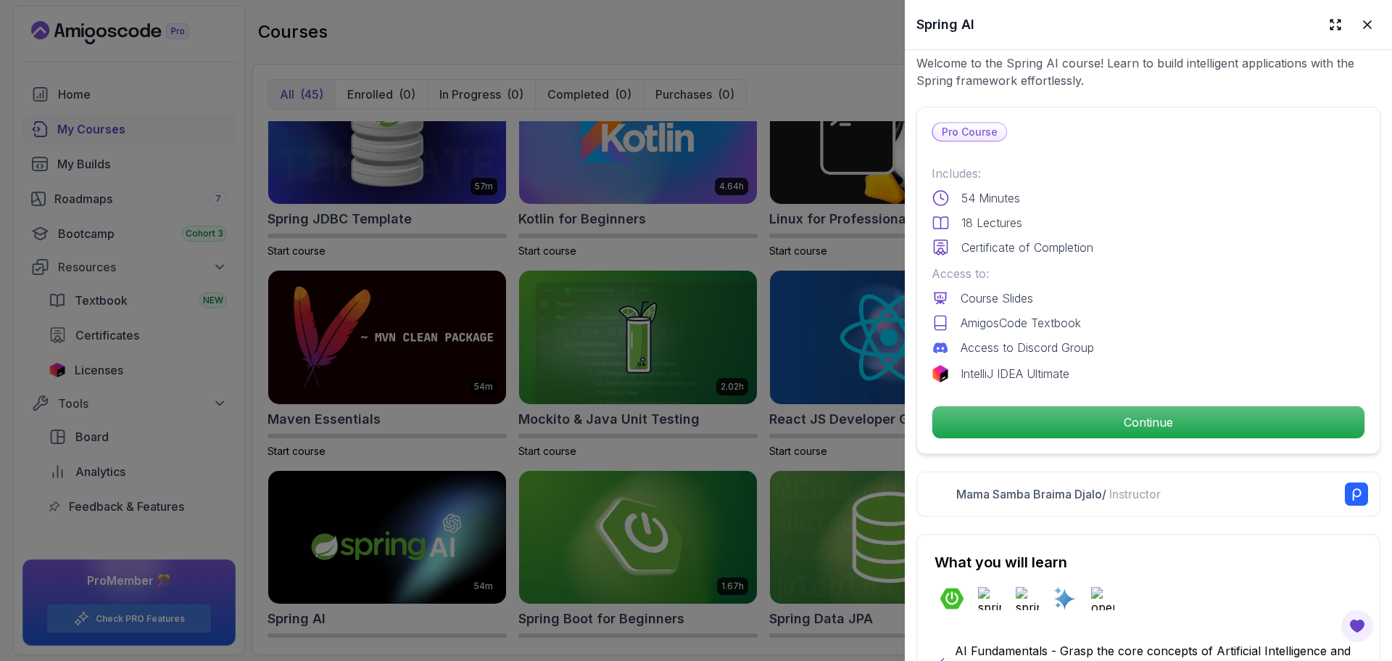
scroll to position [290, 0]
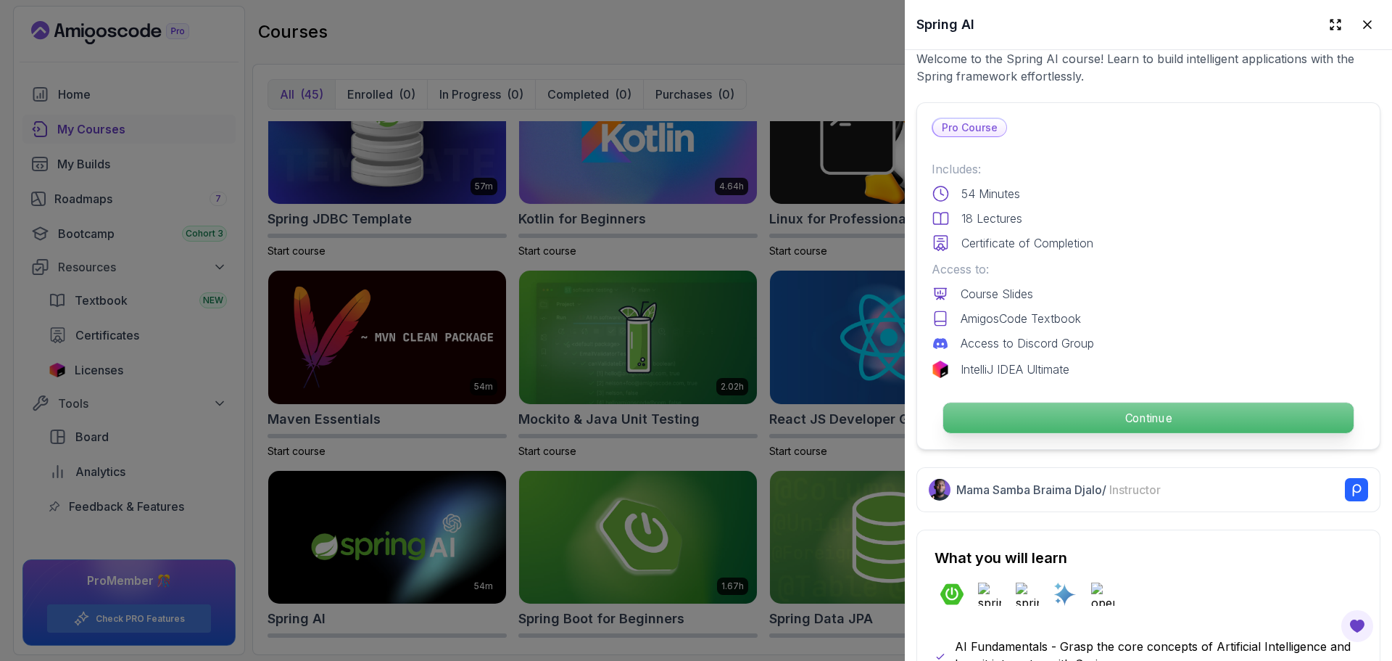
click at [1152, 416] on p "Continue" at bounding box center [1149, 418] width 410 height 30
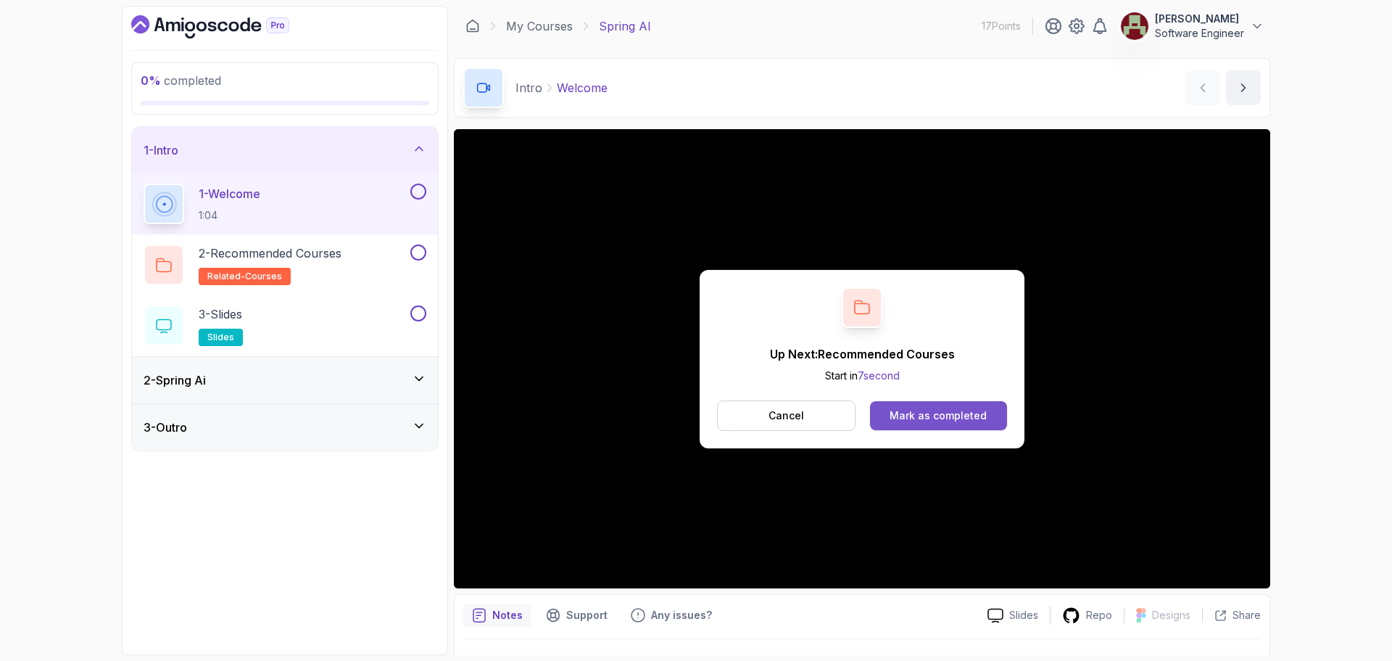
click at [912, 420] on div "Mark as completed" at bounding box center [938, 415] width 97 height 15
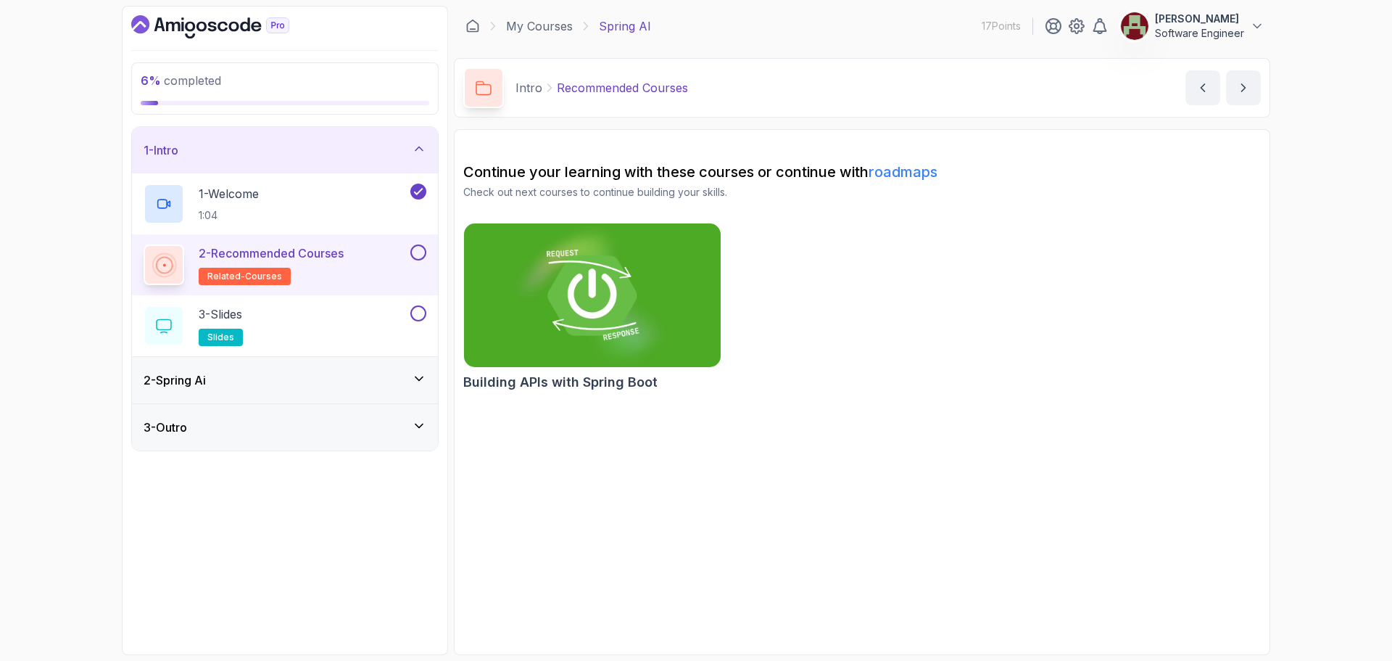
click at [595, 299] on img at bounding box center [593, 295] width 270 height 151
click at [233, 22] on icon "Dashboard" at bounding box center [233, 27] width 10 height 10
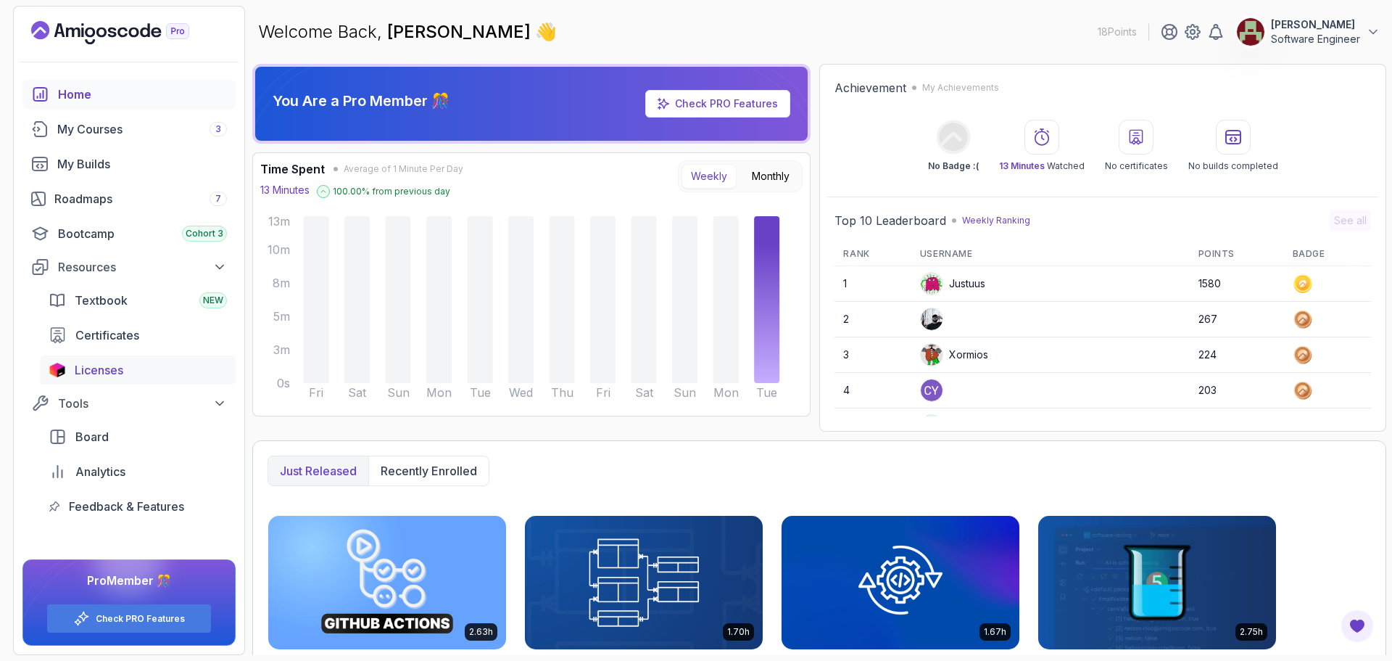
click at [97, 374] on span "Licenses" at bounding box center [99, 369] width 49 height 17
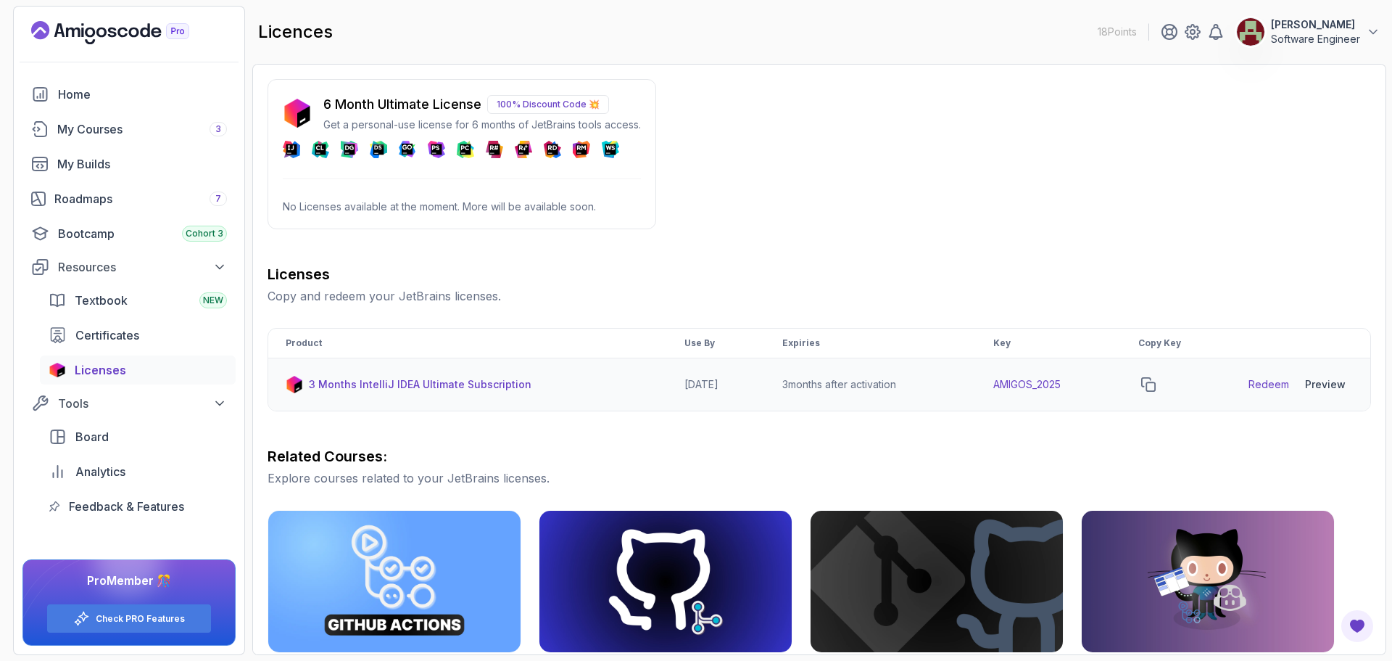
click at [1325, 383] on div "Preview" at bounding box center [1325, 384] width 41 height 15
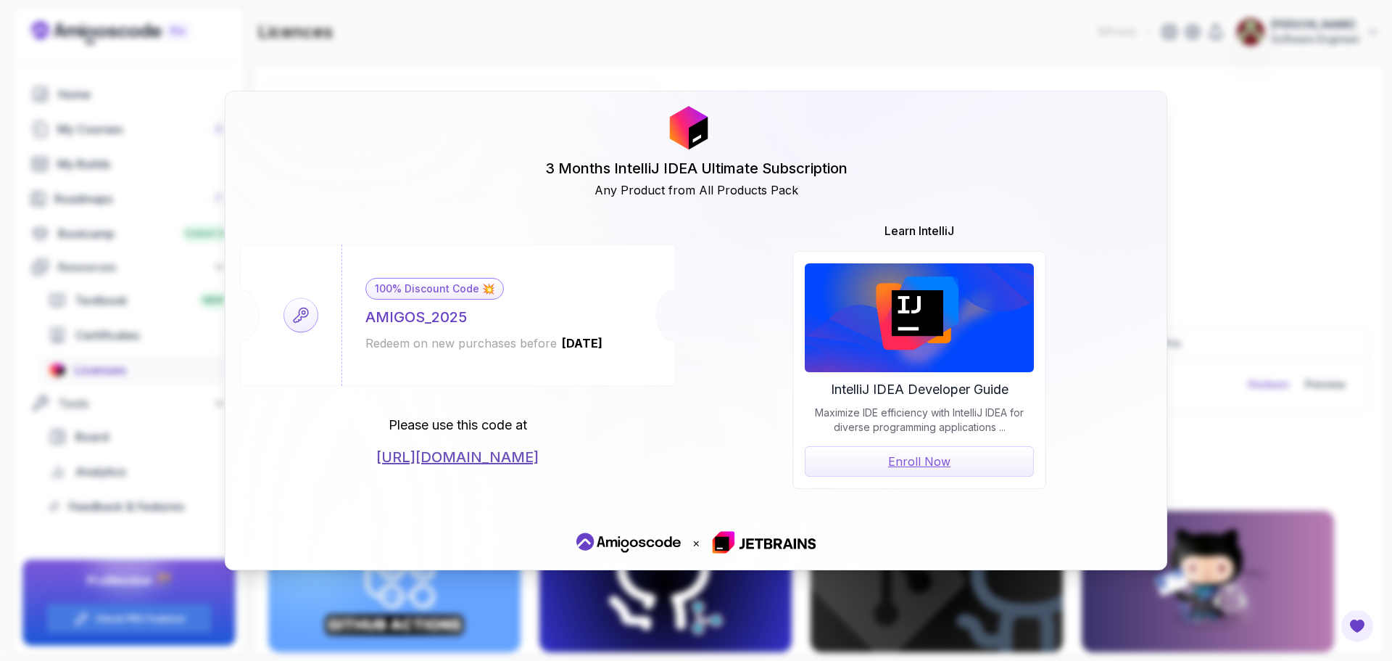
click at [539, 458] on link "[URL][DOMAIN_NAME]" at bounding box center [457, 457] width 162 height 20
click at [926, 464] on link "Enroll Now" at bounding box center [919, 461] width 229 height 30
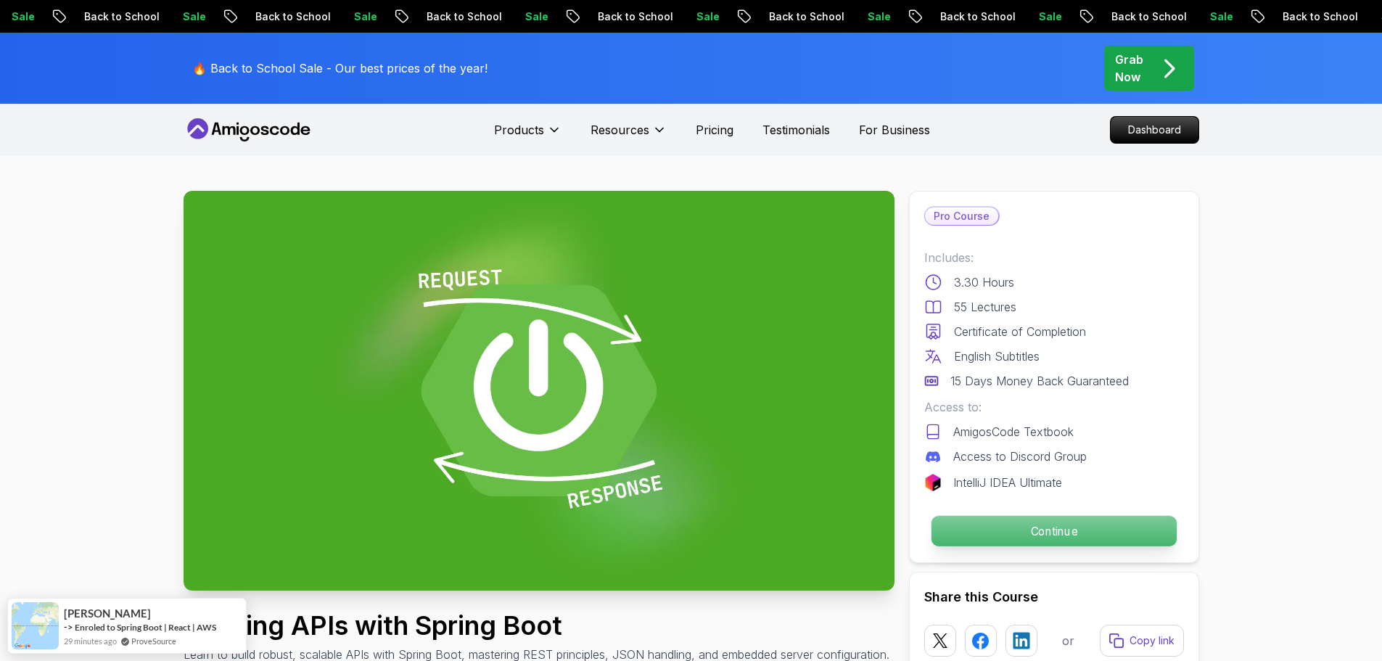
click at [1049, 529] on p "Continue" at bounding box center [1052, 531] width 245 height 30
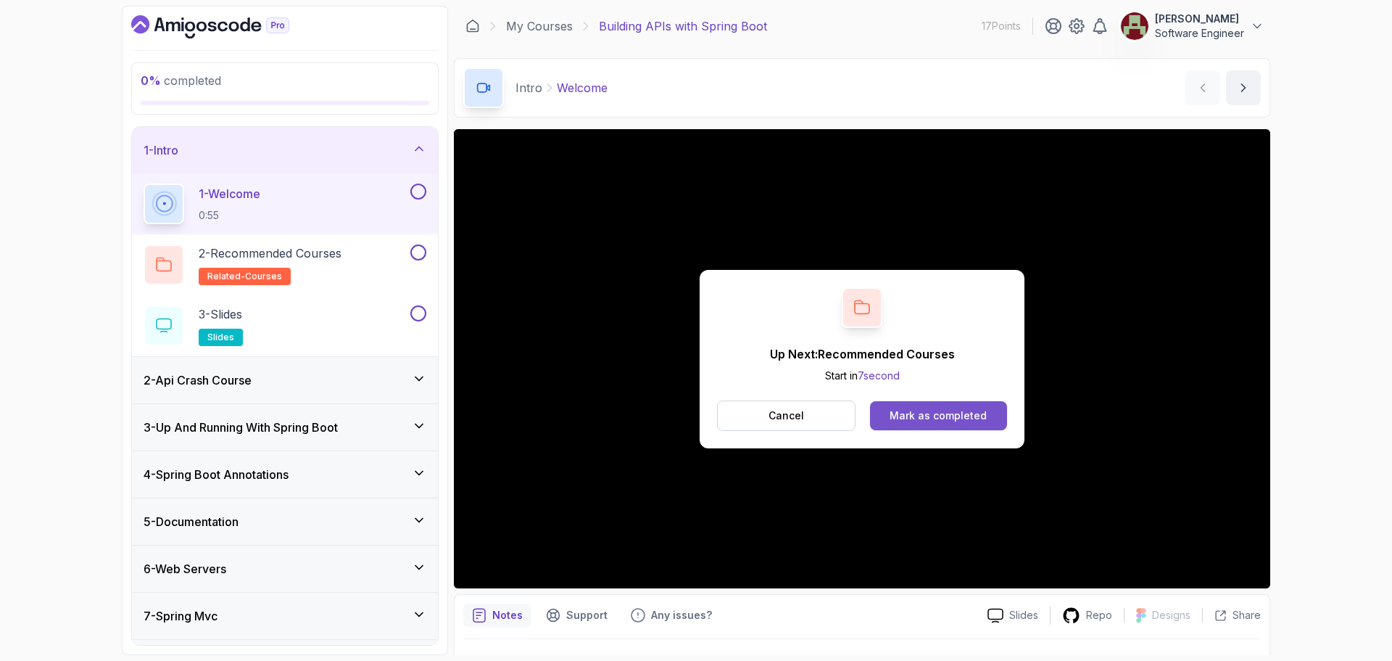
click at [941, 408] on div "Mark as completed" at bounding box center [938, 415] width 97 height 15
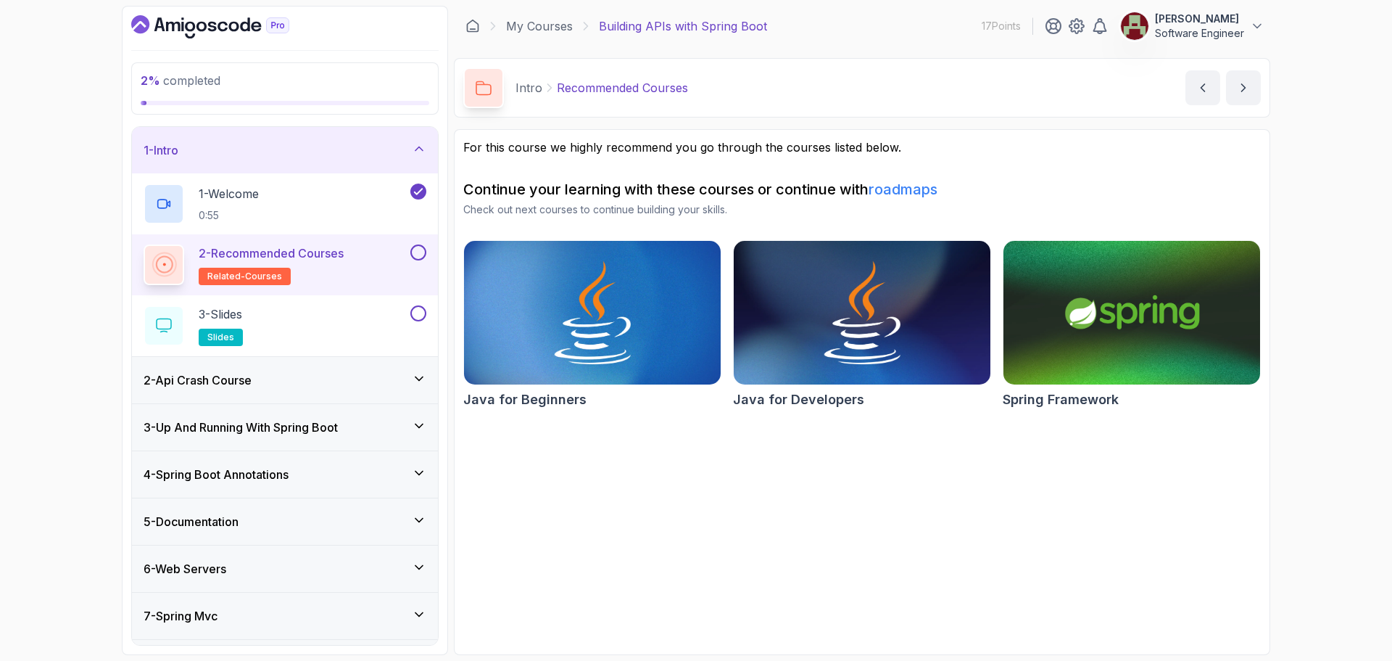
click at [418, 253] on button at bounding box center [418, 252] width 16 height 16
click at [424, 314] on button at bounding box center [418, 313] width 16 height 16
click at [311, 313] on div "3 - Slides slides" at bounding box center [276, 325] width 264 height 41
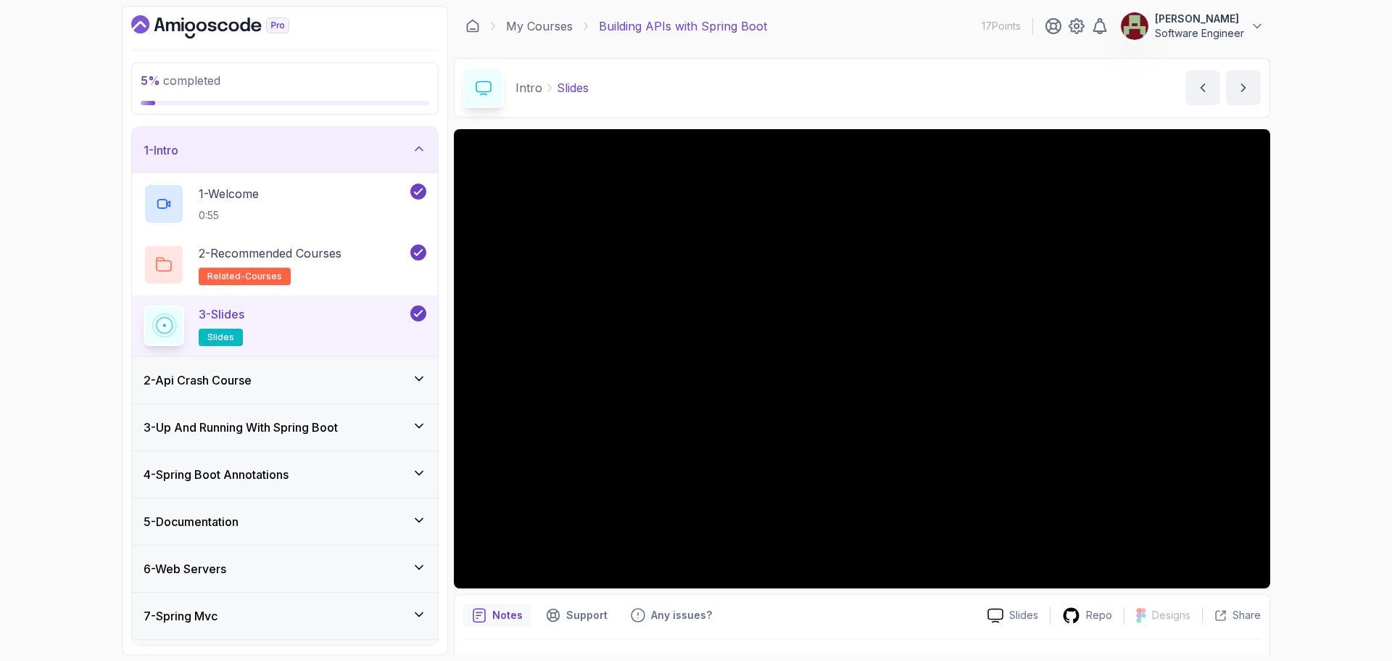
click at [202, 20] on icon "Dashboard" at bounding box center [210, 26] width 158 height 23
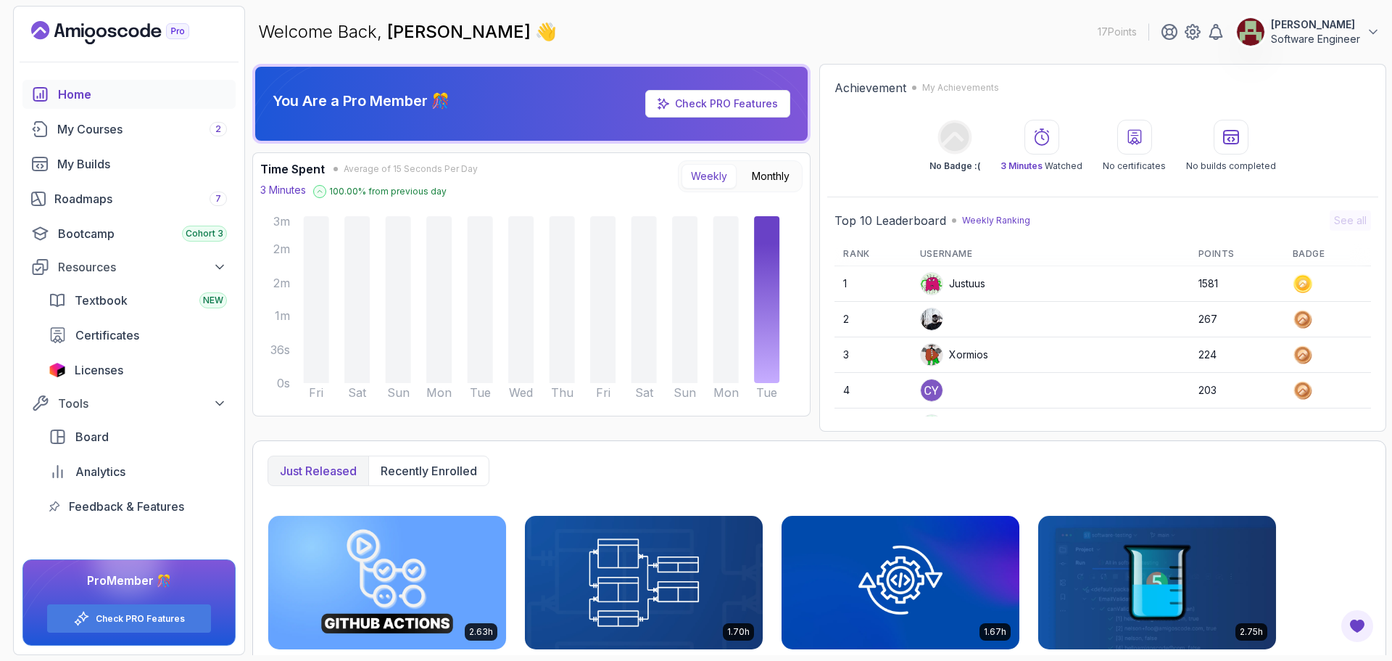
click at [1116, 30] on p "17 Points" at bounding box center [1117, 32] width 39 height 15
click at [134, 128] on div "My Courses 2" at bounding box center [142, 128] width 170 height 17
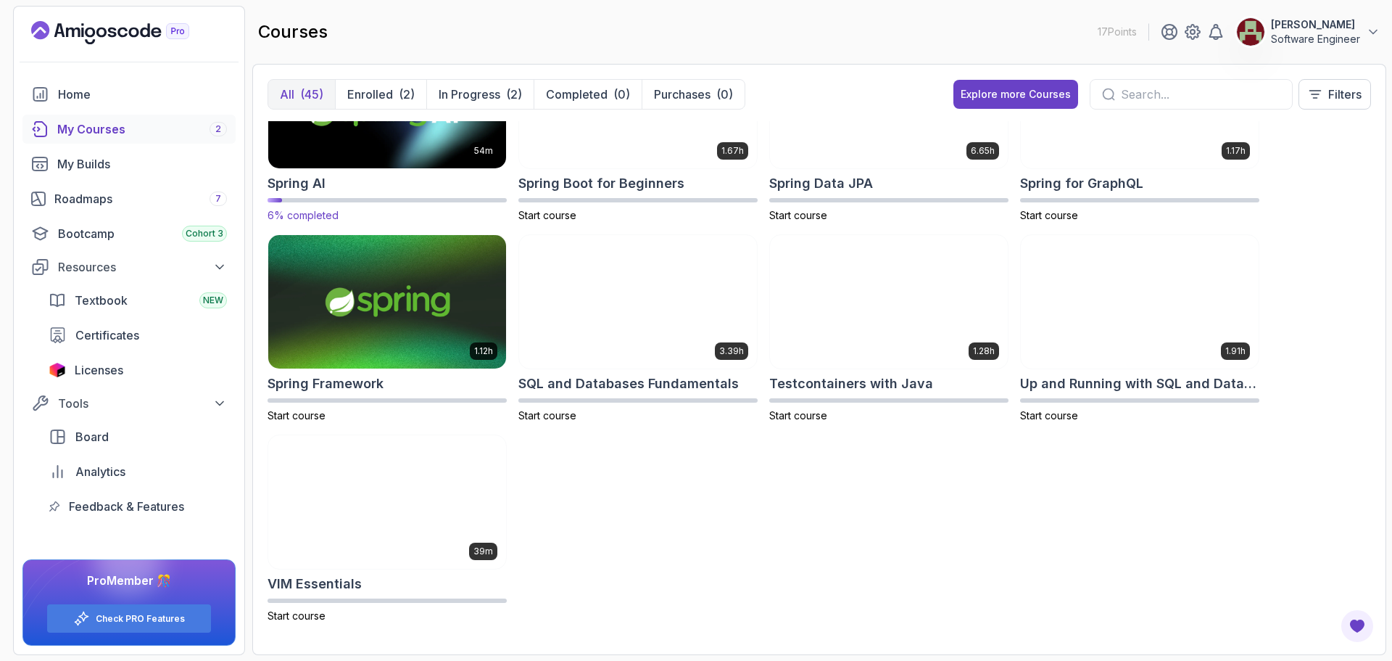
scroll to position [1886, 0]
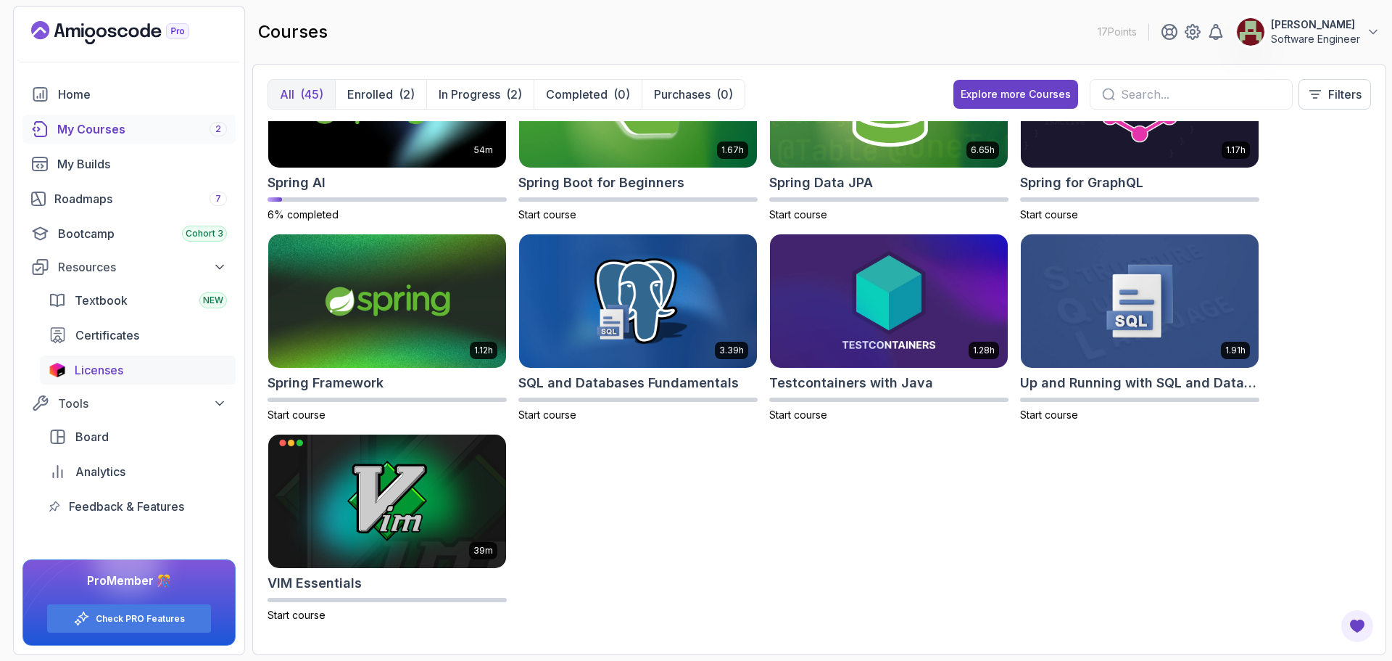
click at [104, 368] on span "Licenses" at bounding box center [99, 369] width 49 height 17
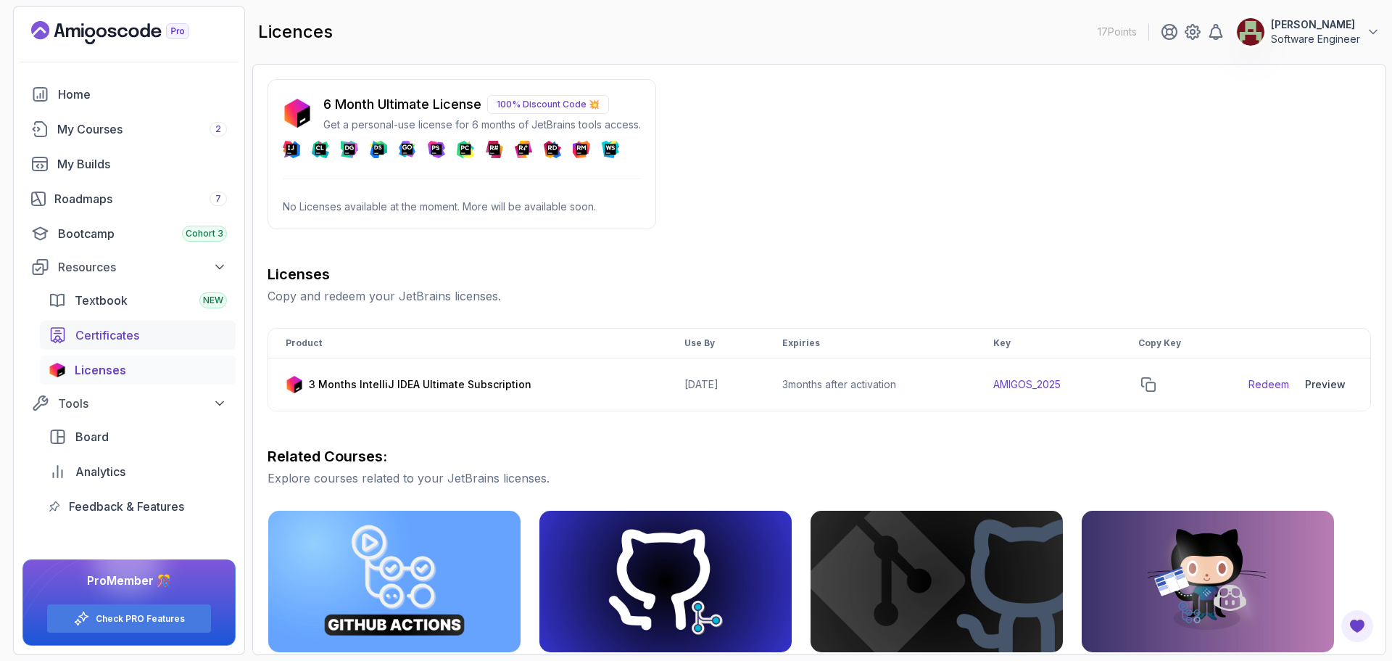
click at [100, 327] on span "Certificates" at bounding box center [107, 334] width 64 height 17
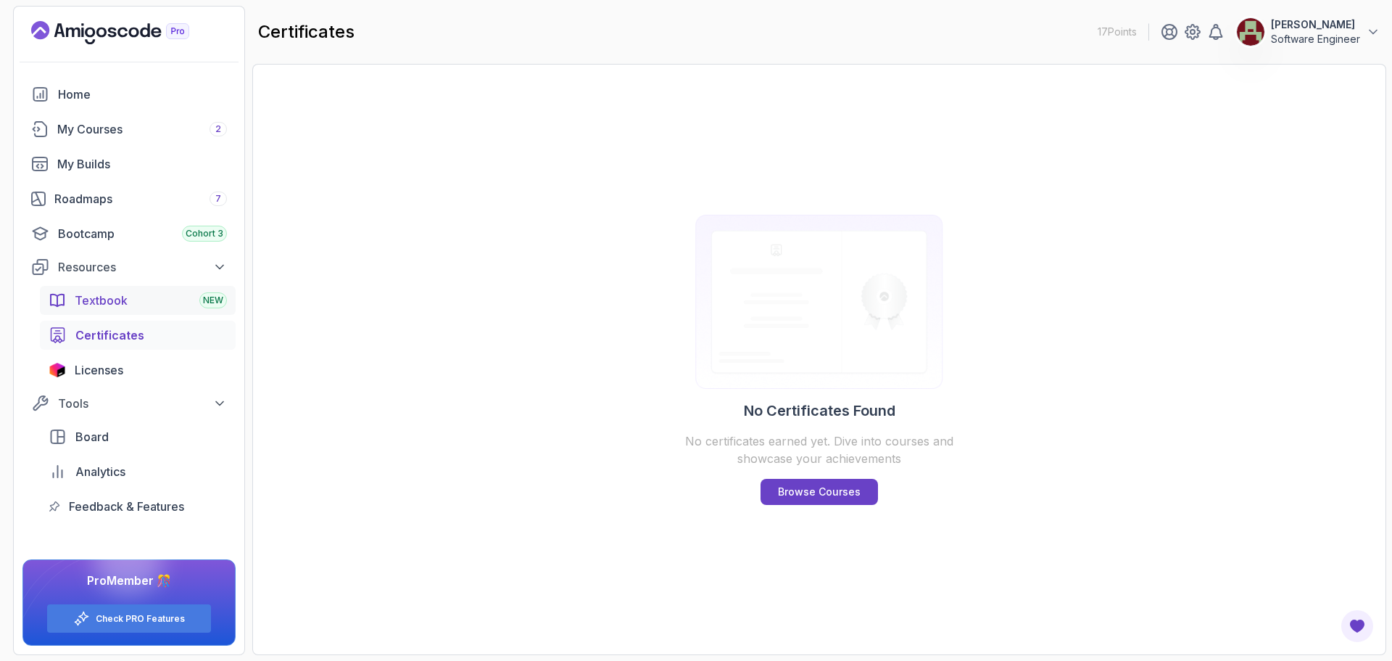
click at [102, 297] on span "Textbook" at bounding box center [101, 300] width 53 height 17
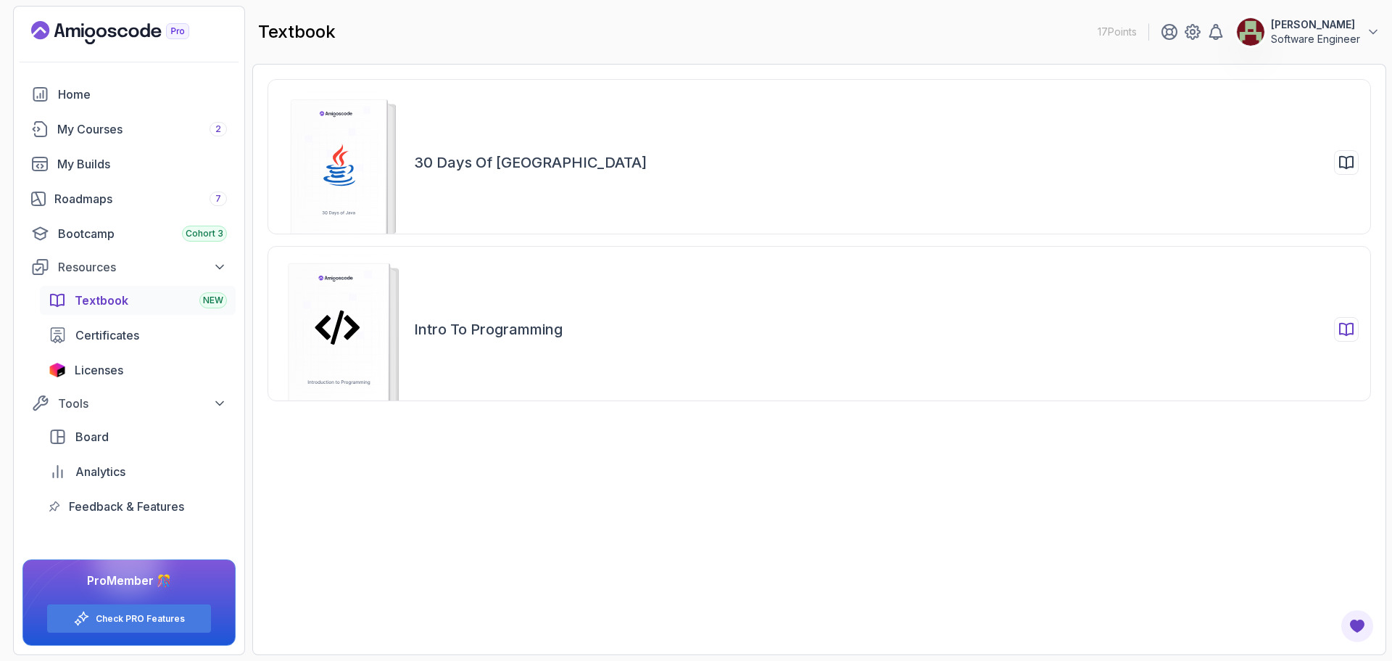
click at [517, 328] on h2 "Intro to Programming" at bounding box center [488, 329] width 149 height 20
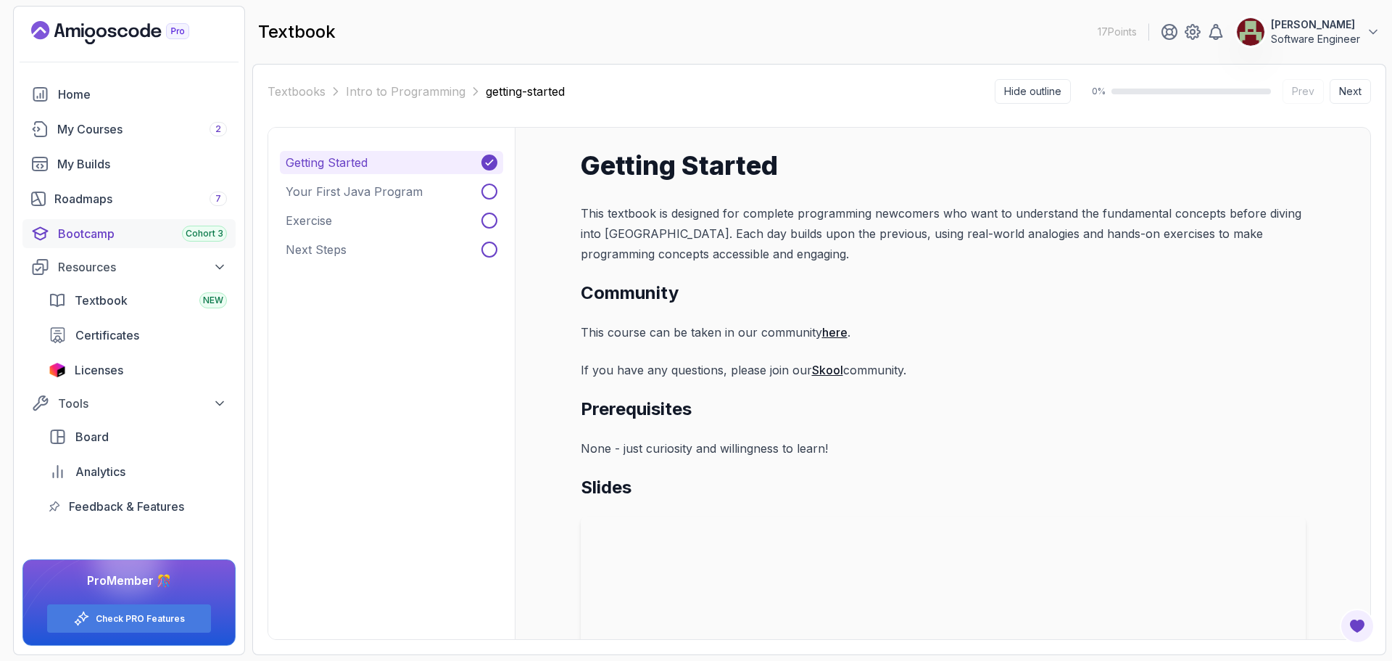
click at [83, 234] on div "Bootcamp Cohort 3" at bounding box center [142, 233] width 169 height 17
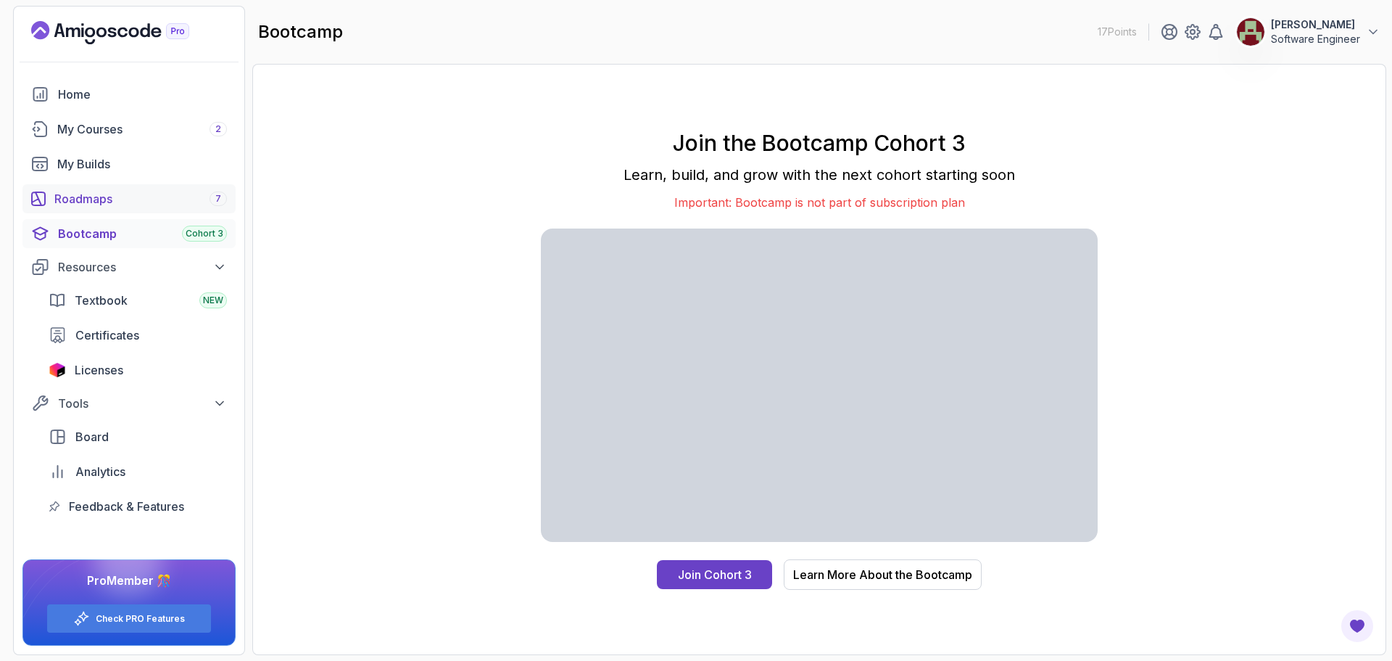
click at [75, 190] on div "Roadmaps 7" at bounding box center [140, 198] width 173 height 17
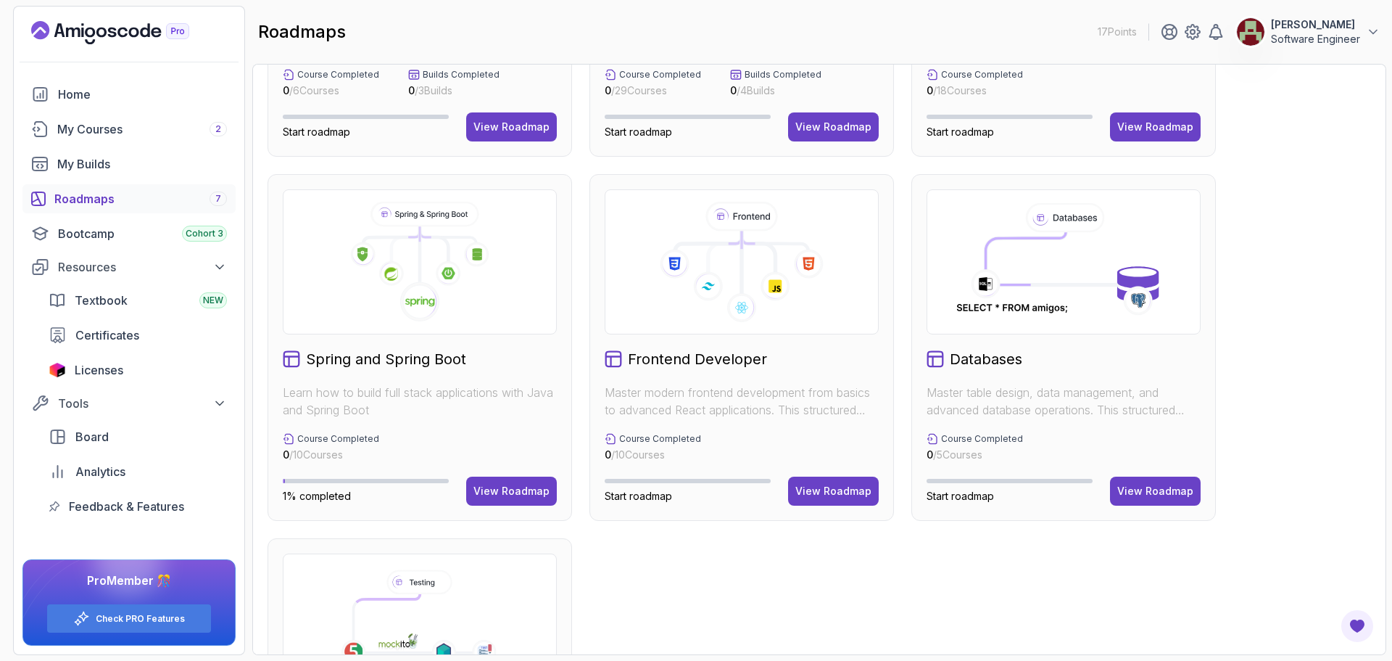
scroll to position [297, 0]
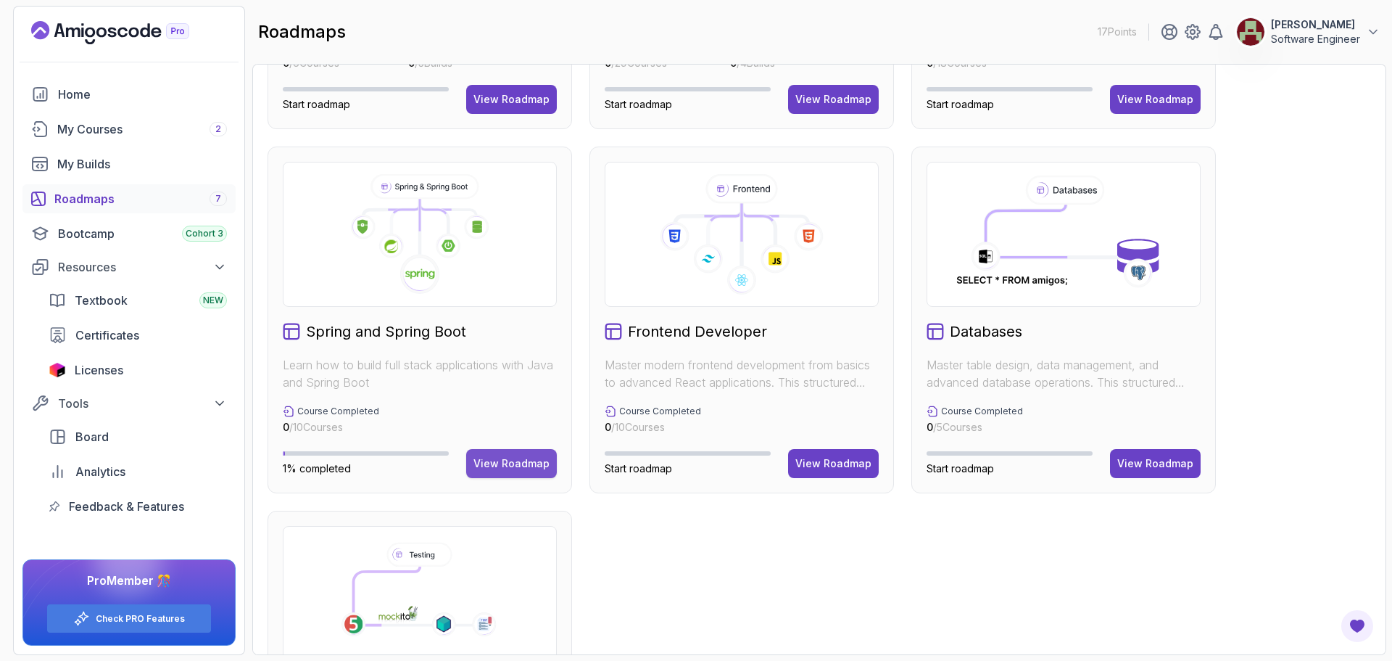
click at [500, 455] on button "View Roadmap" at bounding box center [511, 463] width 91 height 29
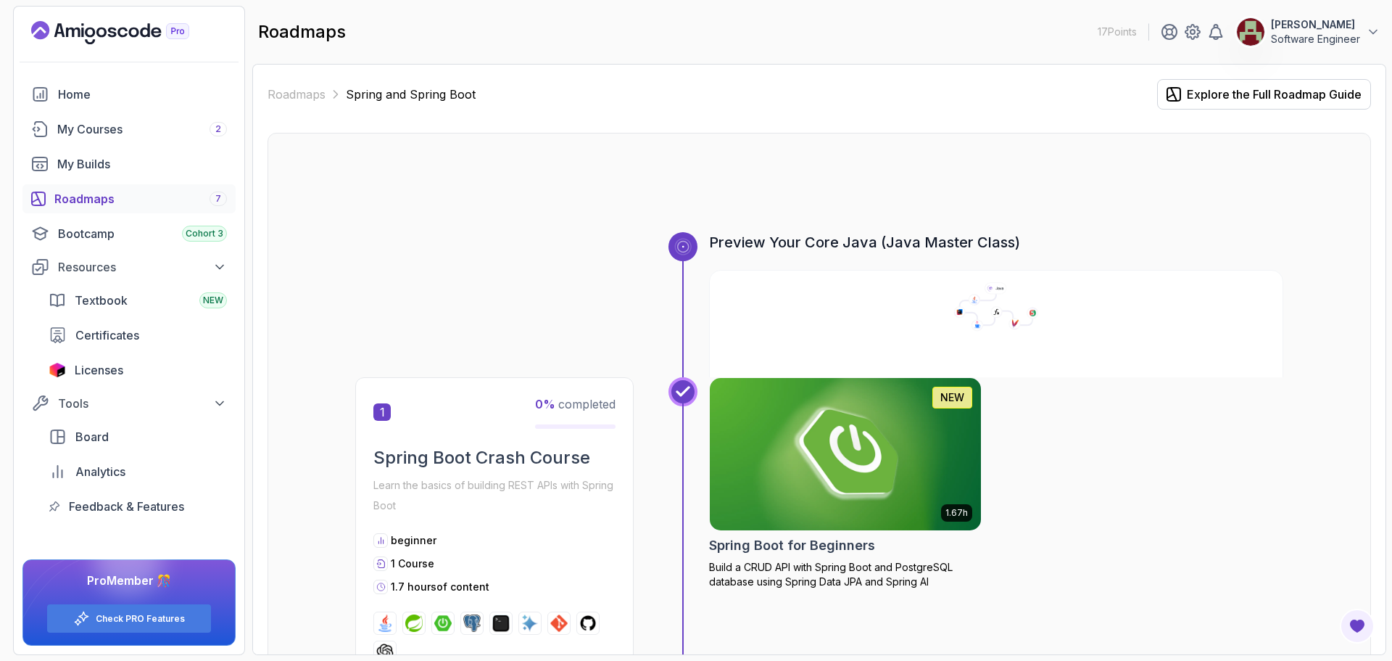
click at [886, 461] on img at bounding box center [845, 454] width 285 height 160
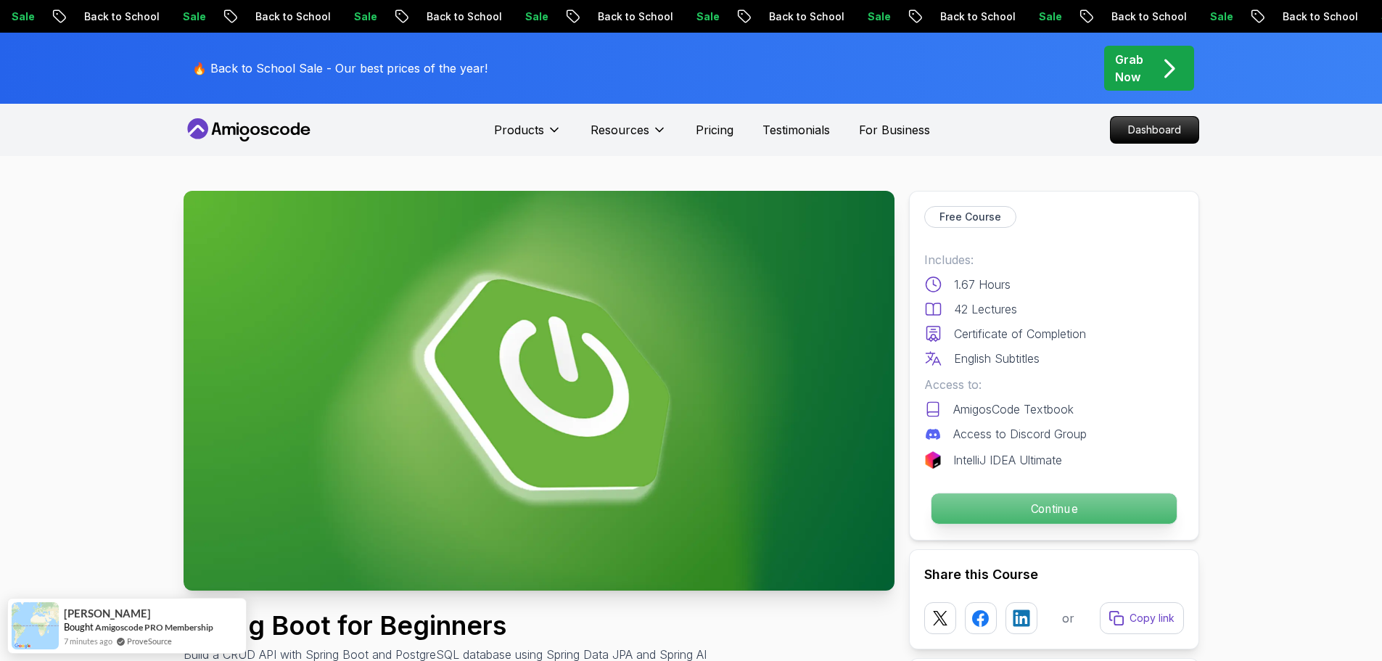
click at [1027, 500] on p "Continue" at bounding box center [1052, 508] width 245 height 30
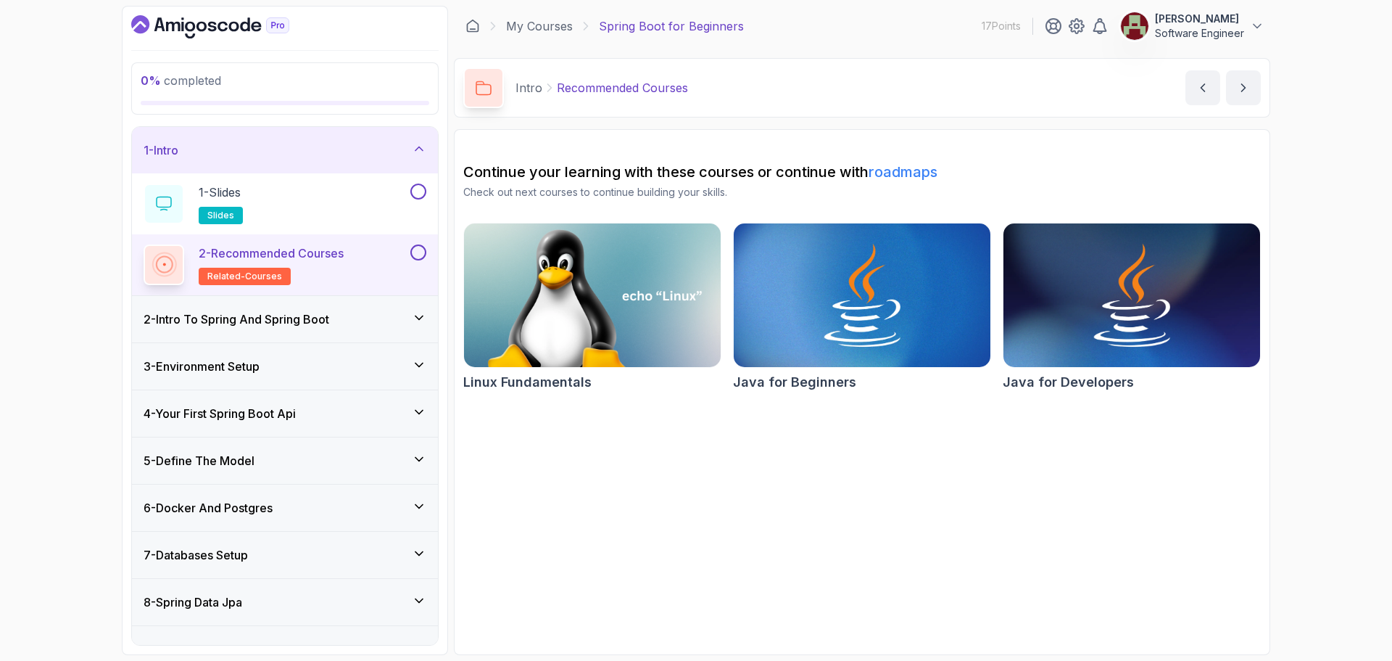
click at [420, 252] on button at bounding box center [418, 252] width 16 height 16
click at [413, 315] on icon at bounding box center [419, 317] width 15 height 15
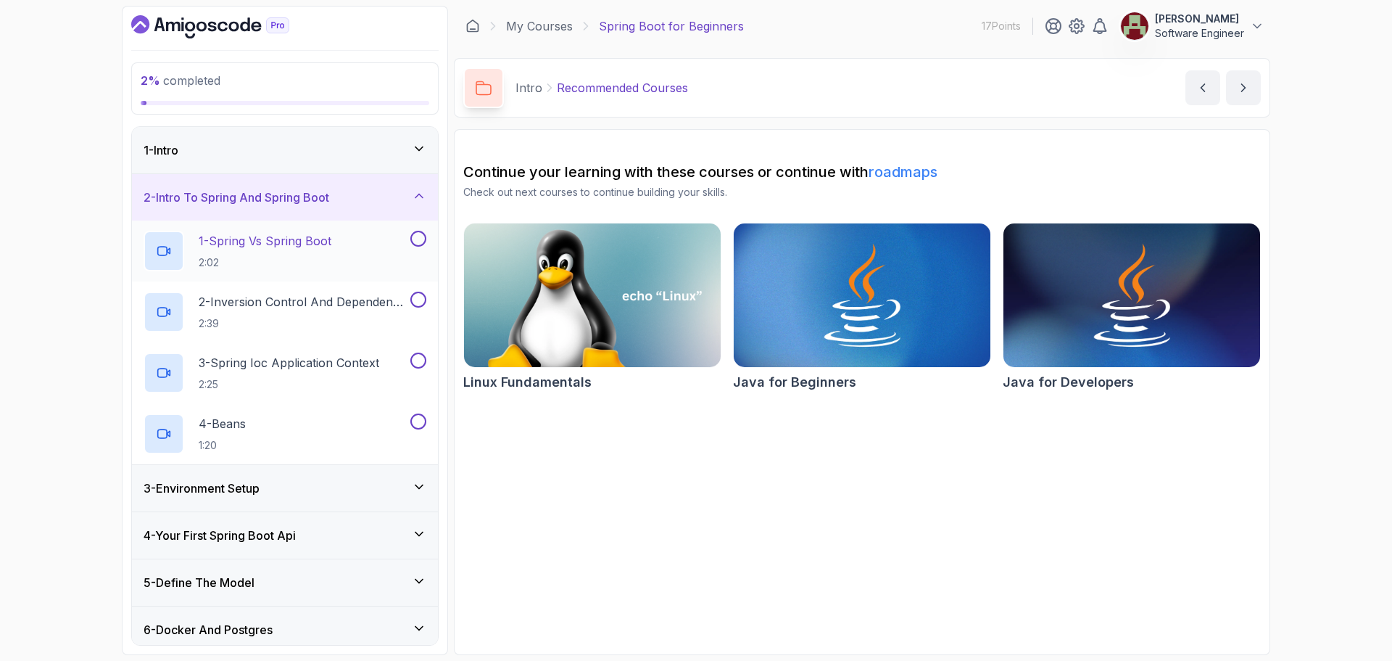
click at [419, 237] on button at bounding box center [418, 239] width 16 height 16
click at [330, 250] on h2 "1 - Spring Vs Spring Boot 2:02" at bounding box center [265, 251] width 133 height 38
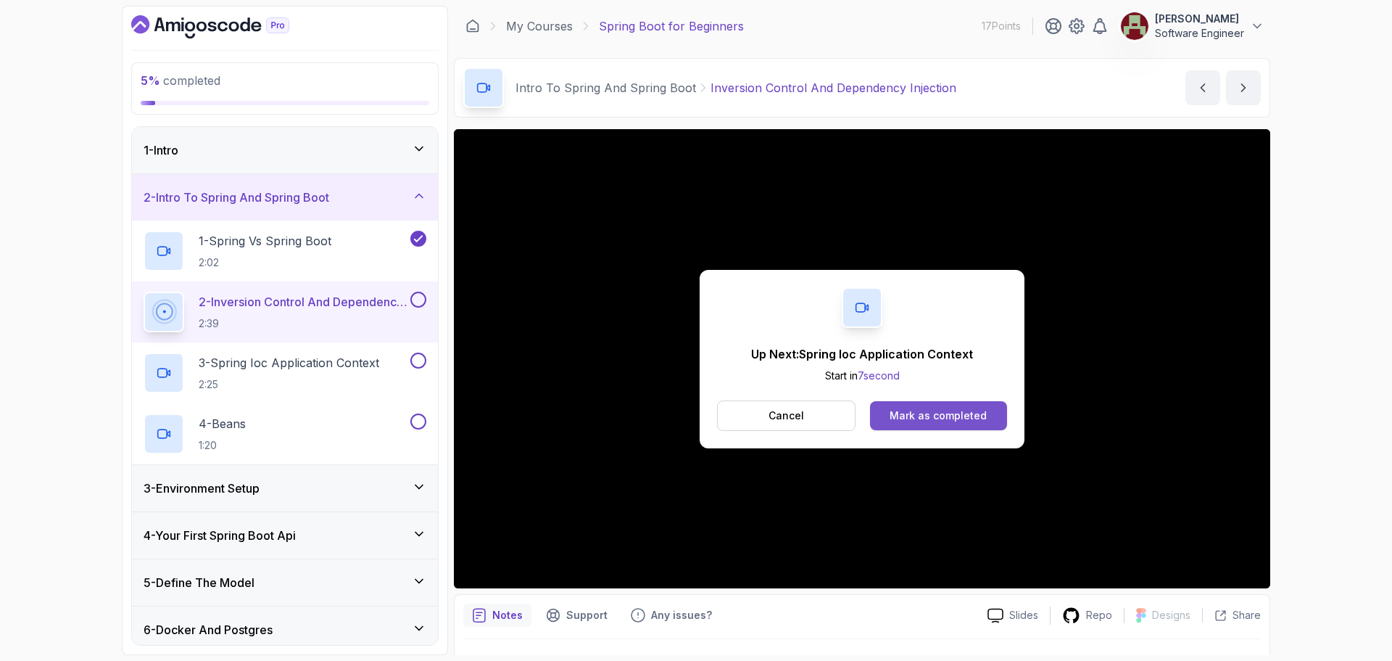
click at [920, 409] on div "Mark as completed" at bounding box center [938, 415] width 97 height 15
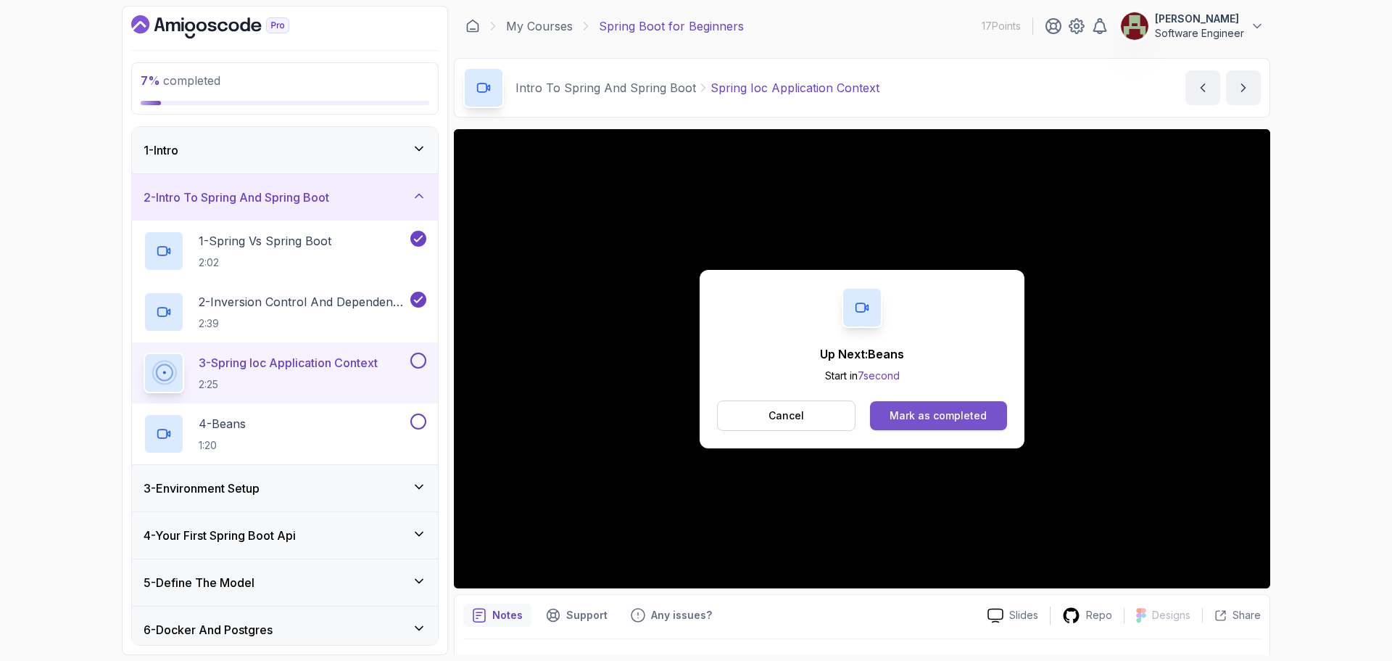
click at [919, 411] on div "Mark as completed" at bounding box center [938, 415] width 97 height 15
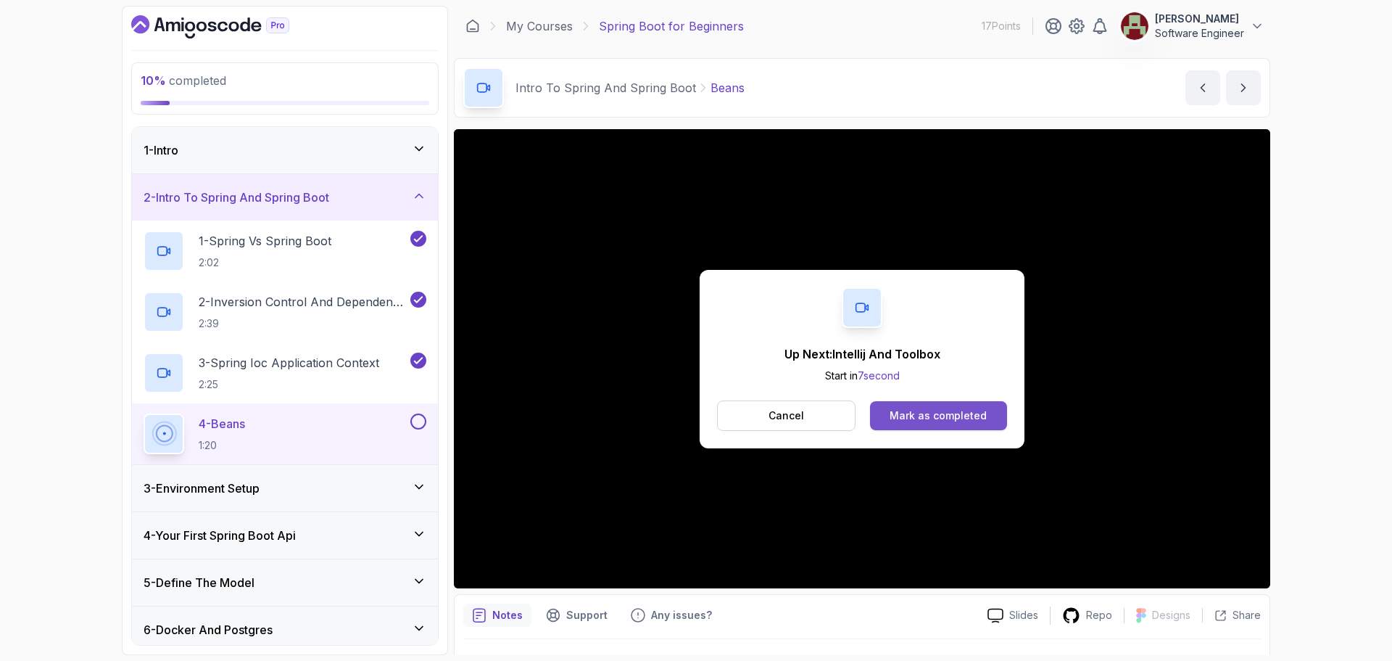
click at [913, 418] on div "Mark as completed" at bounding box center [938, 415] width 97 height 15
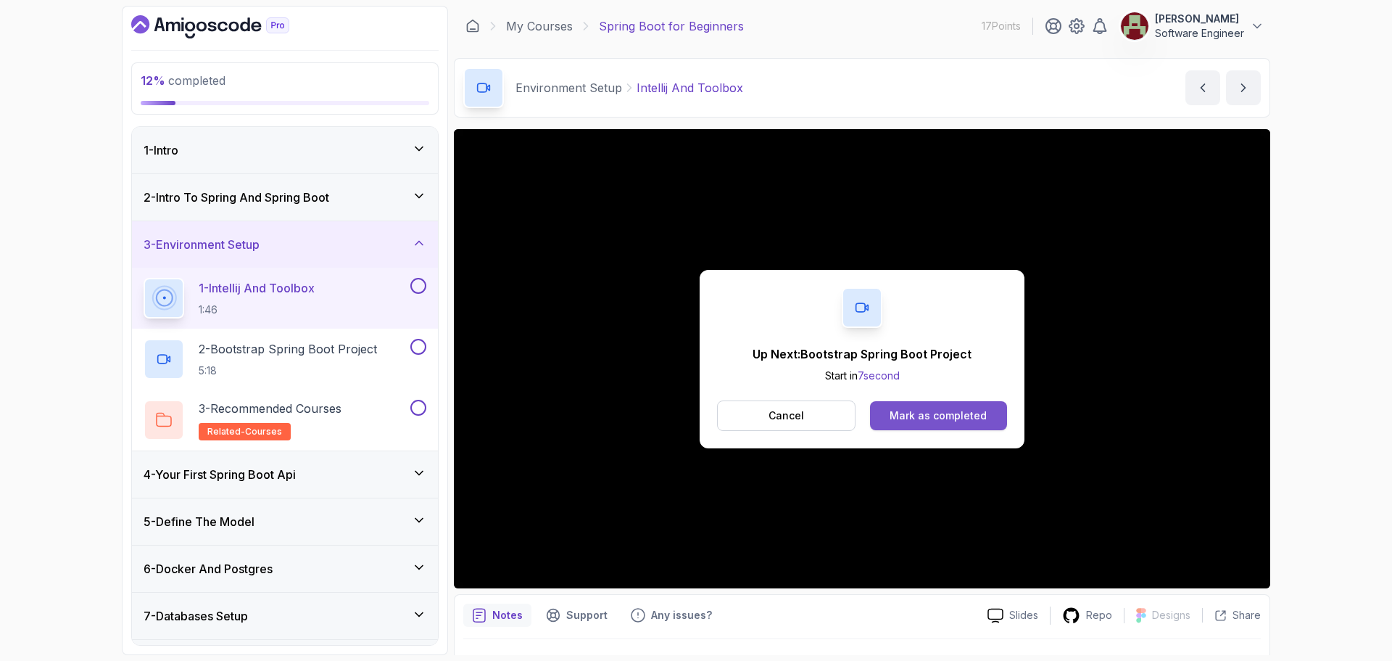
click at [954, 420] on div "Mark as completed" at bounding box center [938, 415] width 97 height 15
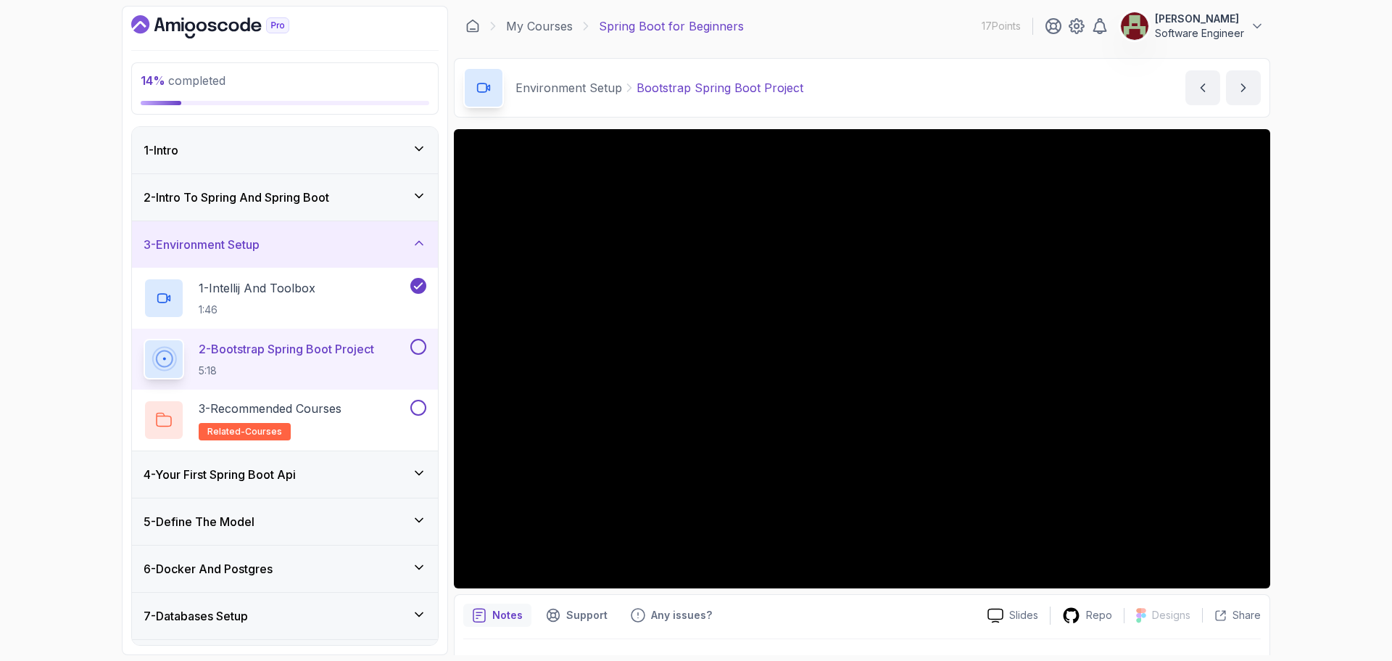
scroll to position [34, 0]
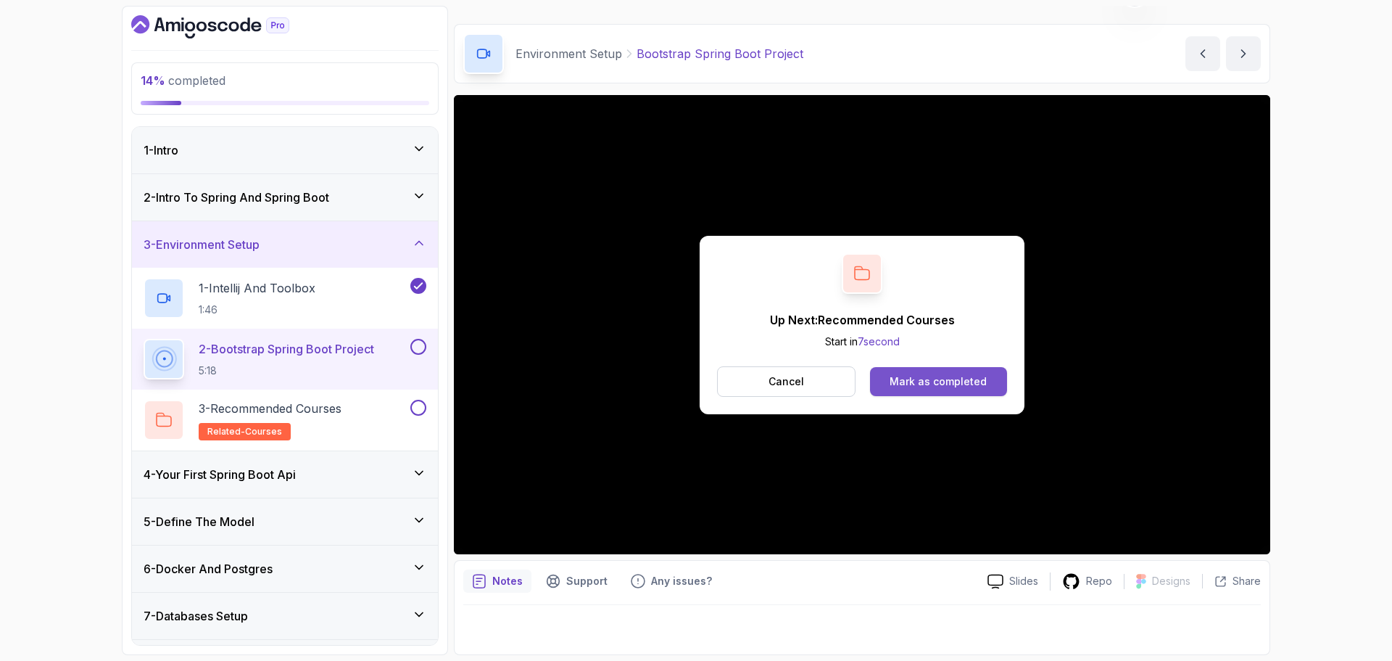
click at [919, 379] on div "Mark as completed" at bounding box center [938, 381] width 97 height 15
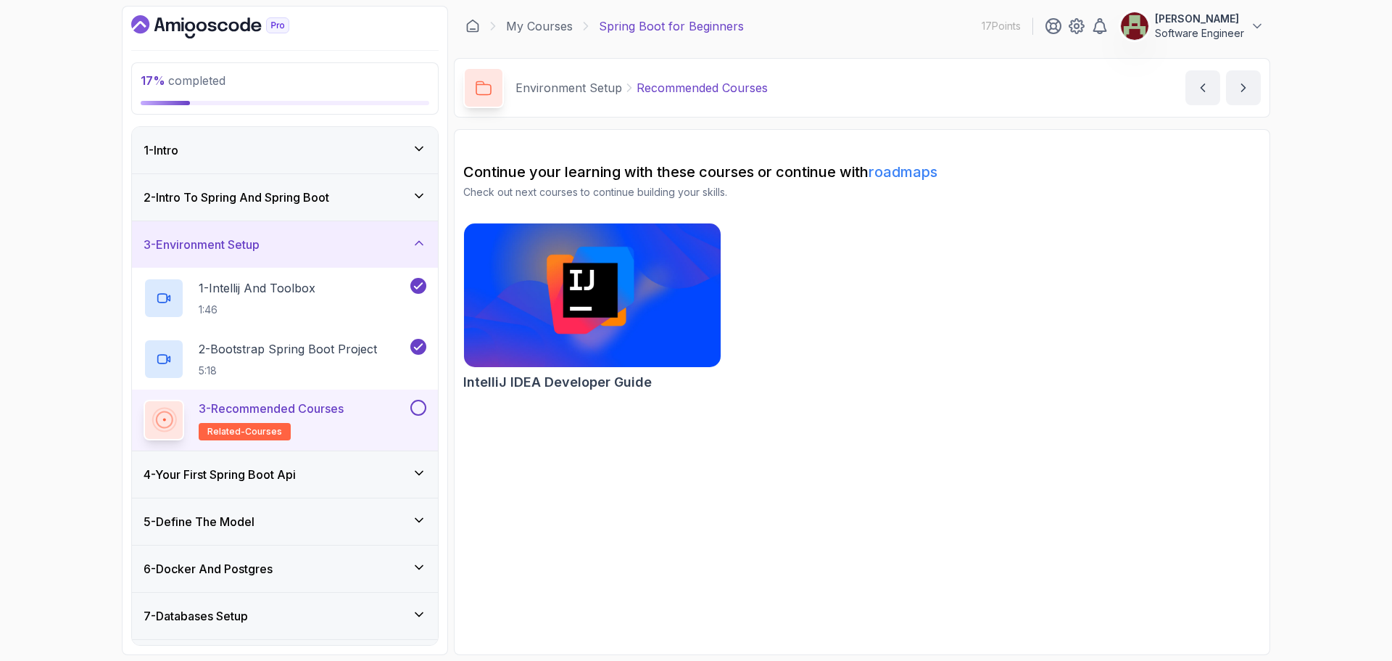
click at [412, 403] on button at bounding box center [418, 408] width 16 height 16
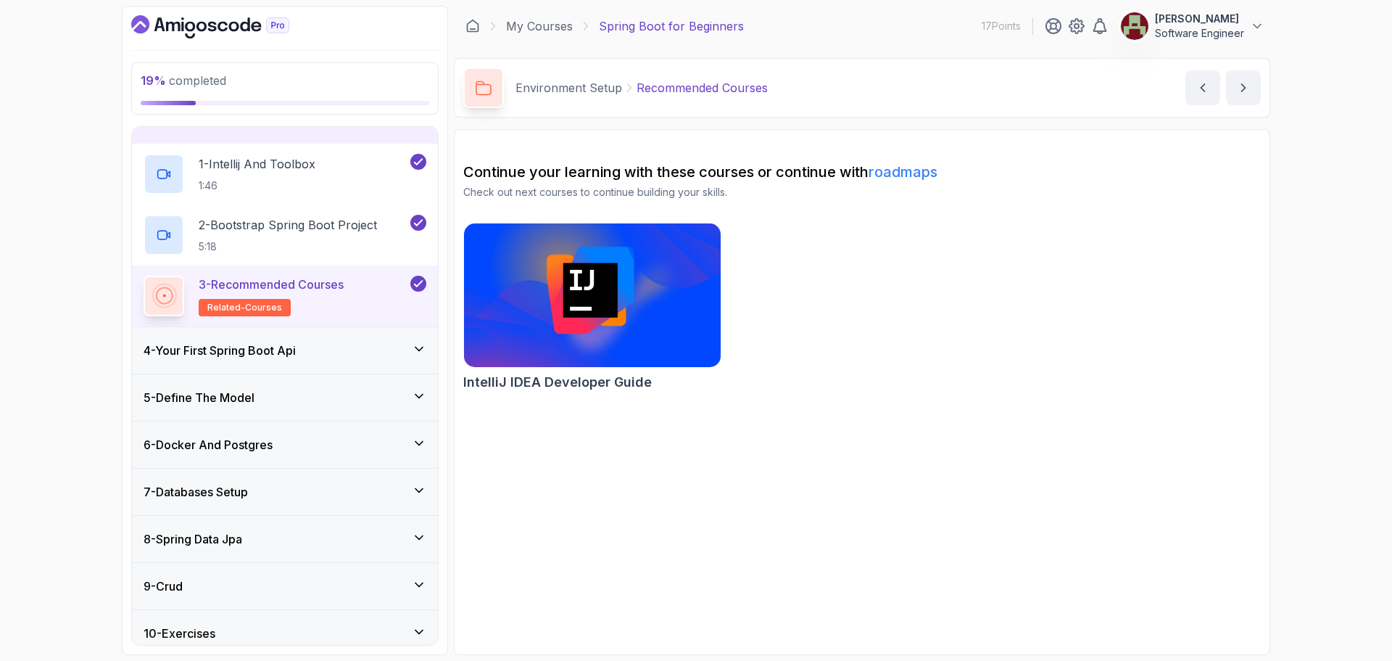
scroll to position [145, 0]
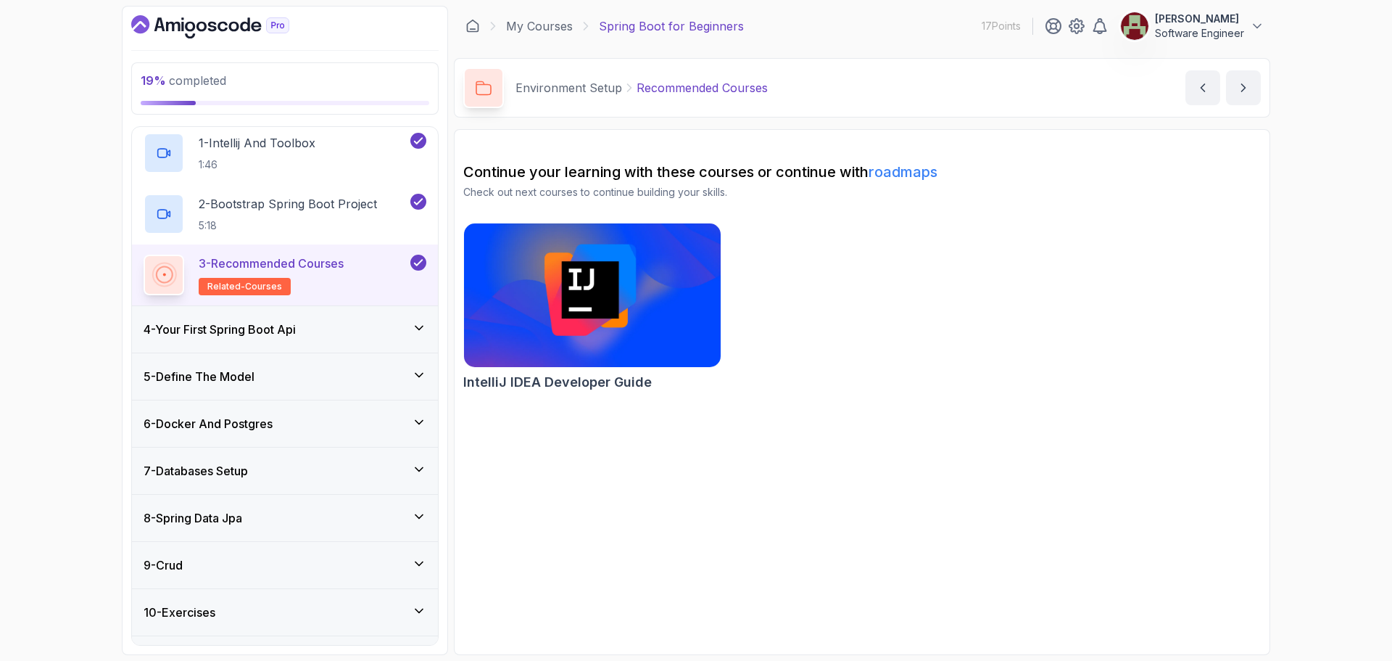
click at [587, 298] on img at bounding box center [593, 295] width 270 height 151
click at [341, 326] on div "4 - Your First Spring Boot Api" at bounding box center [285, 329] width 283 height 17
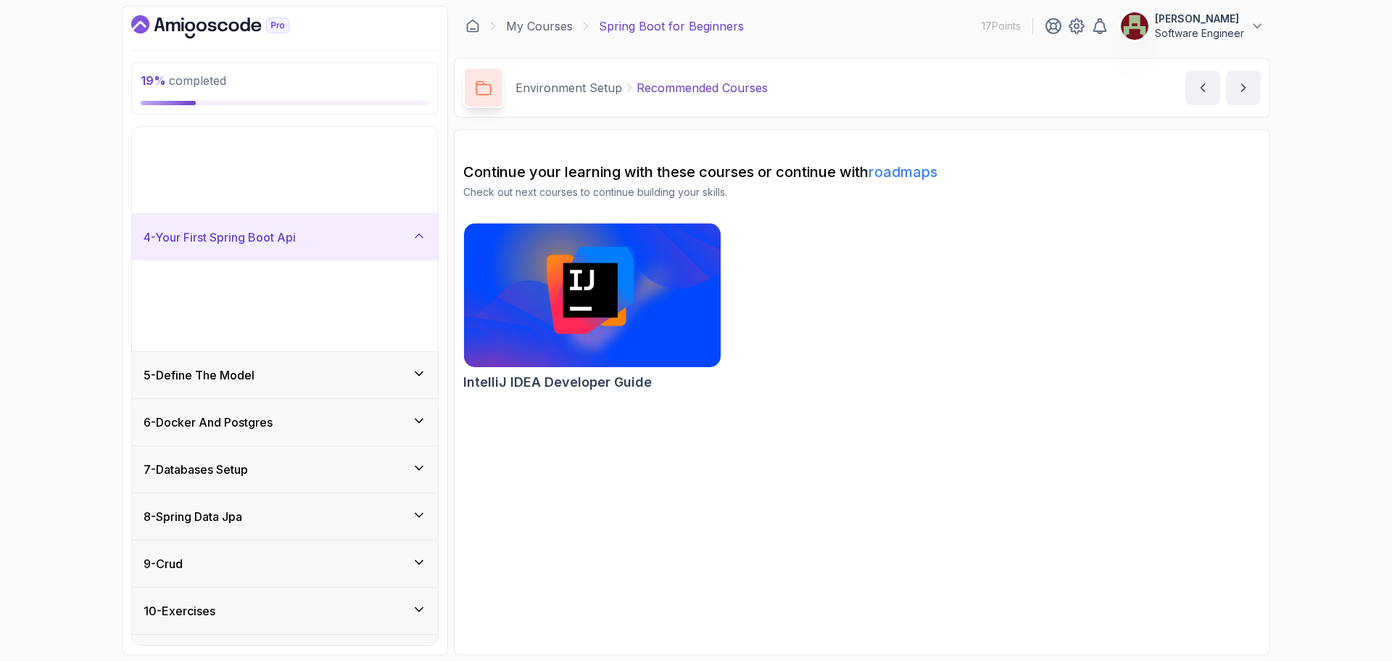
scroll to position [47, 0]
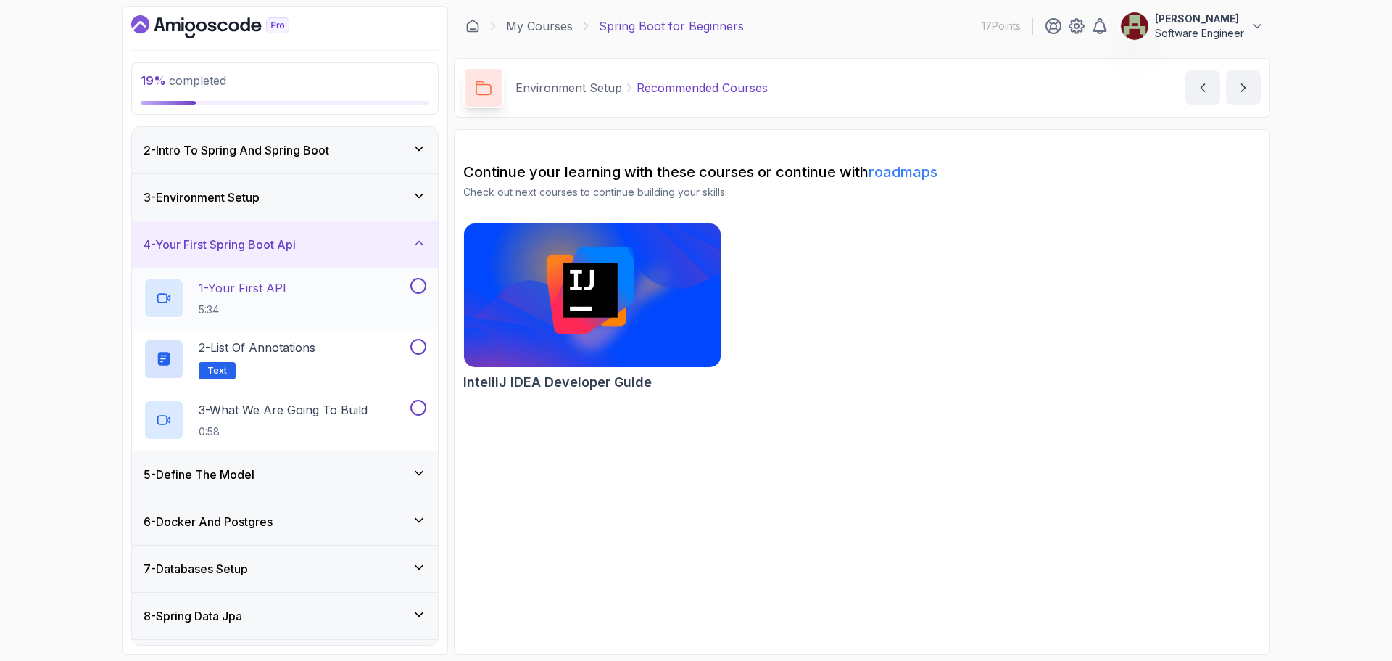
click at [415, 284] on button at bounding box center [418, 286] width 16 height 16
click at [161, 293] on icon at bounding box center [164, 298] width 15 height 15
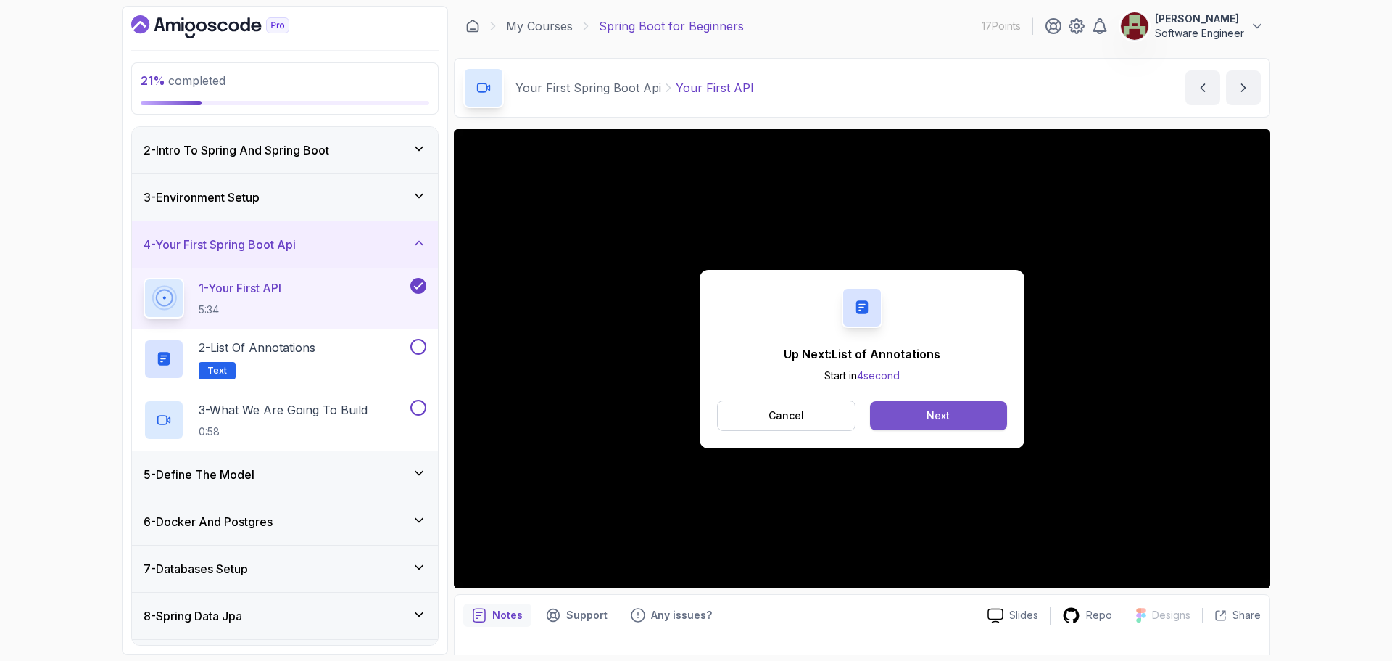
click at [938, 414] on div "Next" at bounding box center [938, 415] width 23 height 15
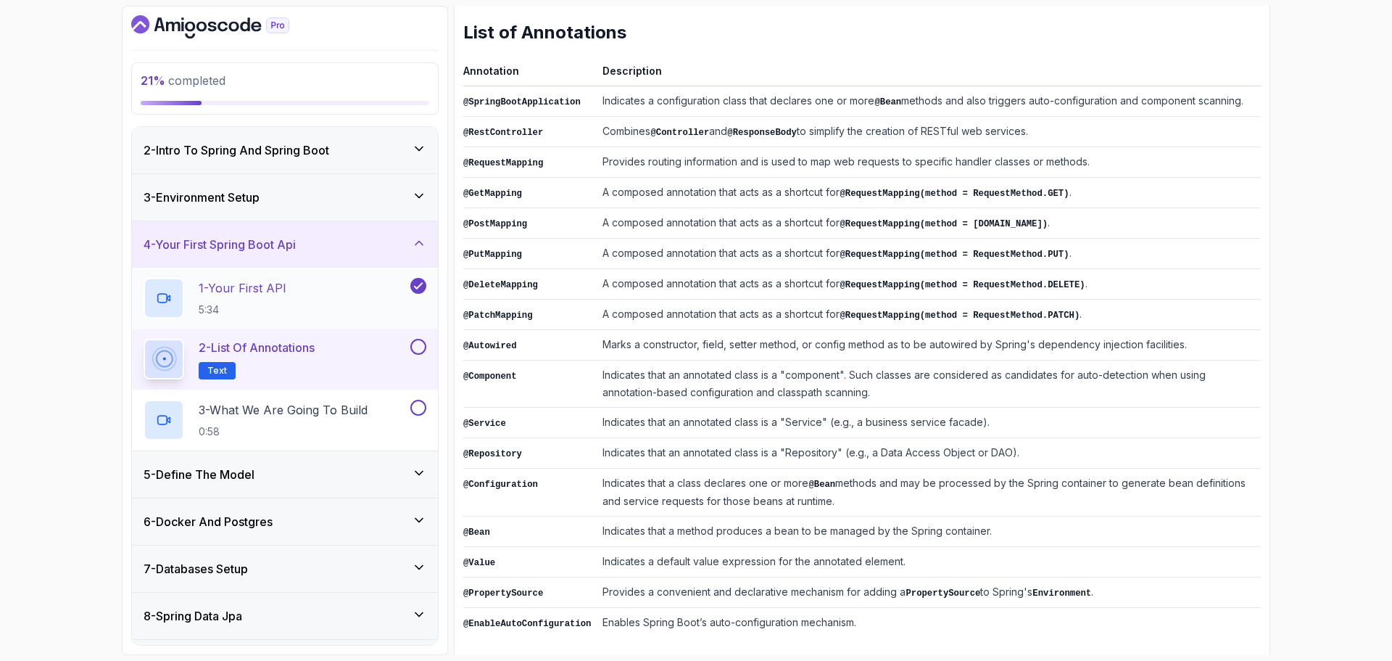
scroll to position [212, 0]
click at [420, 349] on button at bounding box center [418, 347] width 16 height 16
click at [157, 413] on icon at bounding box center [164, 420] width 15 height 15
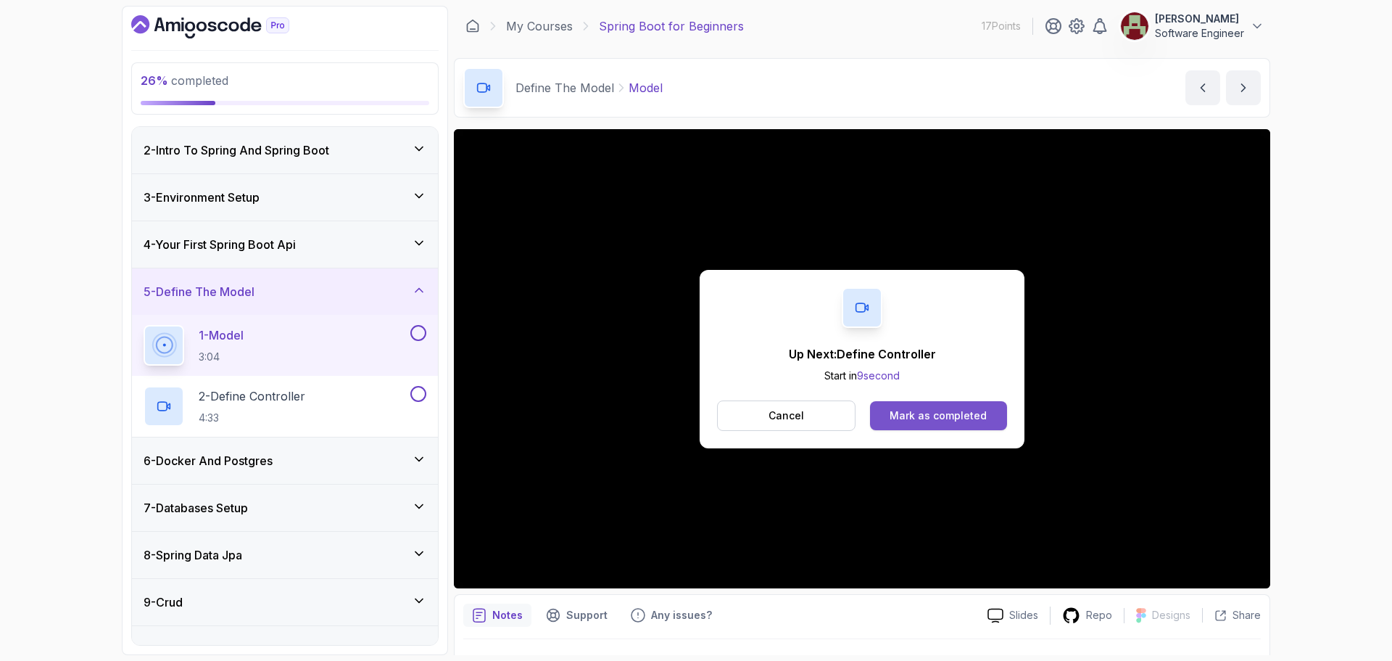
click at [928, 416] on div "Mark as completed" at bounding box center [938, 415] width 97 height 15
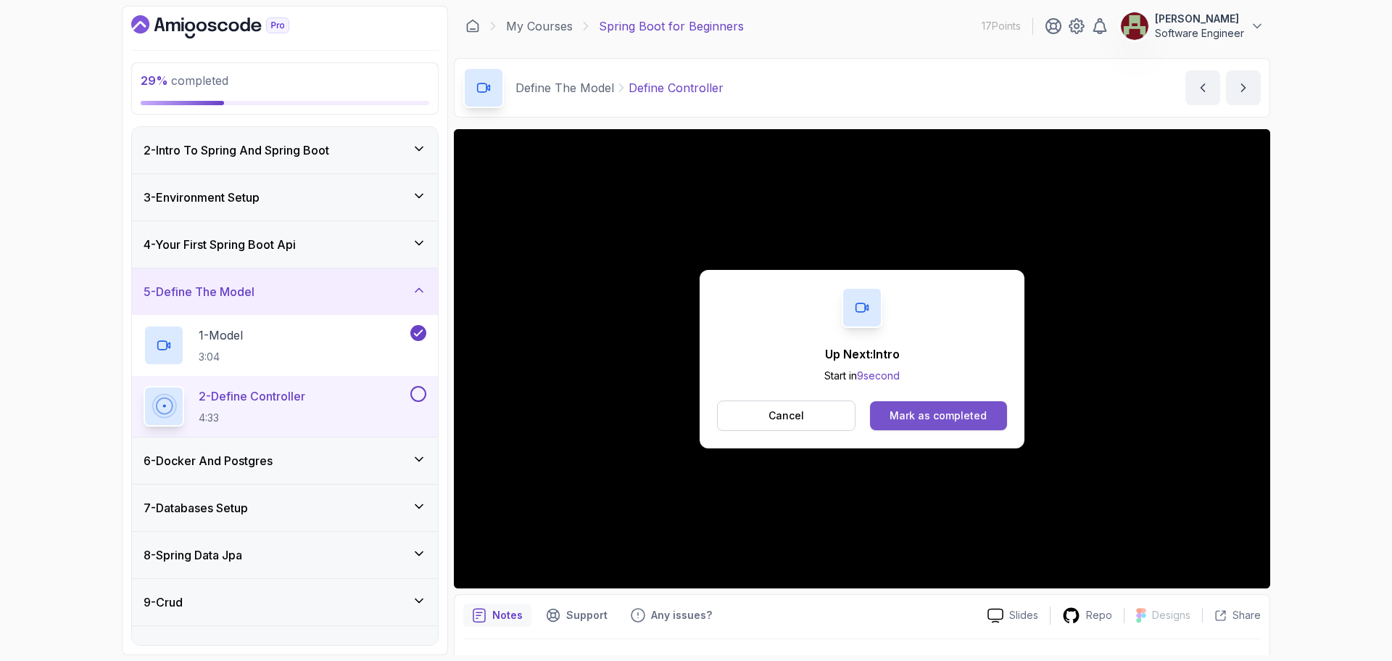
click at [965, 410] on div "Mark as completed" at bounding box center [938, 415] width 97 height 15
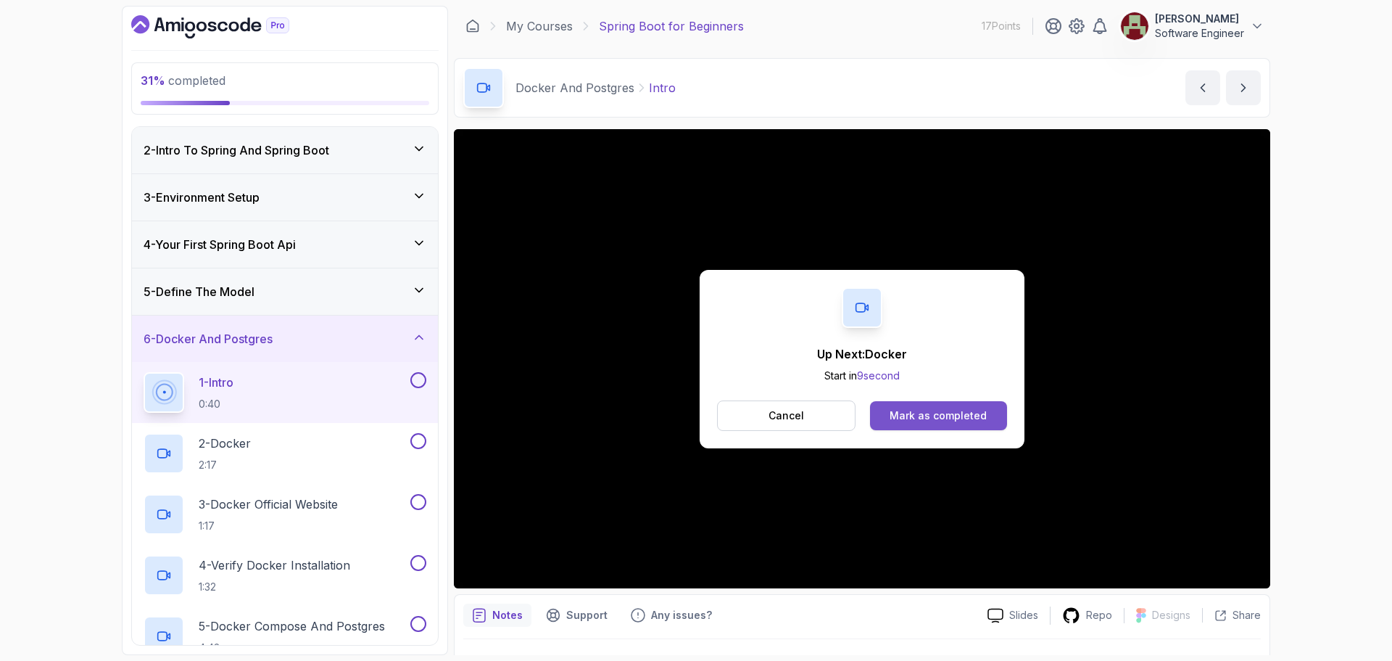
click at [936, 413] on div "Mark as completed" at bounding box center [938, 415] width 97 height 15
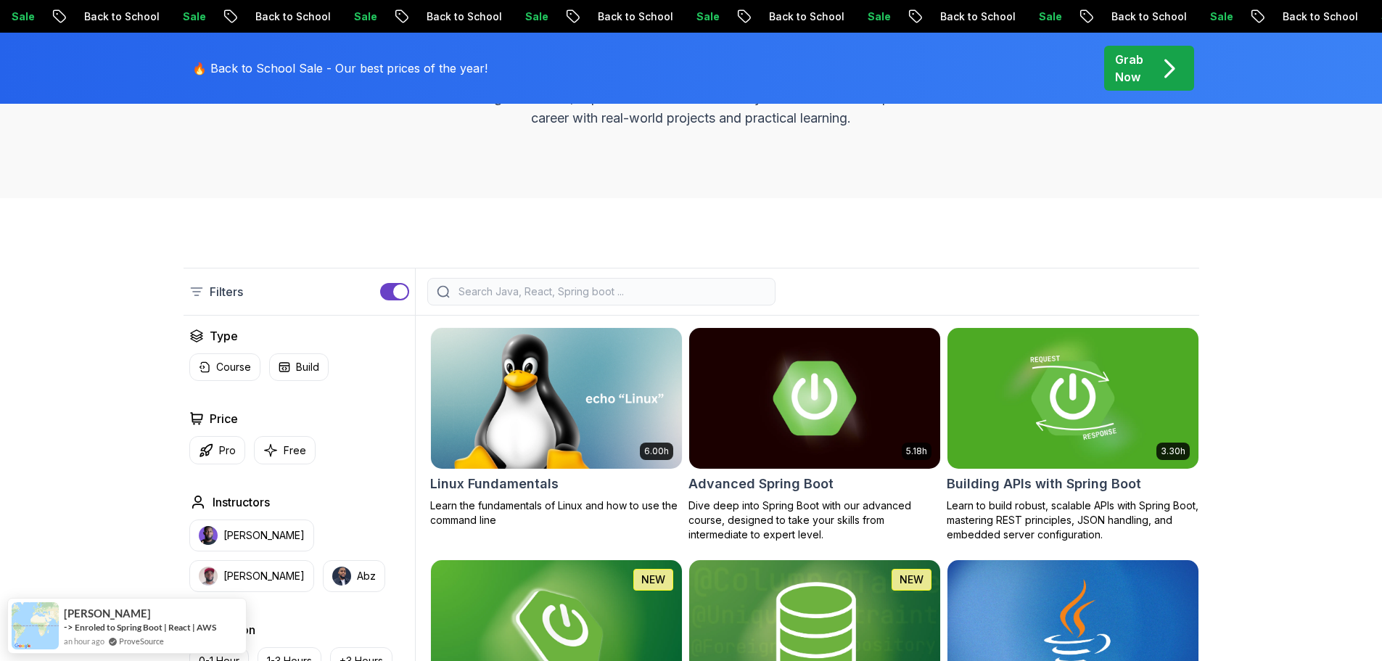
scroll to position [145, 0]
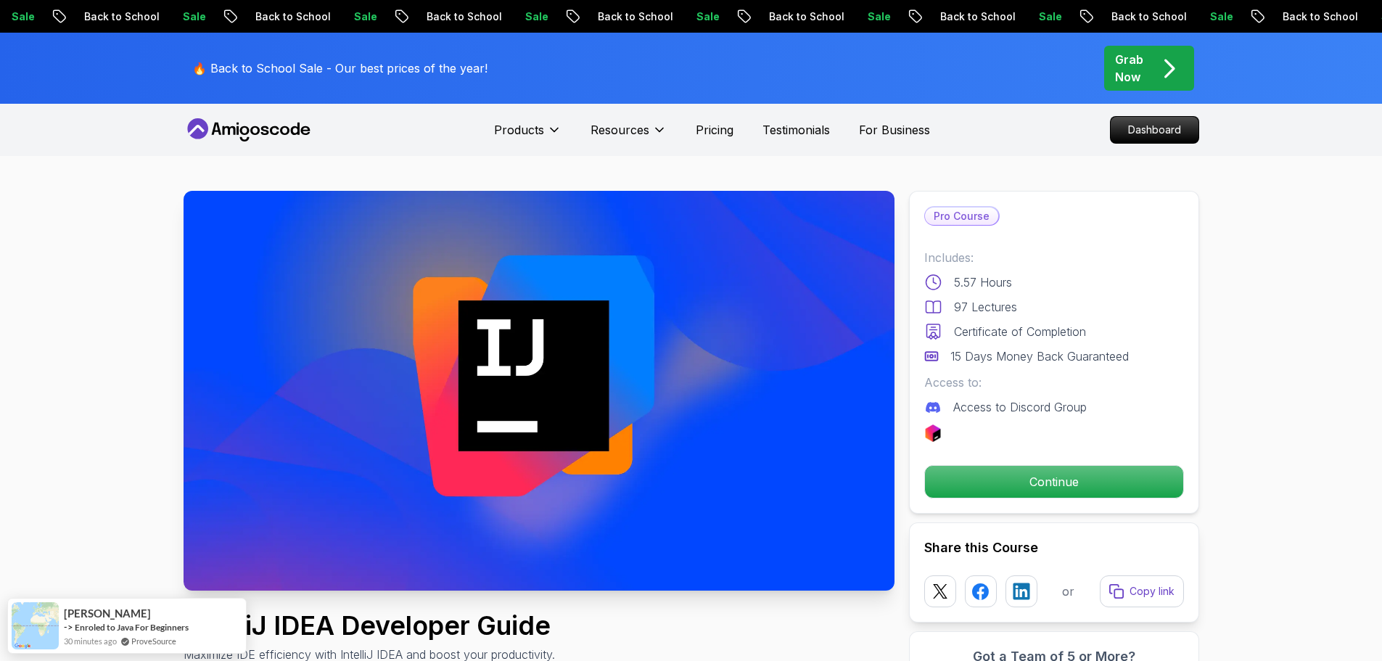
click at [544, 337] on img at bounding box center [538, 391] width 711 height 400
click at [1020, 478] on p "Continue" at bounding box center [1052, 481] width 245 height 30
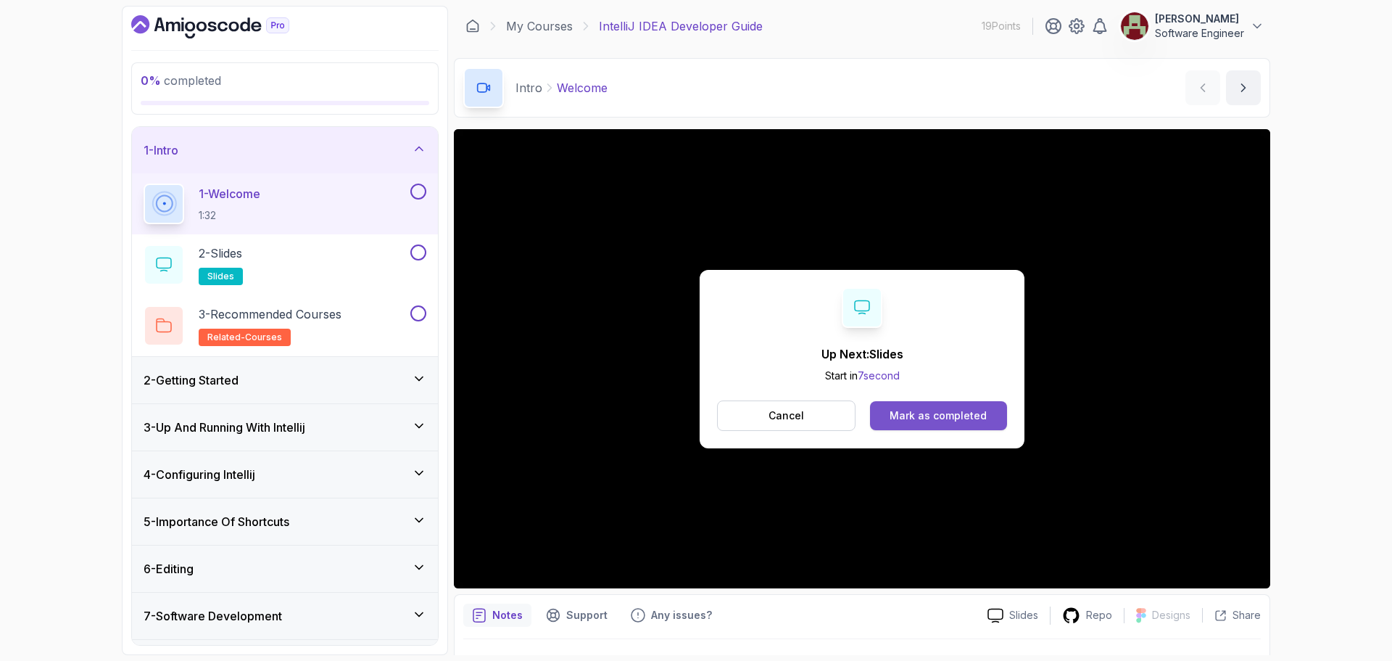
click at [913, 425] on button "Mark as completed" at bounding box center [938, 415] width 137 height 29
